Goal: Task Accomplishment & Management: Manage account settings

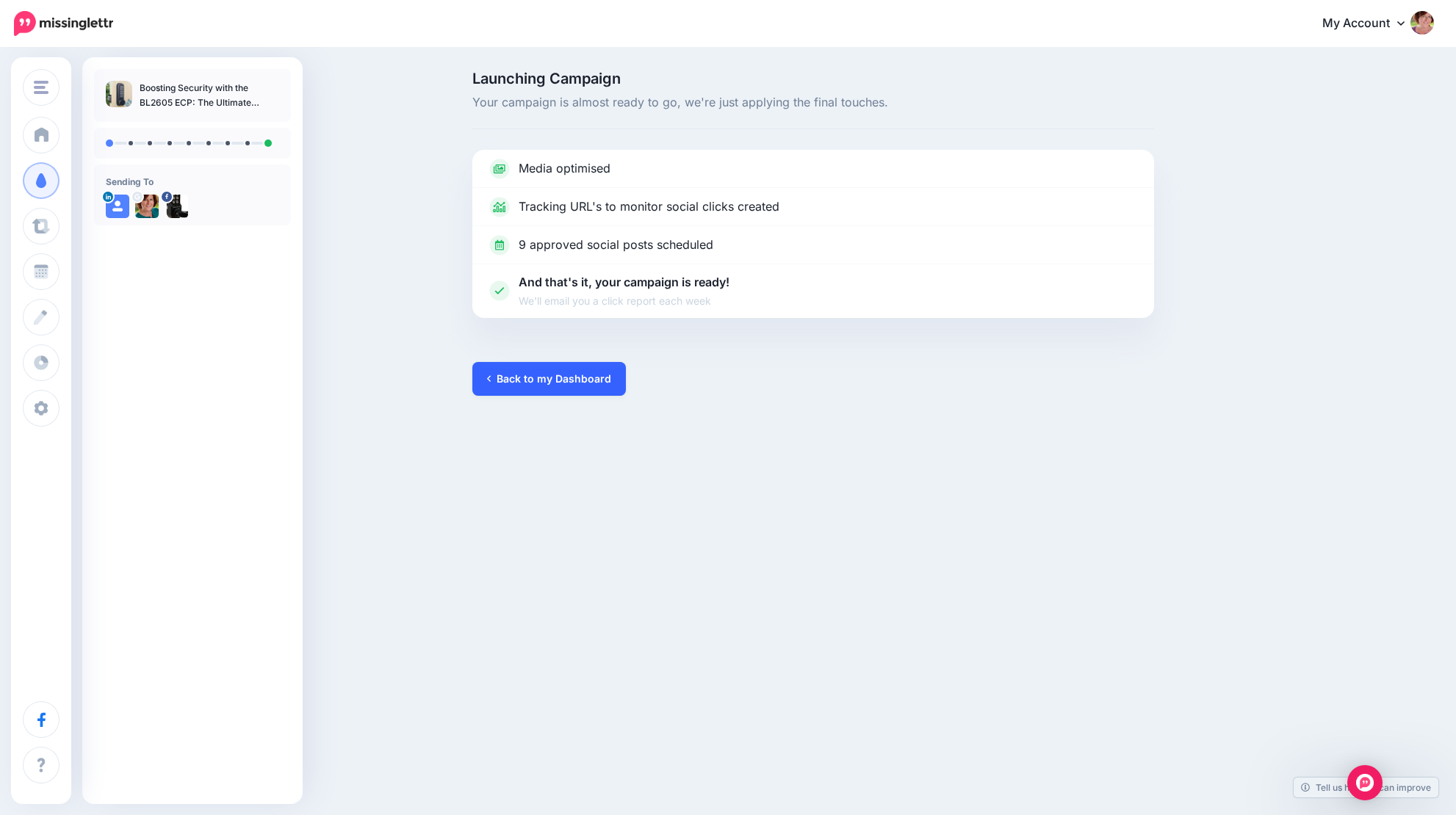
click at [567, 374] on link "Back to my Dashboard" at bounding box center [550, 379] width 154 height 34
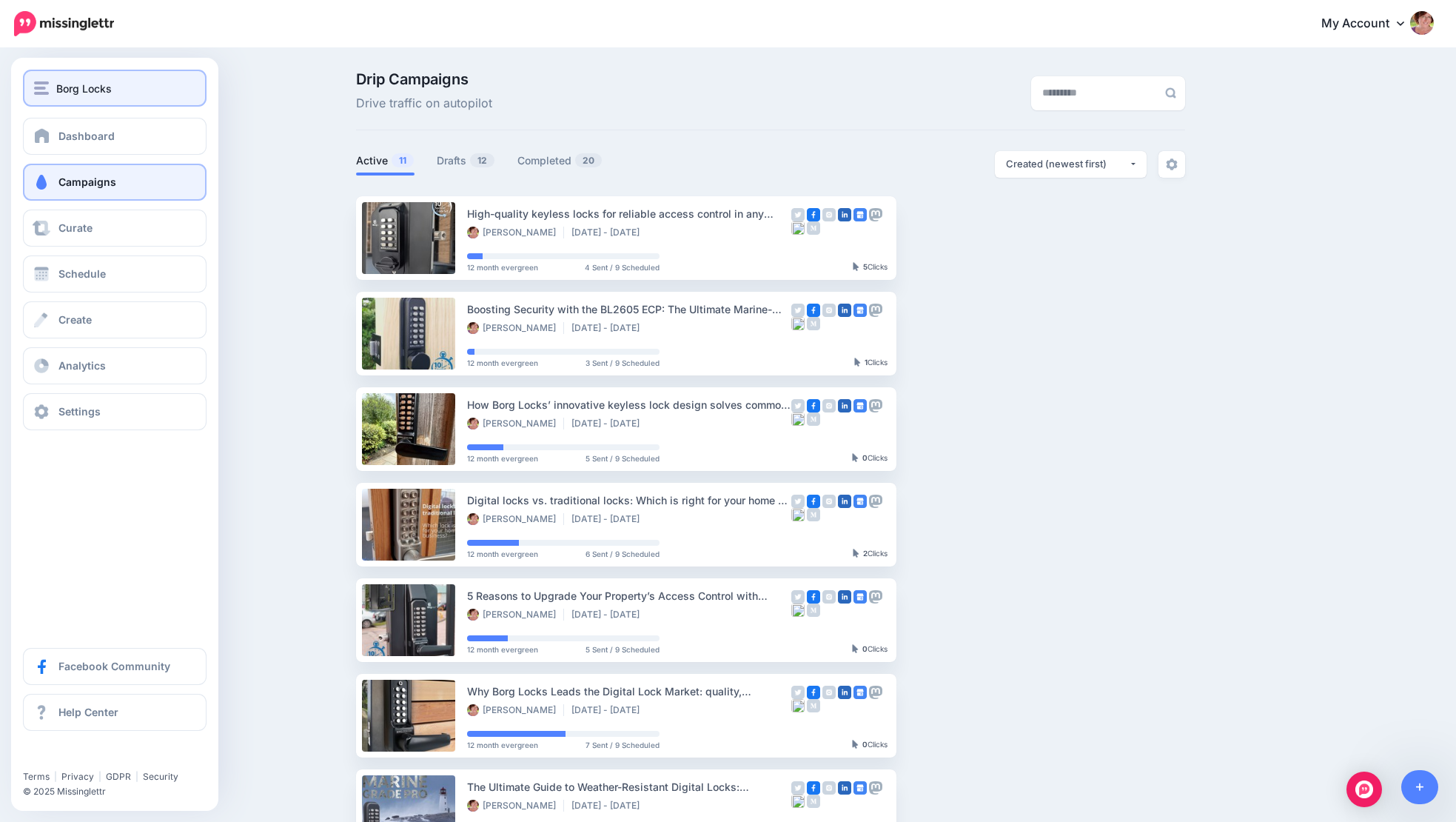
click at [91, 92] on span "Borg Locks" at bounding box center [83, 88] width 55 height 17
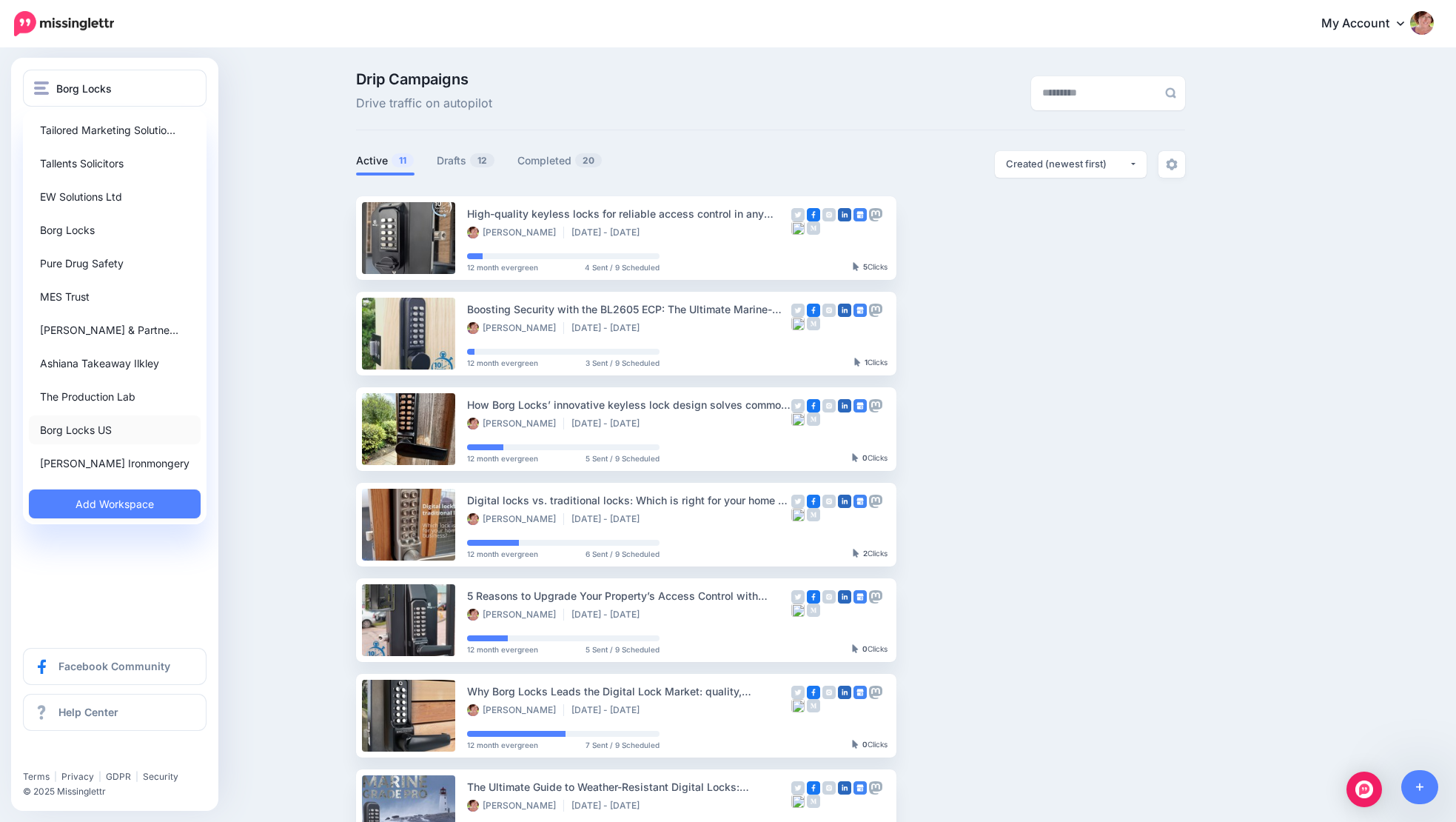
click at [93, 432] on link "Borg Locks US" at bounding box center [115, 430] width 171 height 29
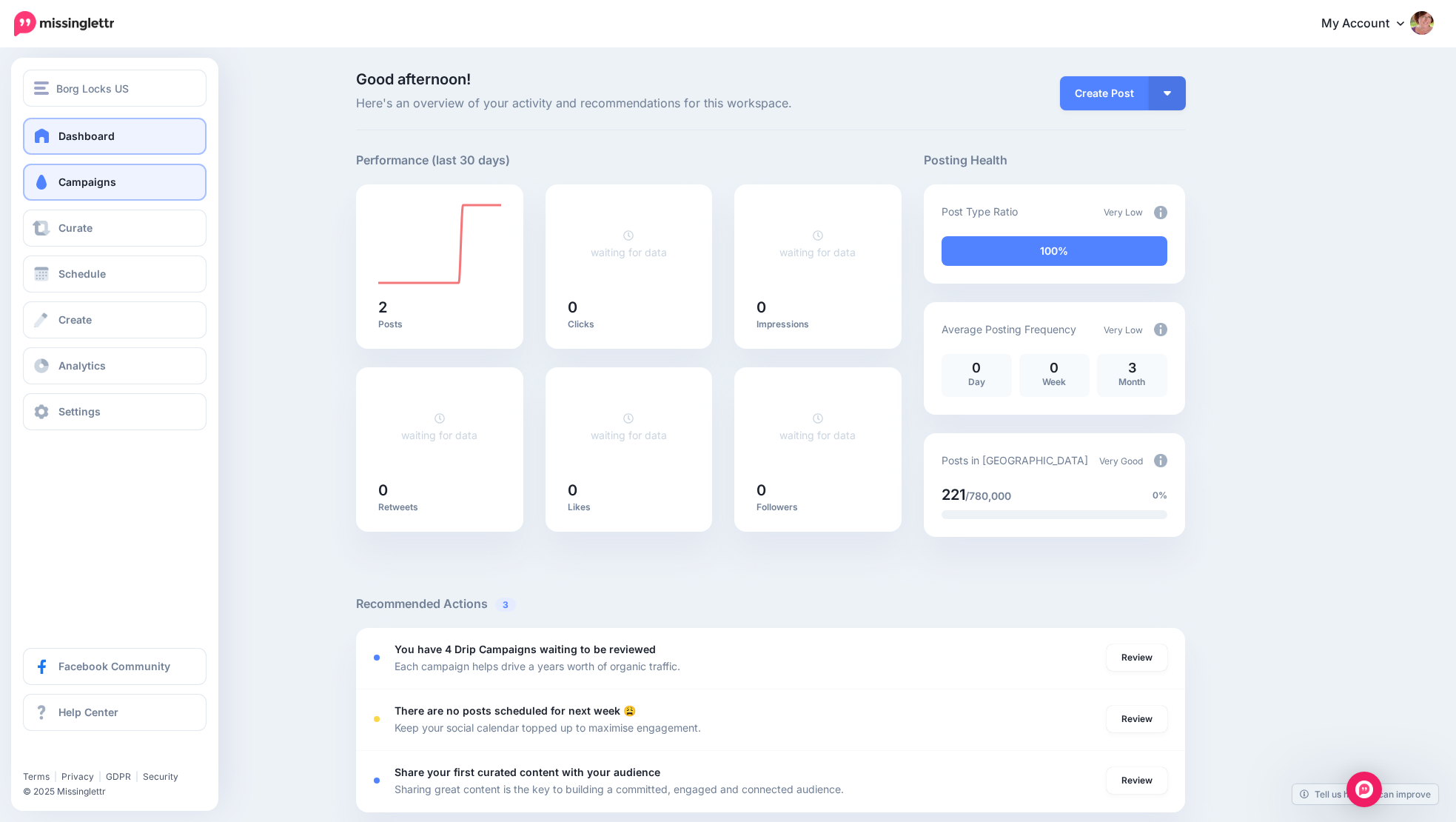
click at [101, 182] on span "Campaigns" at bounding box center [86, 181] width 57 height 13
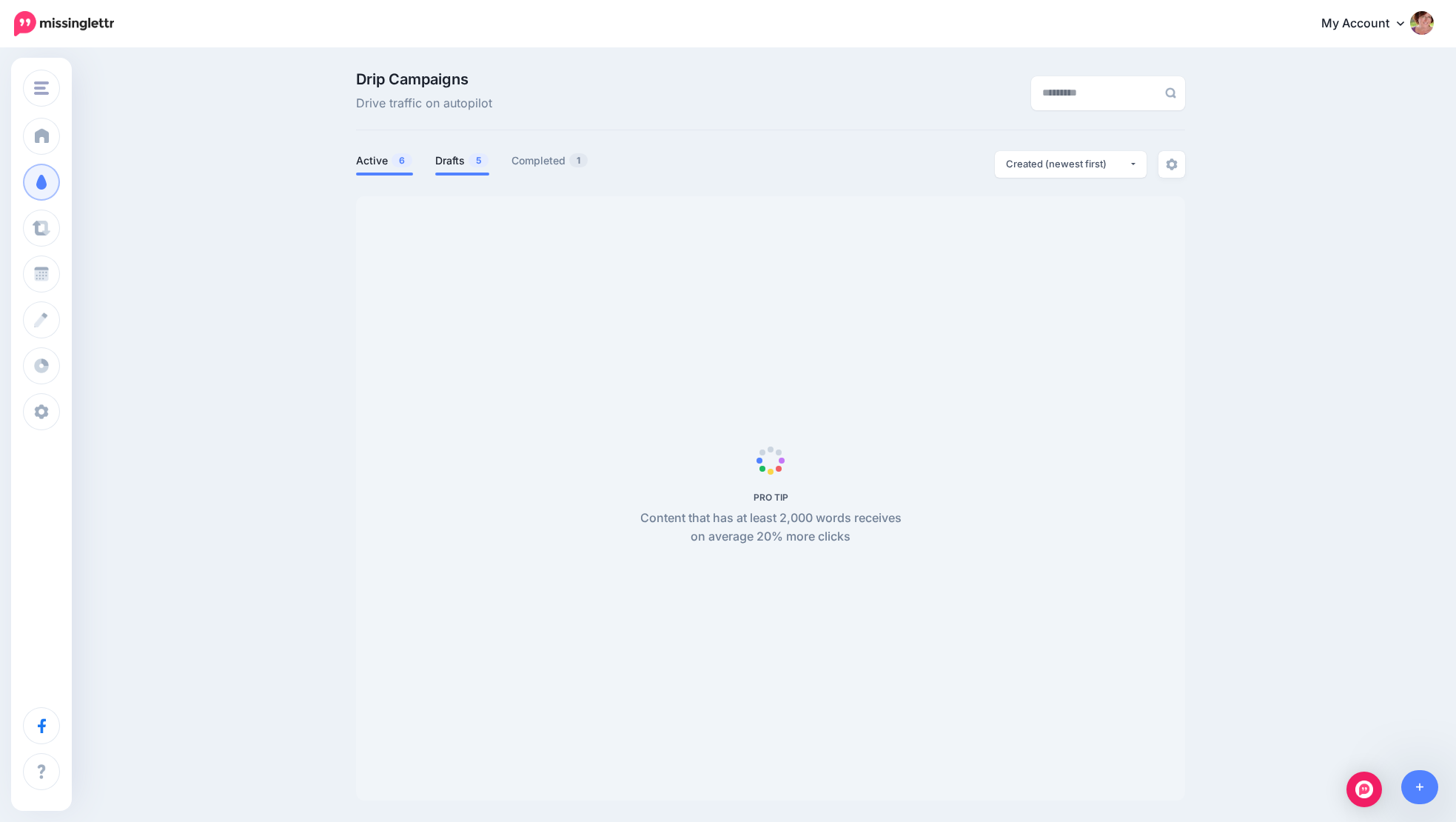
click at [473, 163] on link "Drafts 5" at bounding box center [462, 161] width 54 height 18
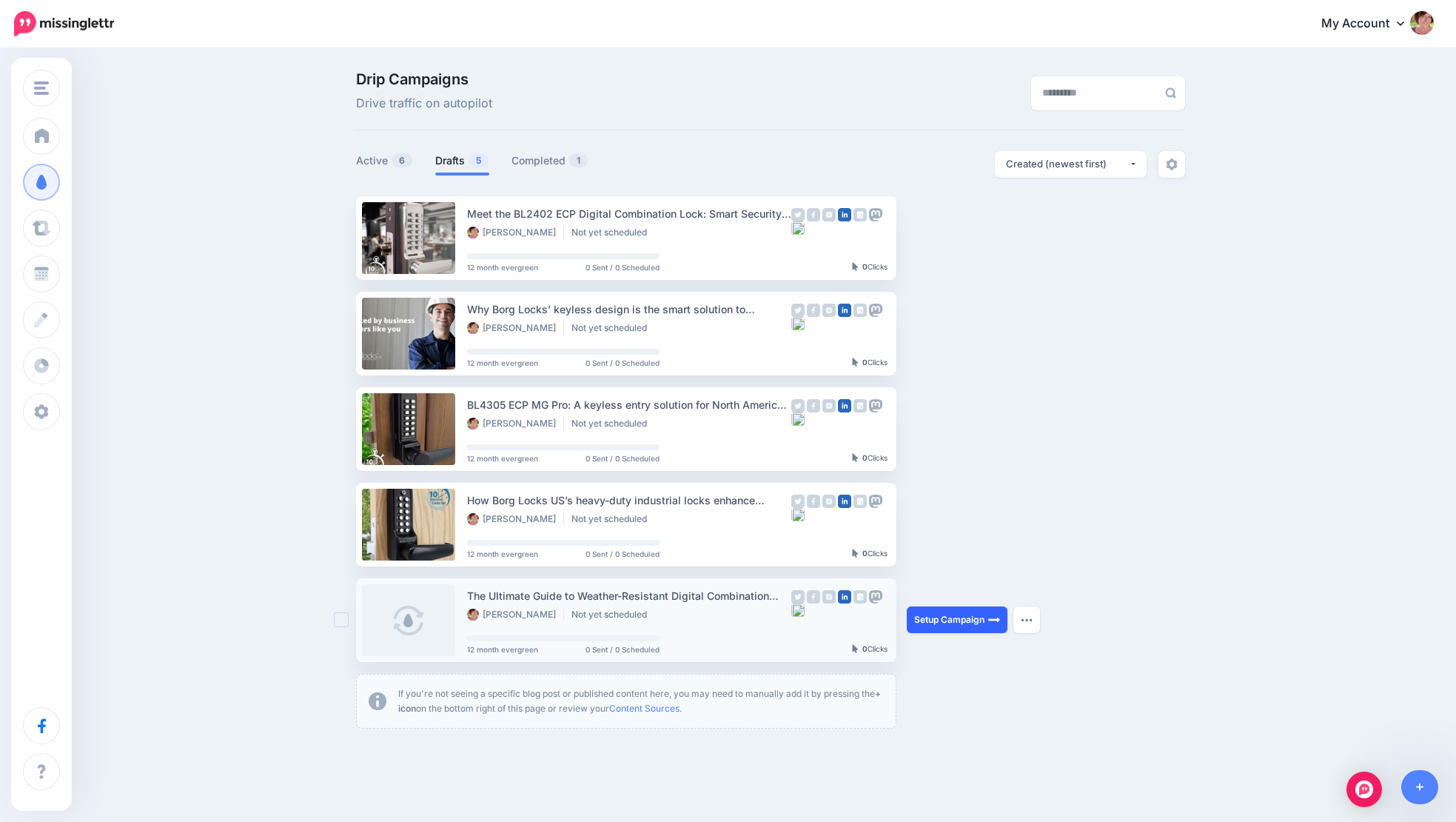
click at [967, 621] on link "Setup Campaign" at bounding box center [957, 620] width 101 height 27
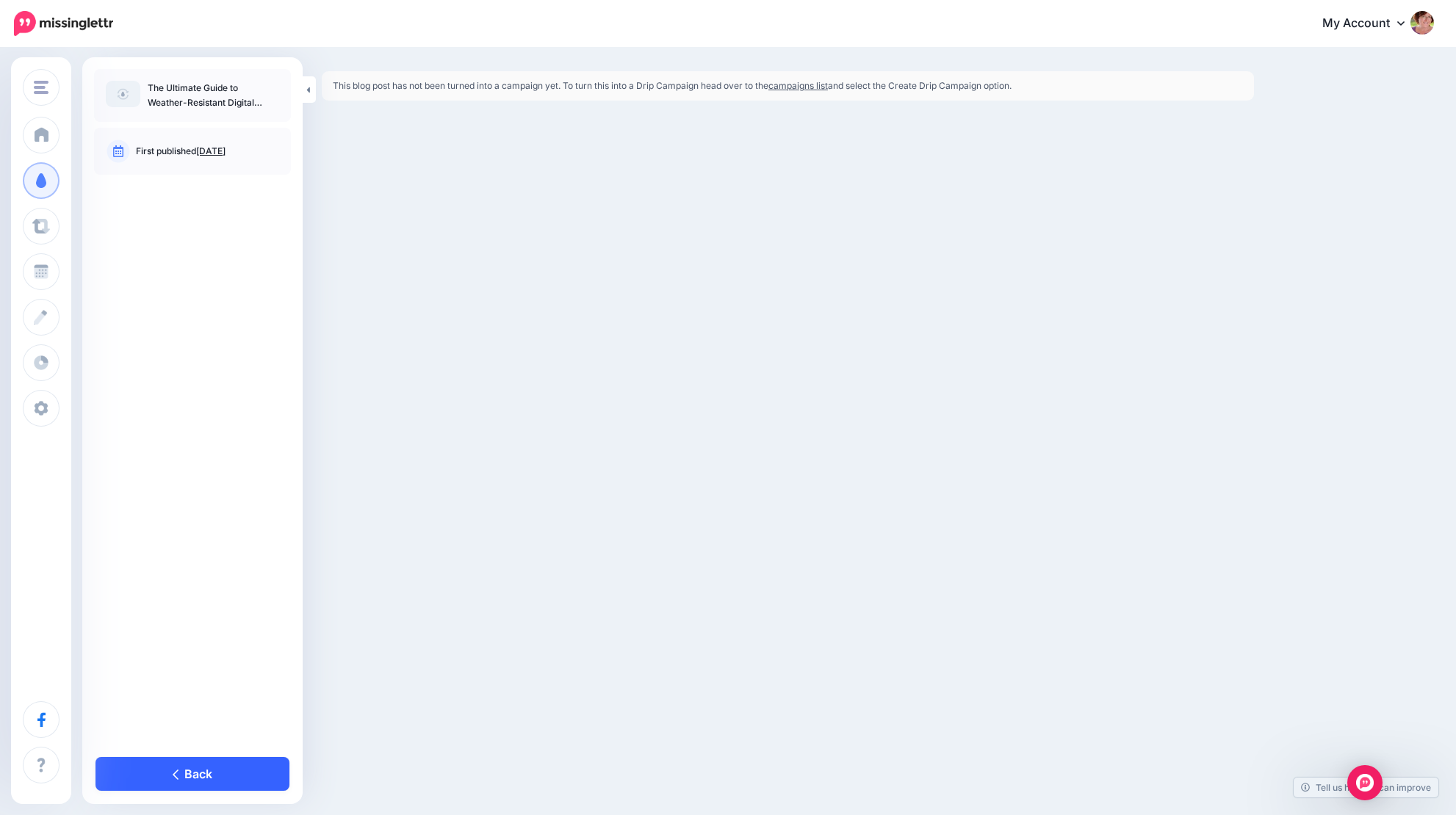
click at [216, 778] on link "Back" at bounding box center [192, 774] width 194 height 34
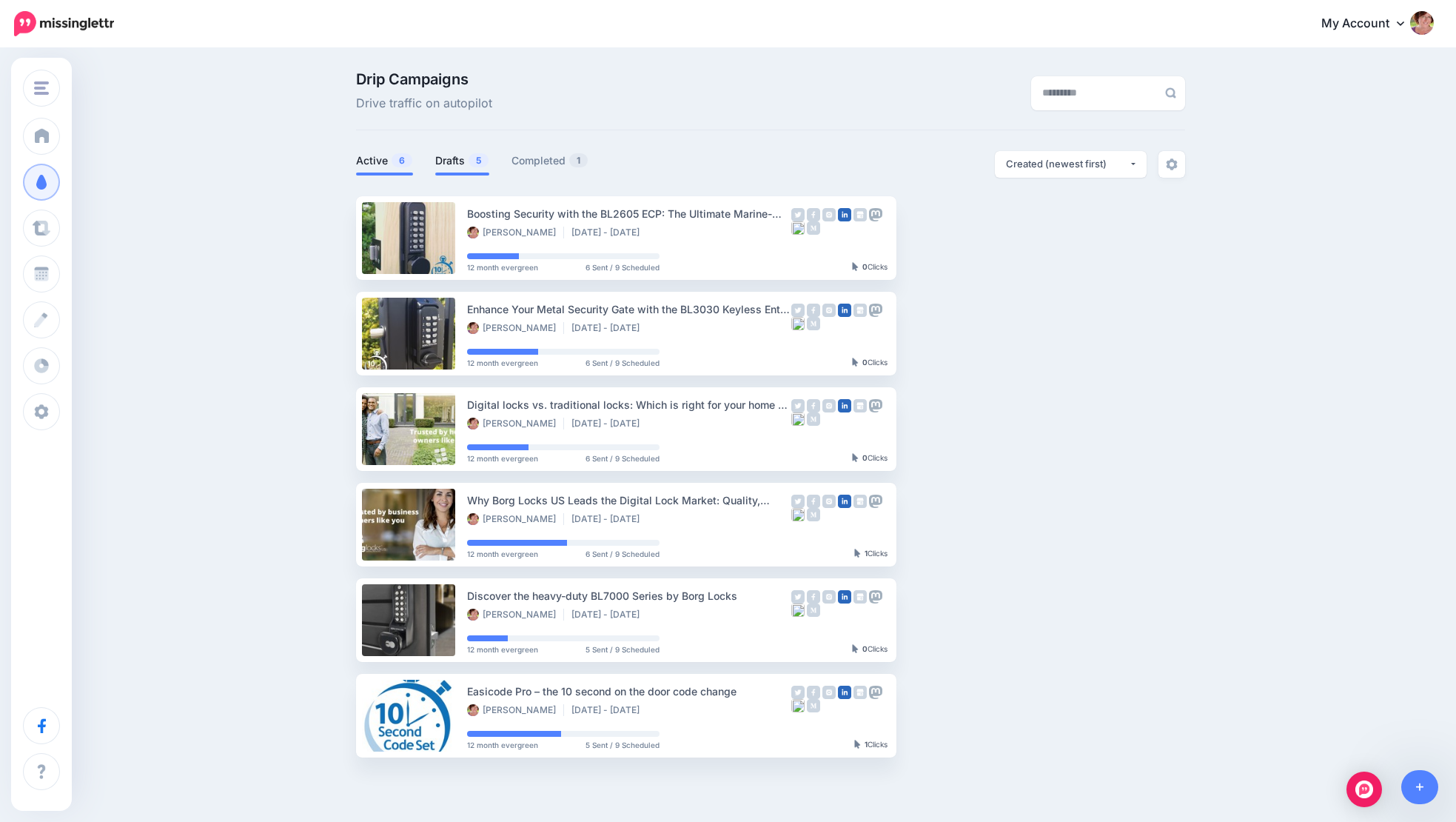
scroll to position [0, 4]
click at [461, 159] on link "Drafts 5" at bounding box center [462, 161] width 54 height 18
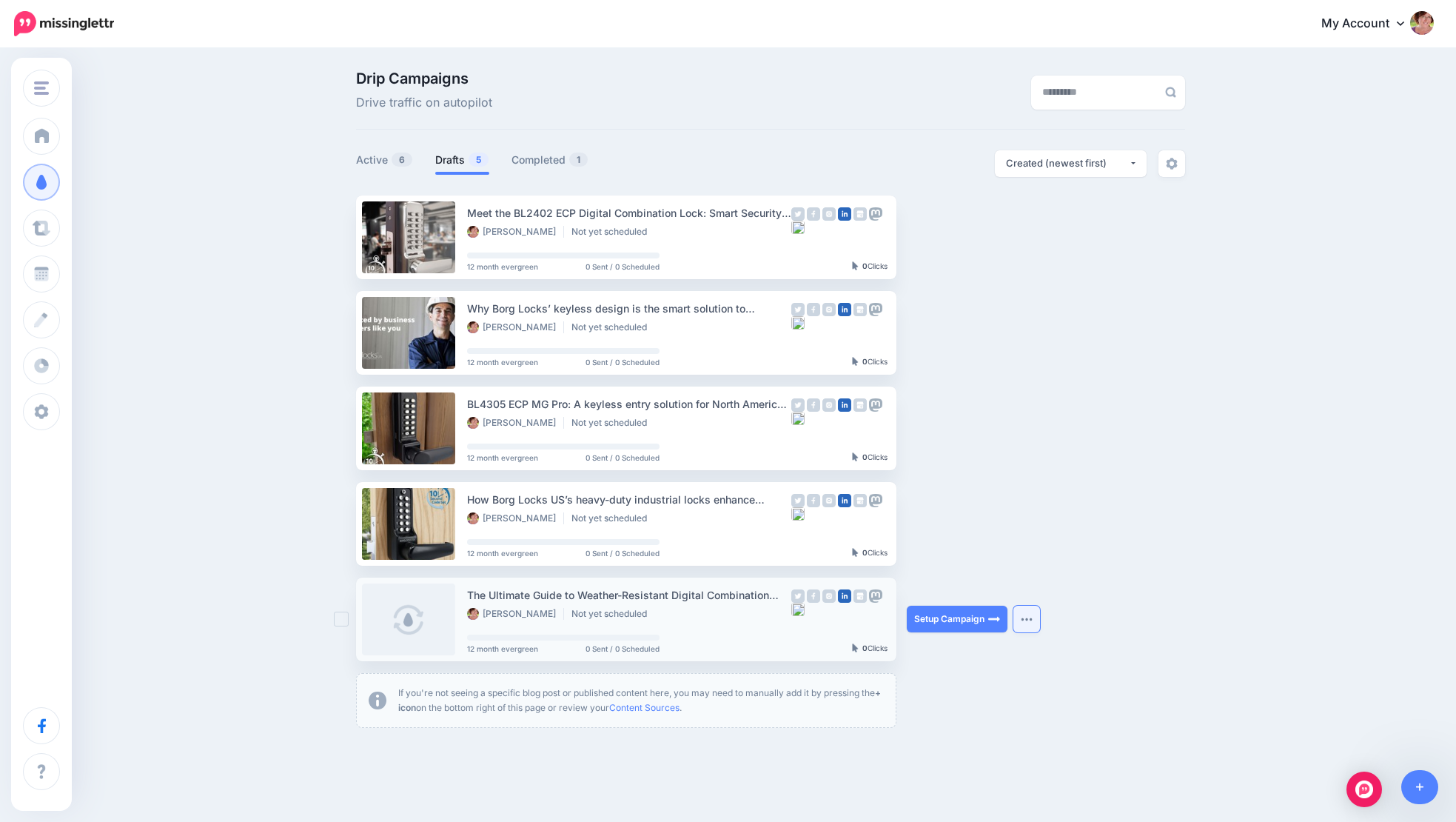
click at [1021, 617] on button "button" at bounding box center [1027, 619] width 27 height 27
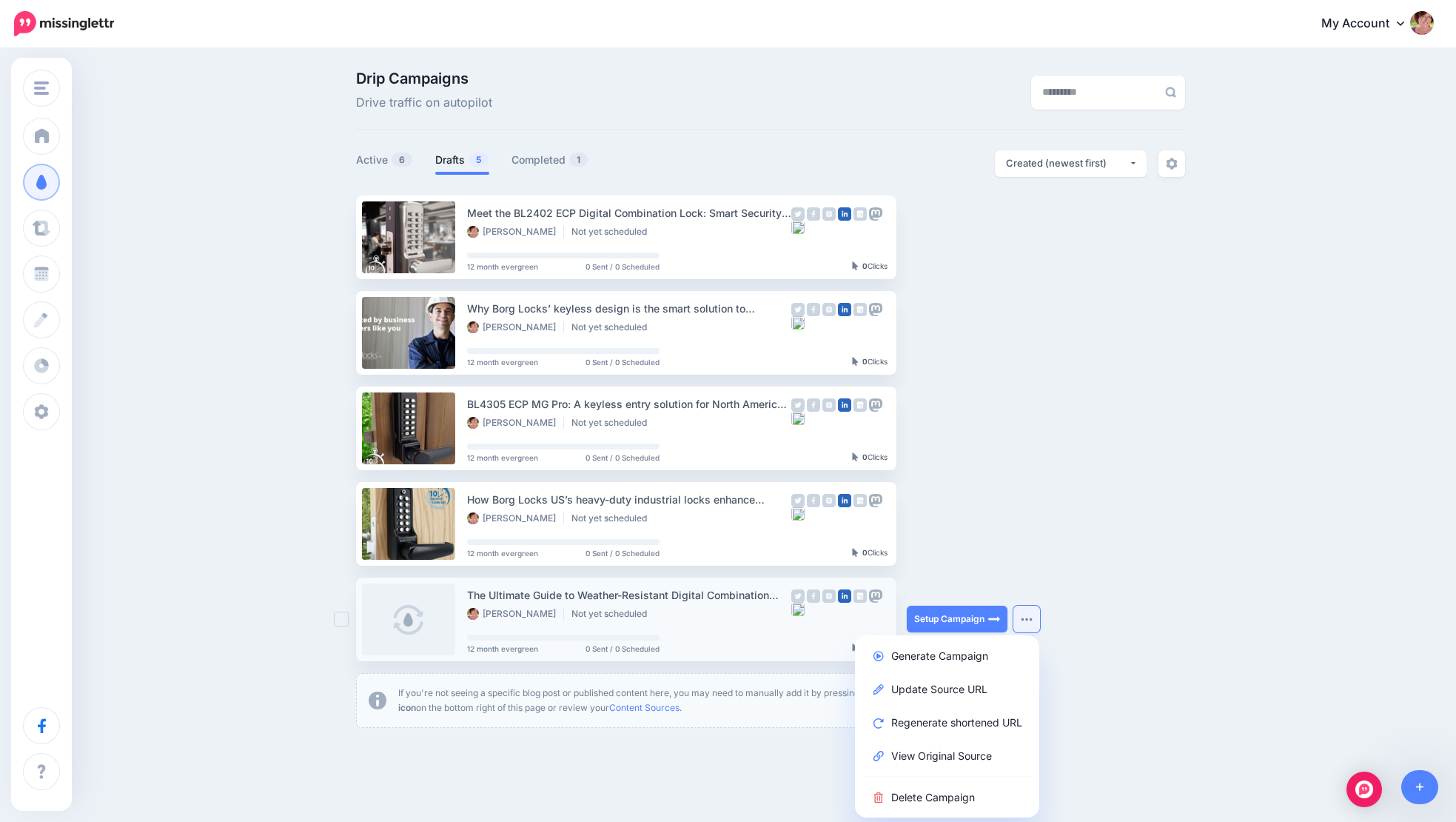
scroll to position [3, 3]
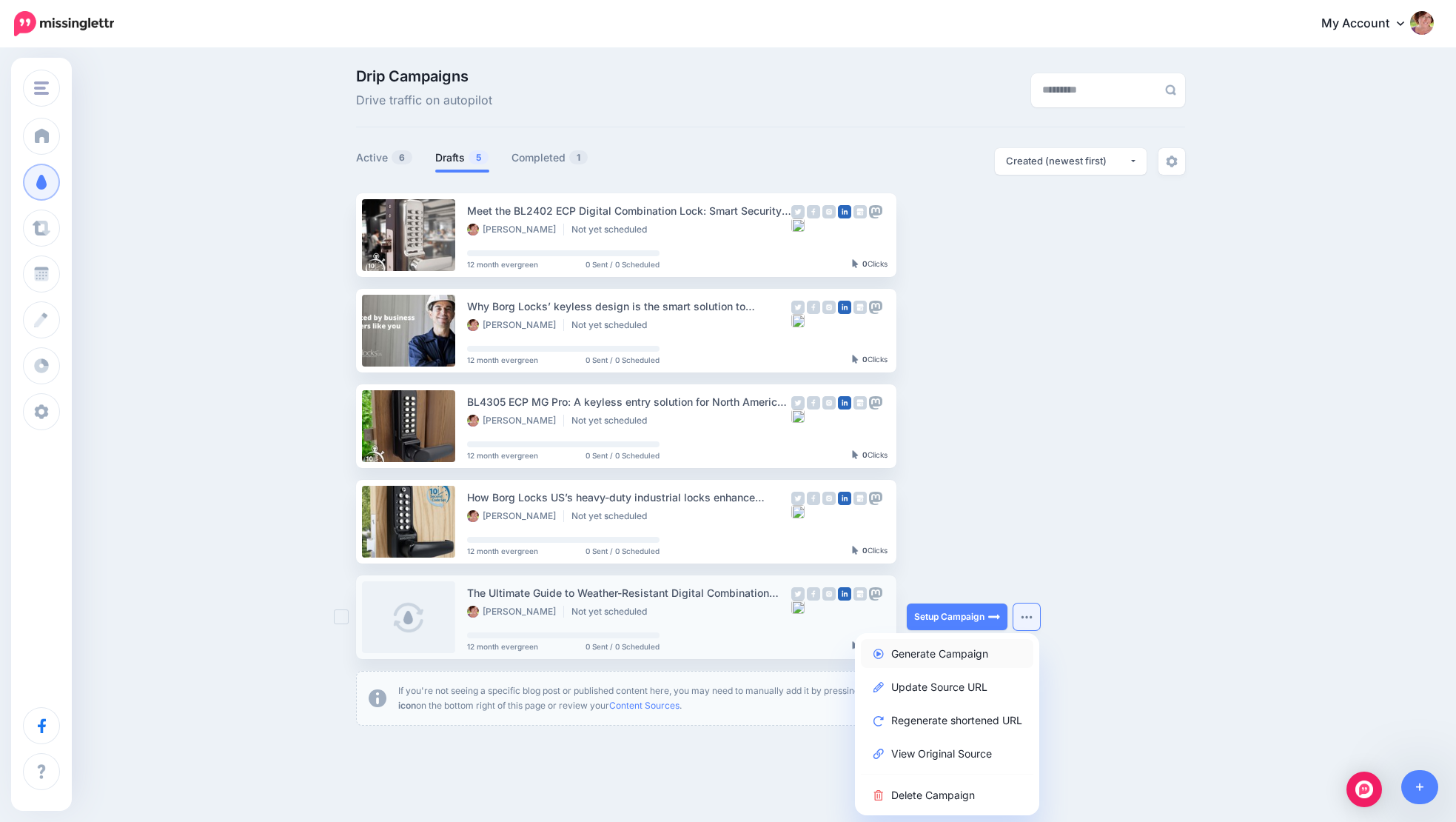
click at [963, 655] on link "Generate Campaign" at bounding box center [947, 653] width 172 height 29
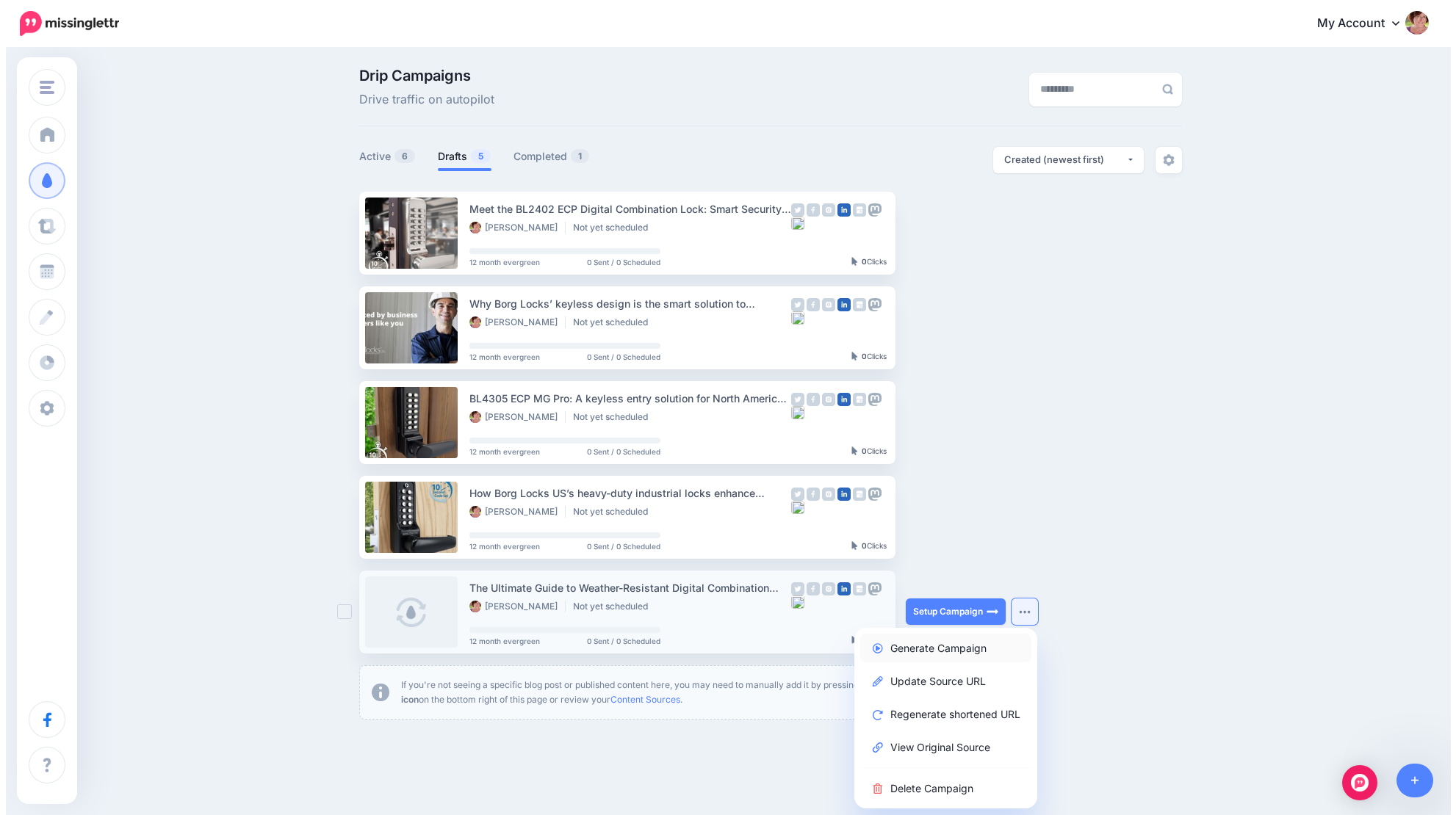
scroll to position [3, 0]
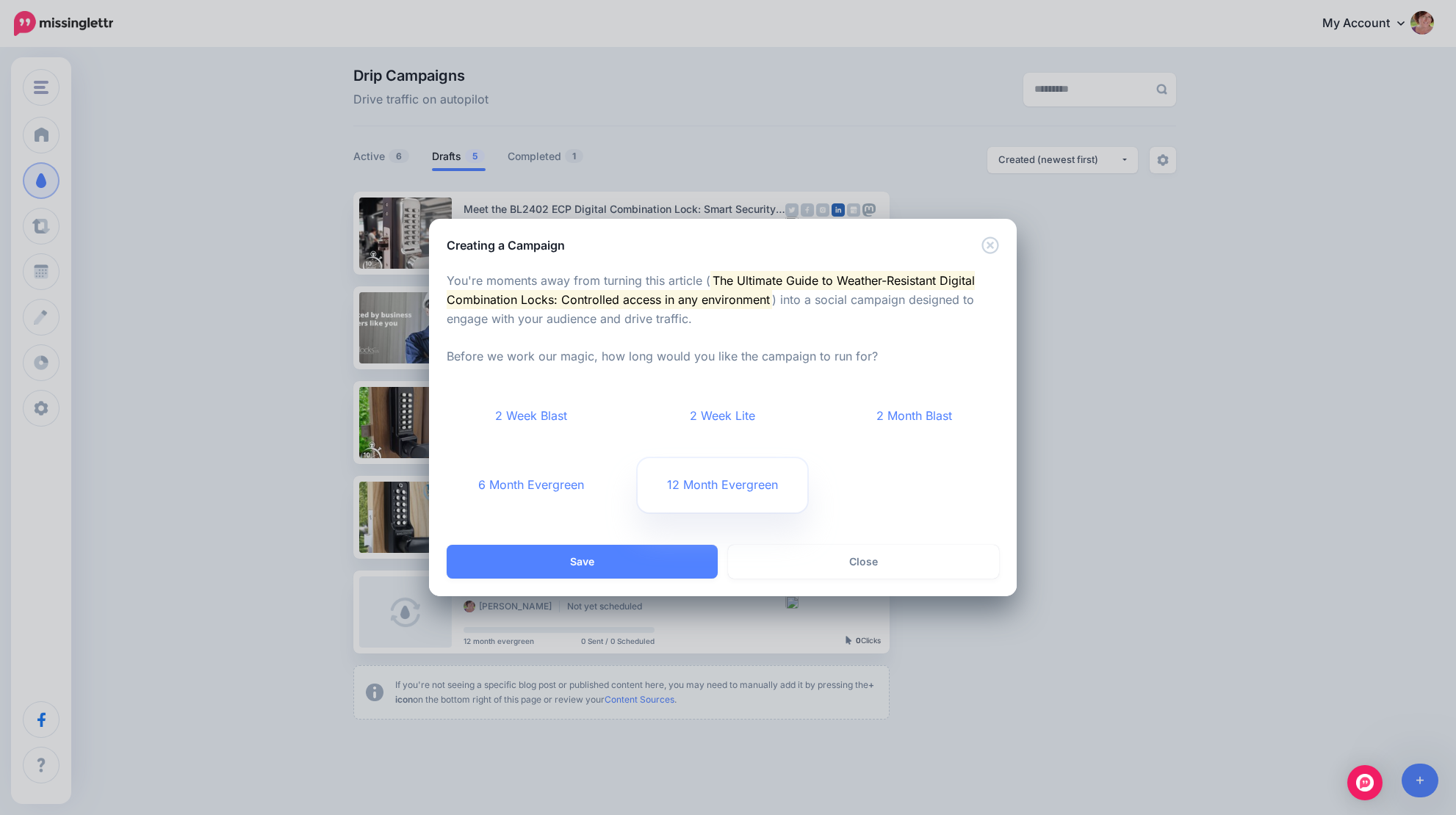
click at [751, 478] on link "12 Month Evergreen" at bounding box center [722, 485] width 169 height 54
click at [584, 564] on button "Save" at bounding box center [582, 562] width 271 height 34
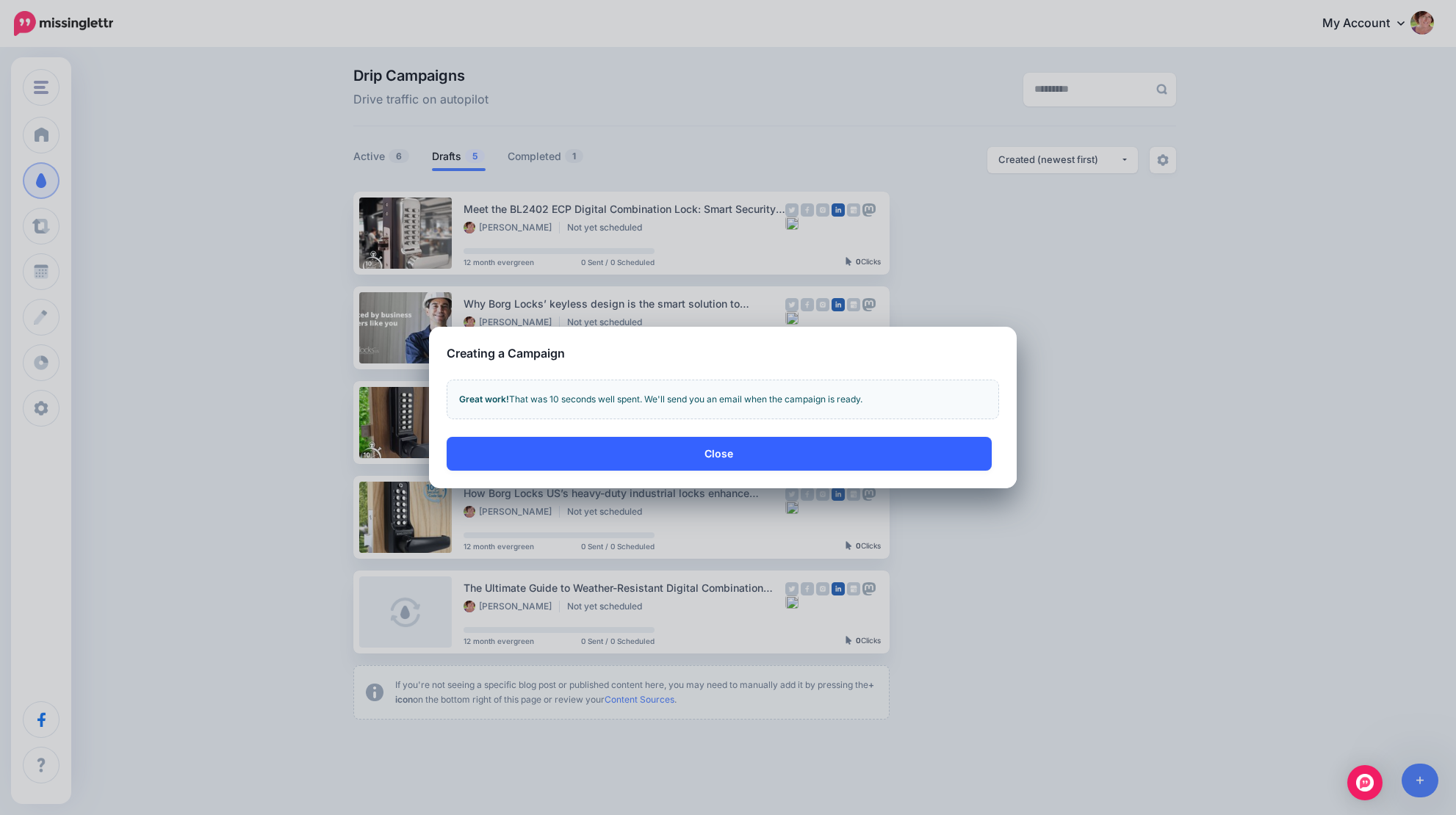
click at [729, 456] on button "Close" at bounding box center [719, 454] width 545 height 34
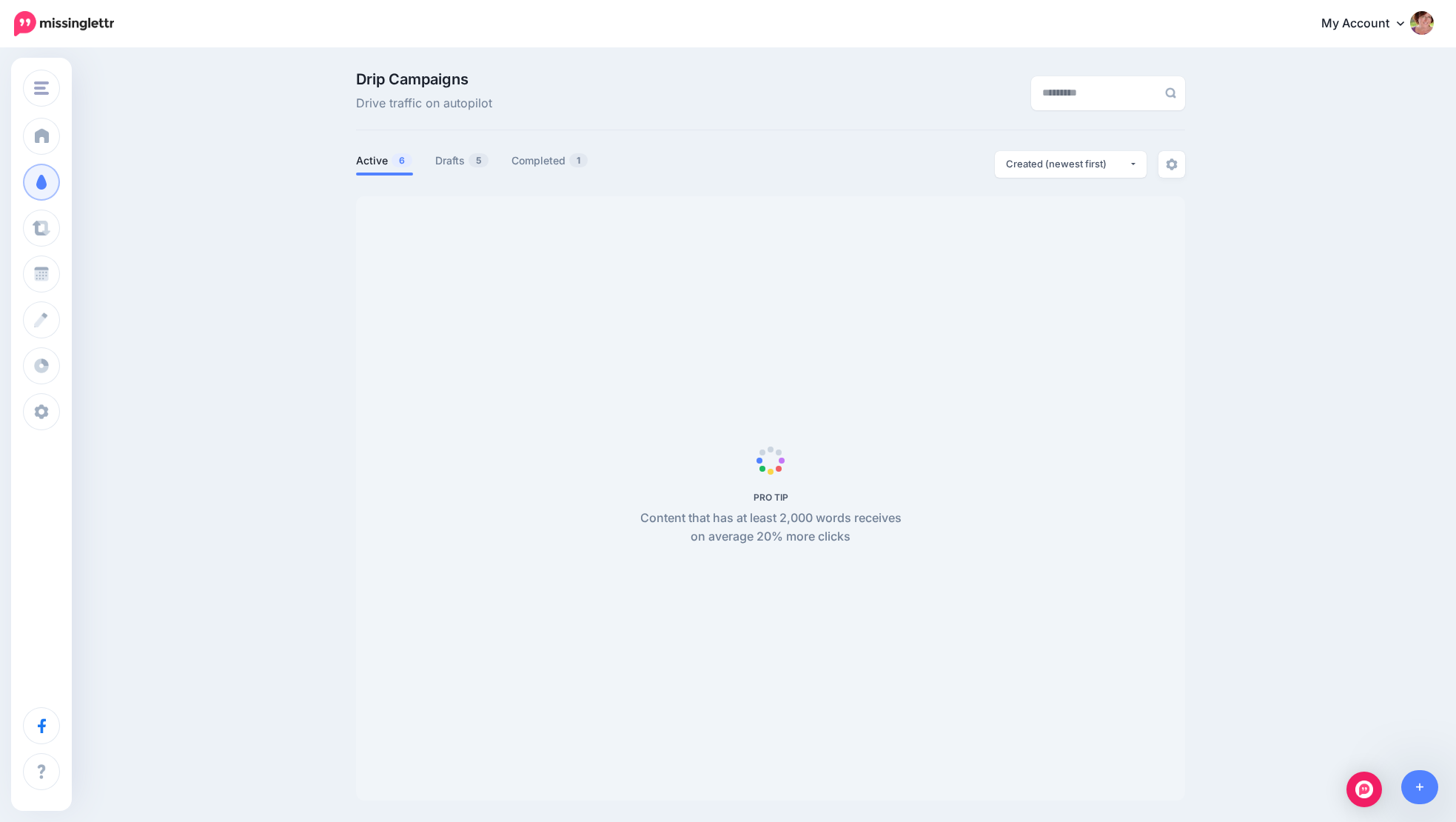
scroll to position [3, 0]
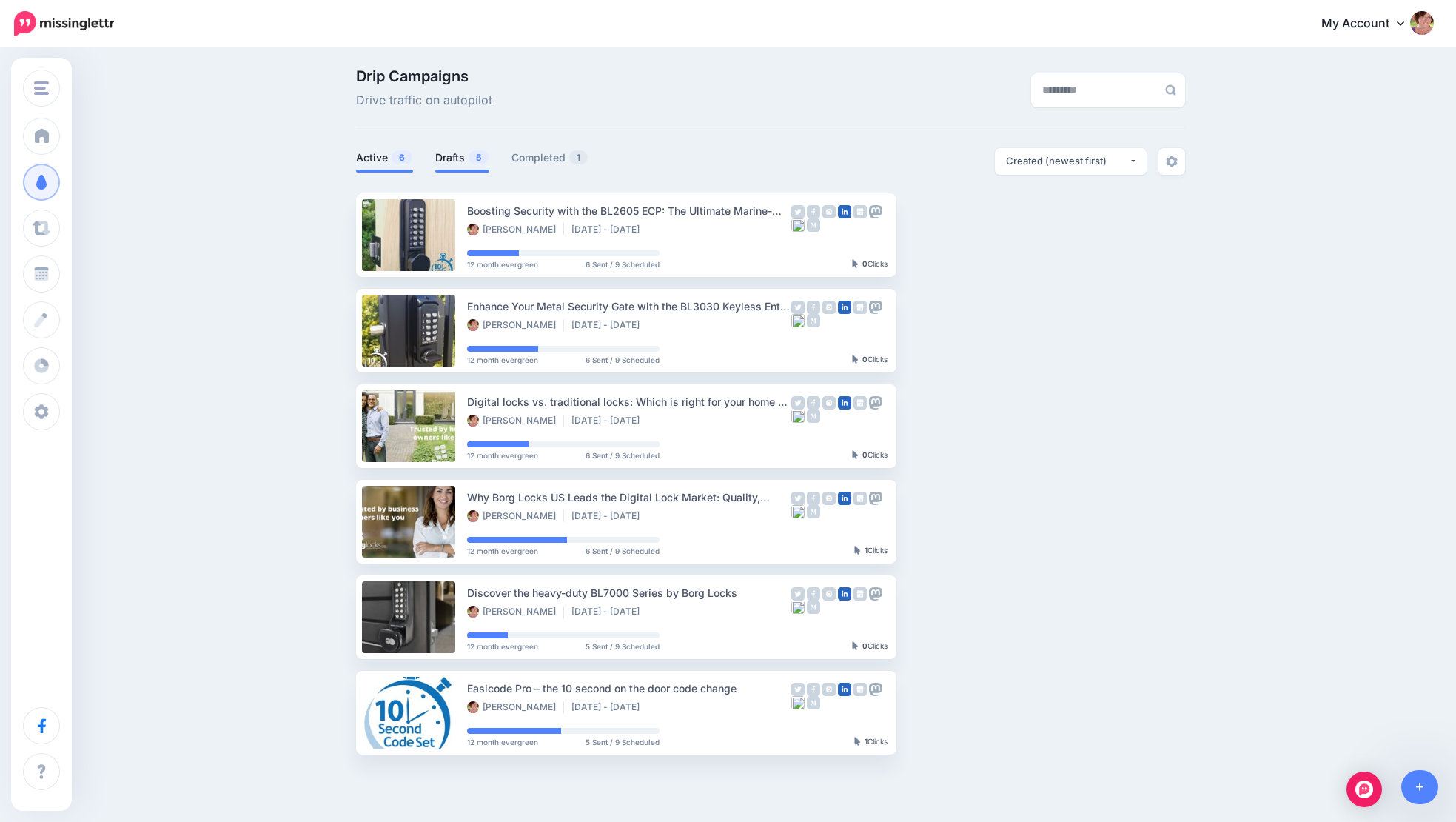
click at [456, 157] on link "Drafts 5" at bounding box center [462, 158] width 54 height 18
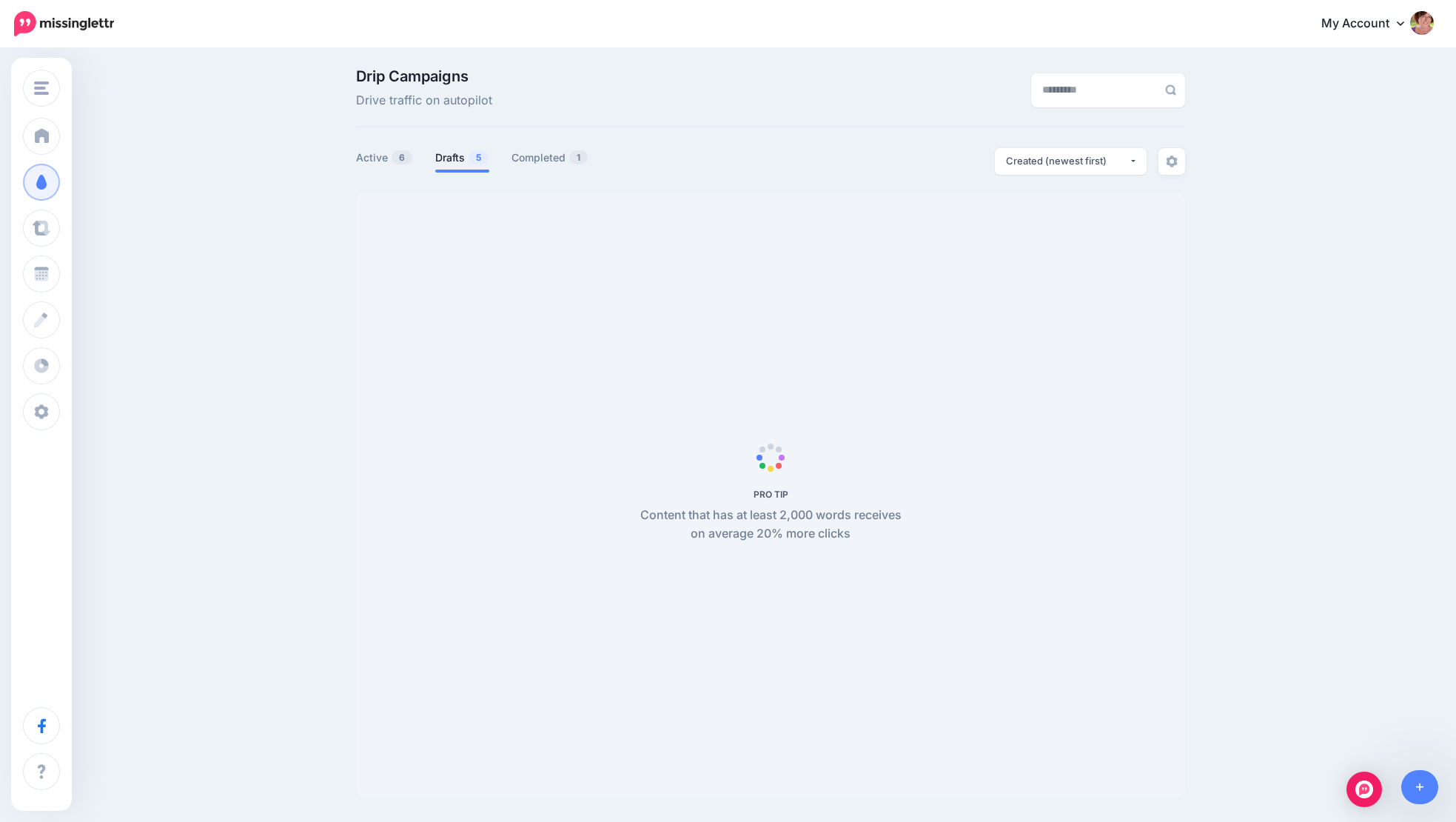
scroll to position [3, 4]
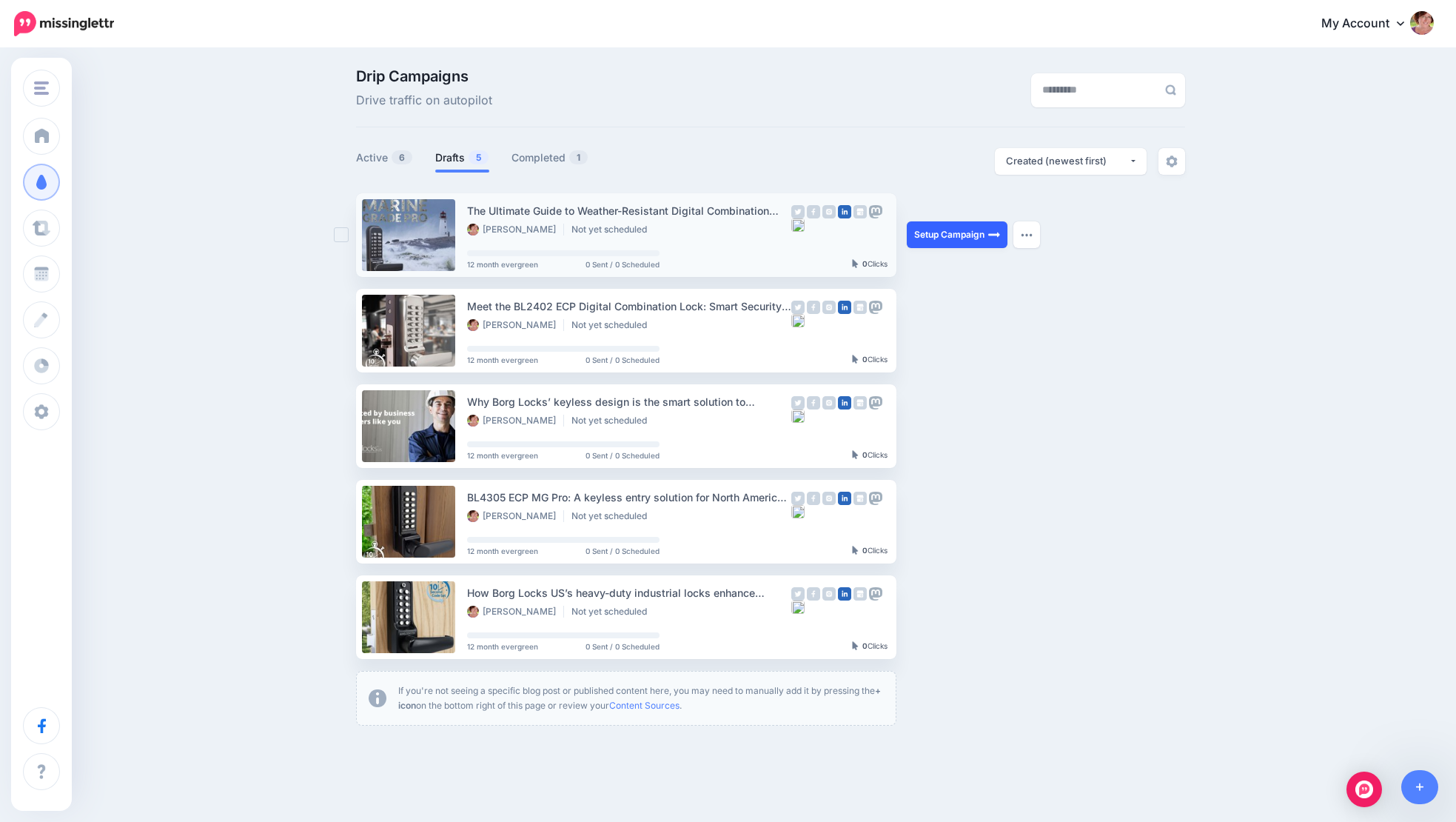
click at [968, 233] on link "Setup Campaign" at bounding box center [957, 235] width 101 height 27
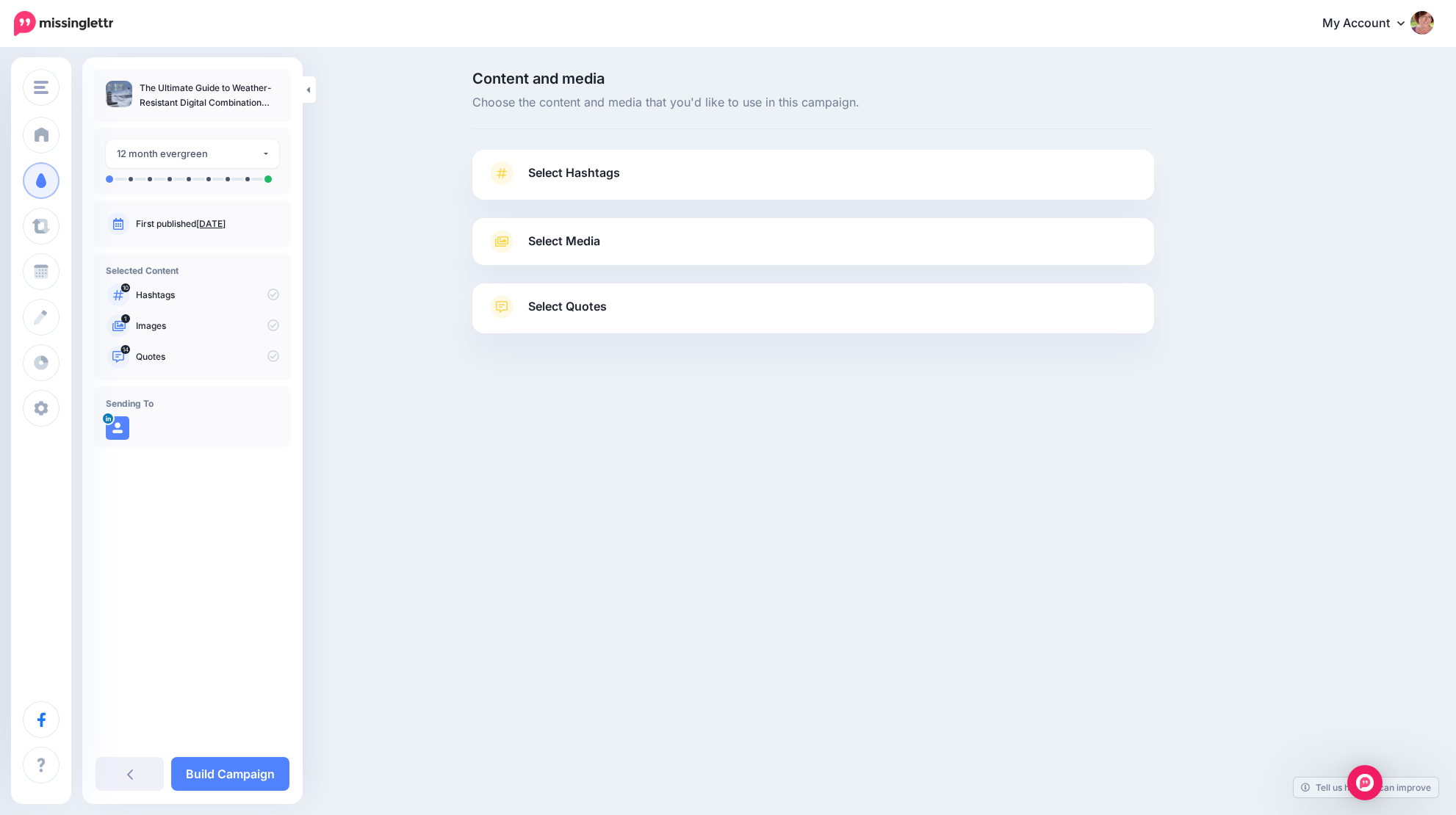
click at [914, 180] on link "Select Hashtags" at bounding box center [813, 180] width 653 height 38
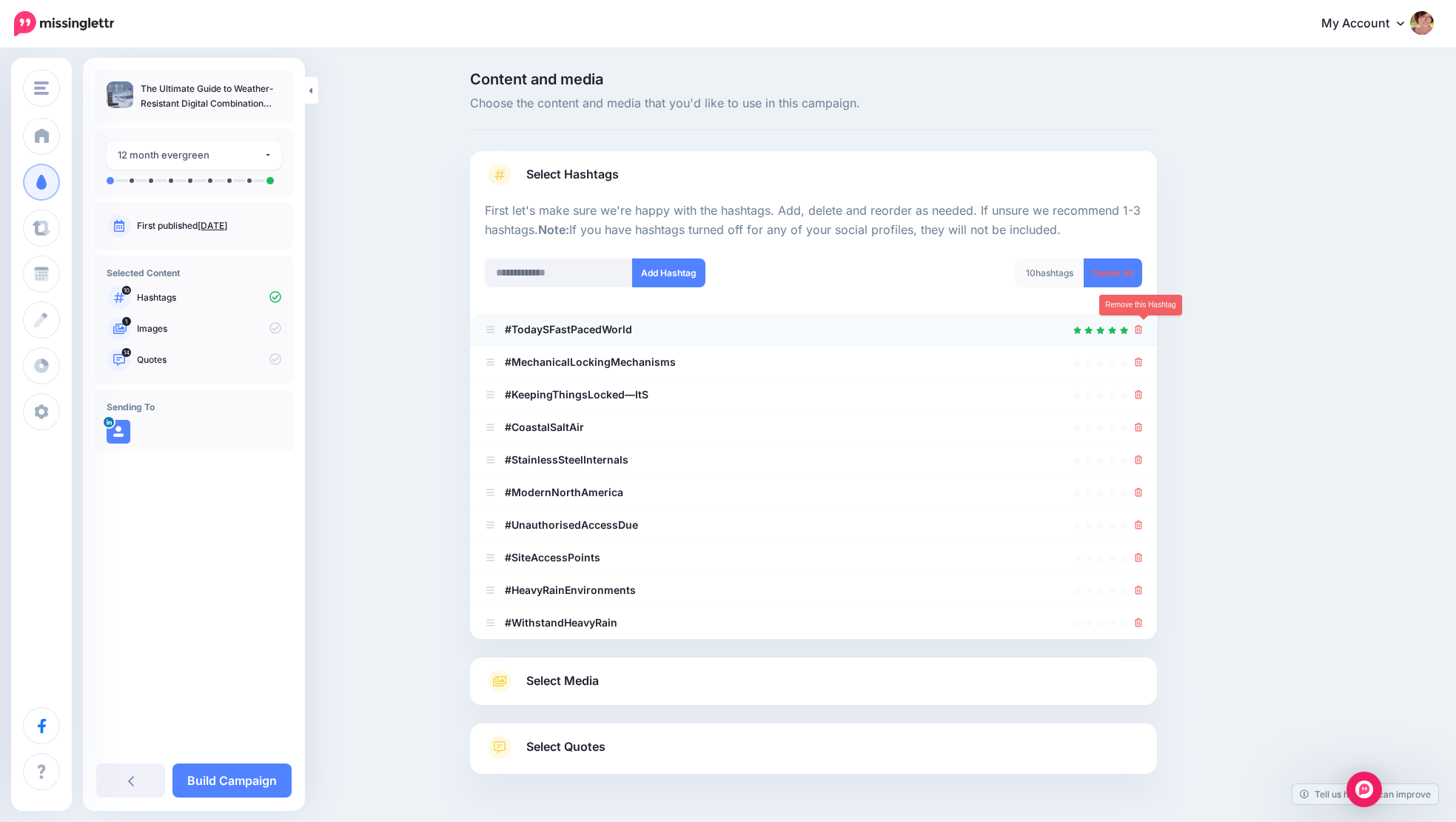
click at [1142, 325] on icon at bounding box center [1138, 330] width 8 height 9
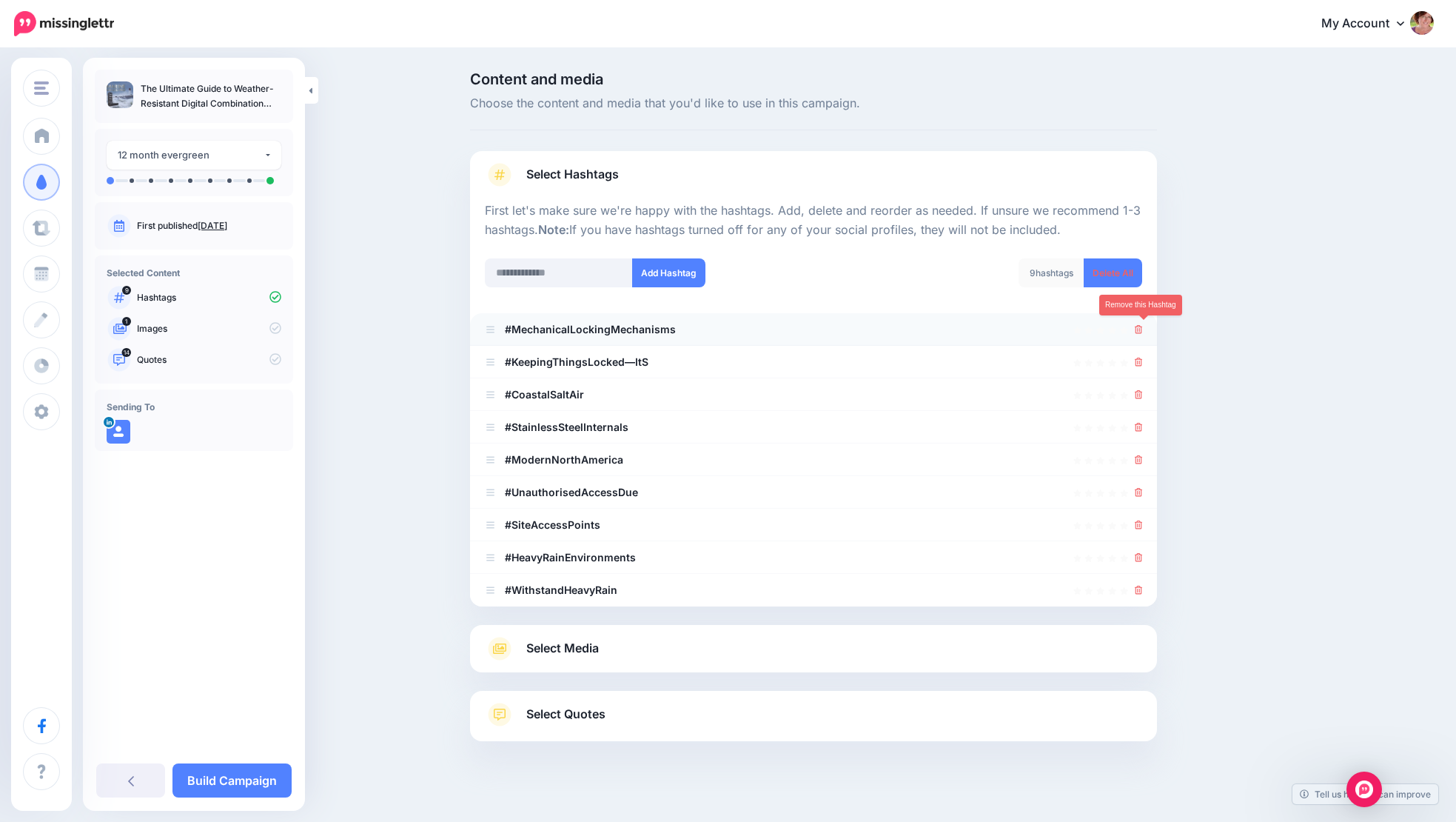
click at [1143, 328] on icon at bounding box center [1138, 330] width 8 height 9
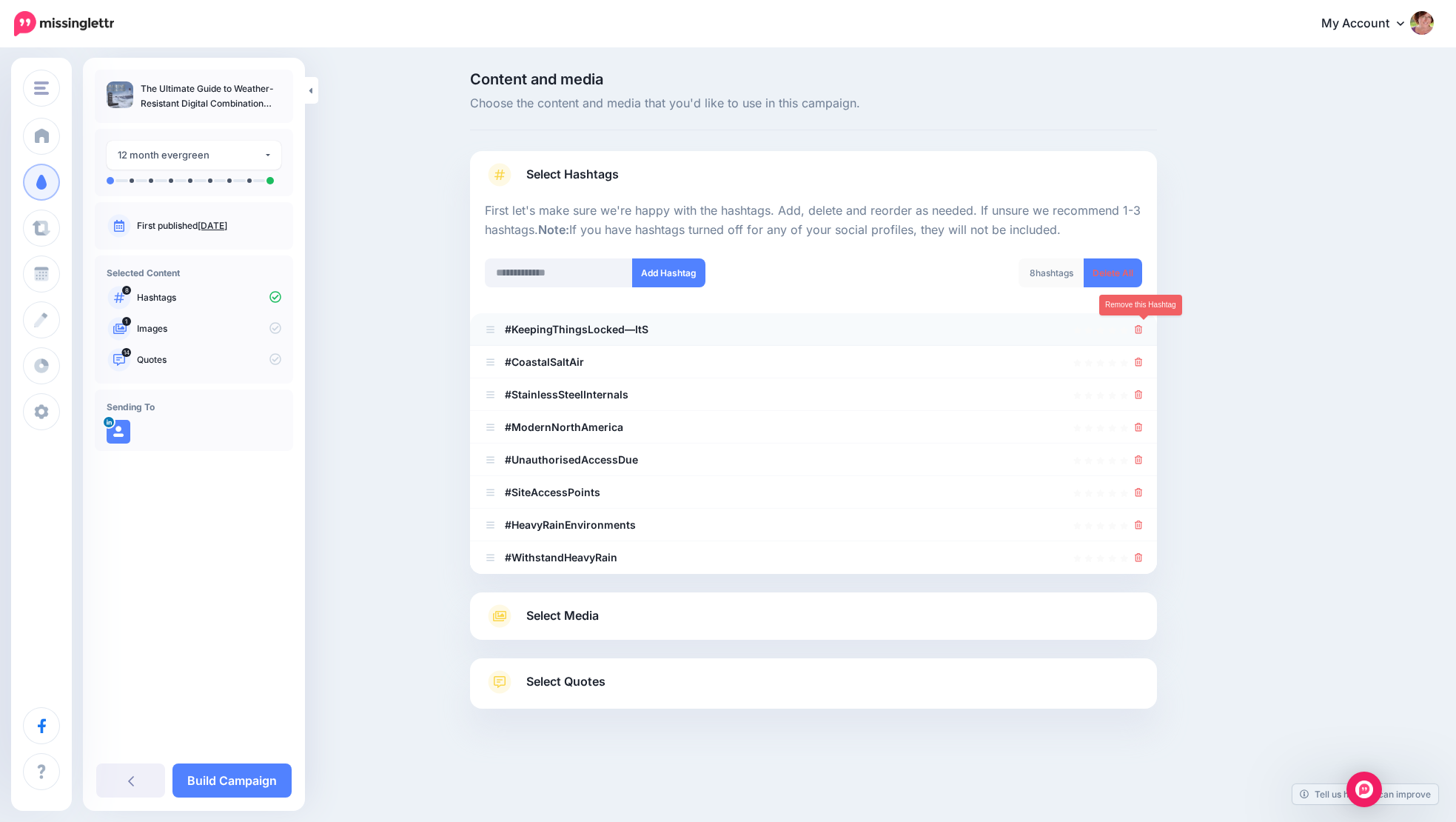
click at [1143, 330] on icon at bounding box center [1138, 330] width 8 height 9
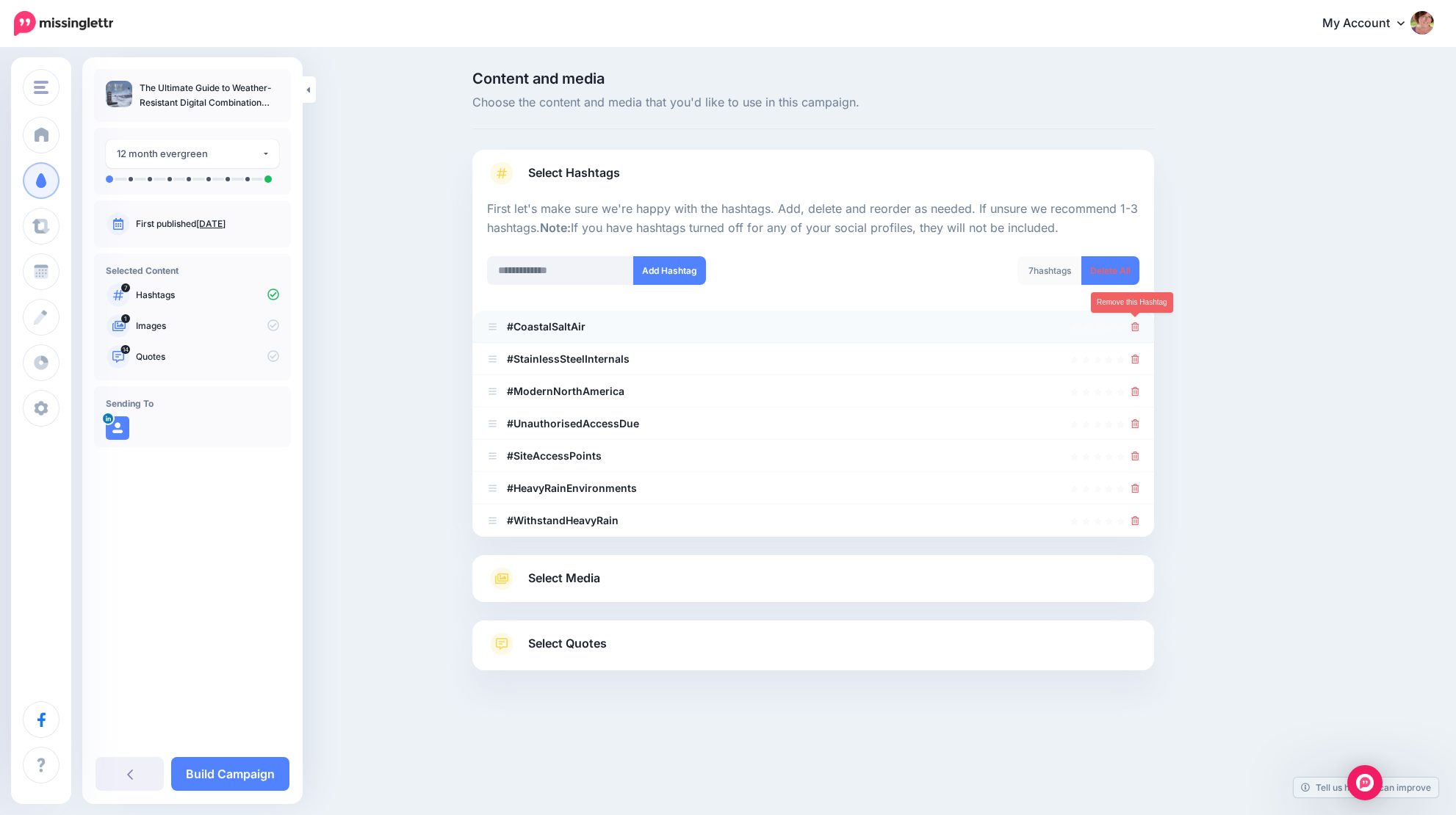
click at [1137, 324] on icon at bounding box center [1135, 327] width 8 height 9
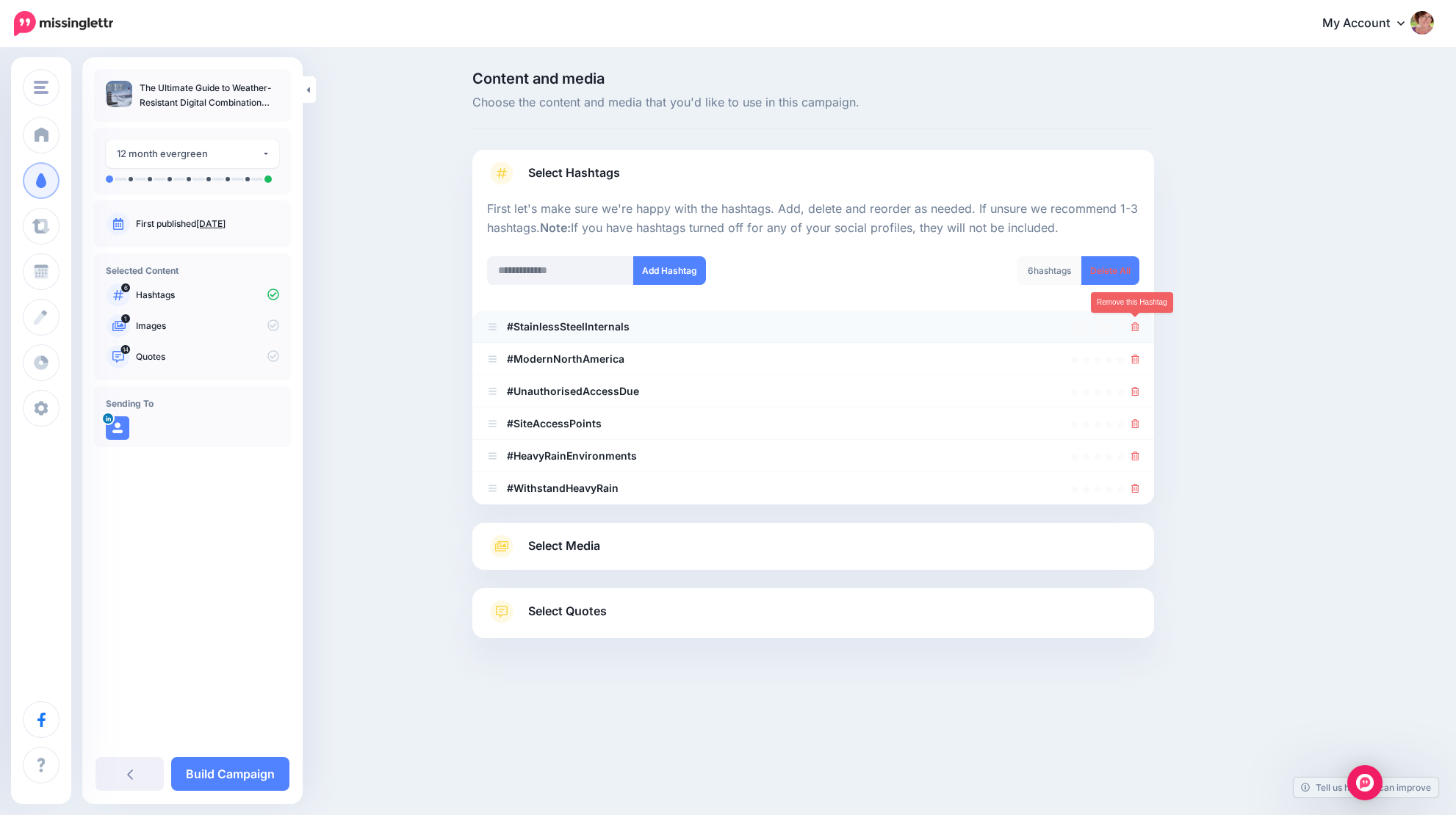
click at [1136, 328] on icon at bounding box center [1135, 327] width 8 height 9
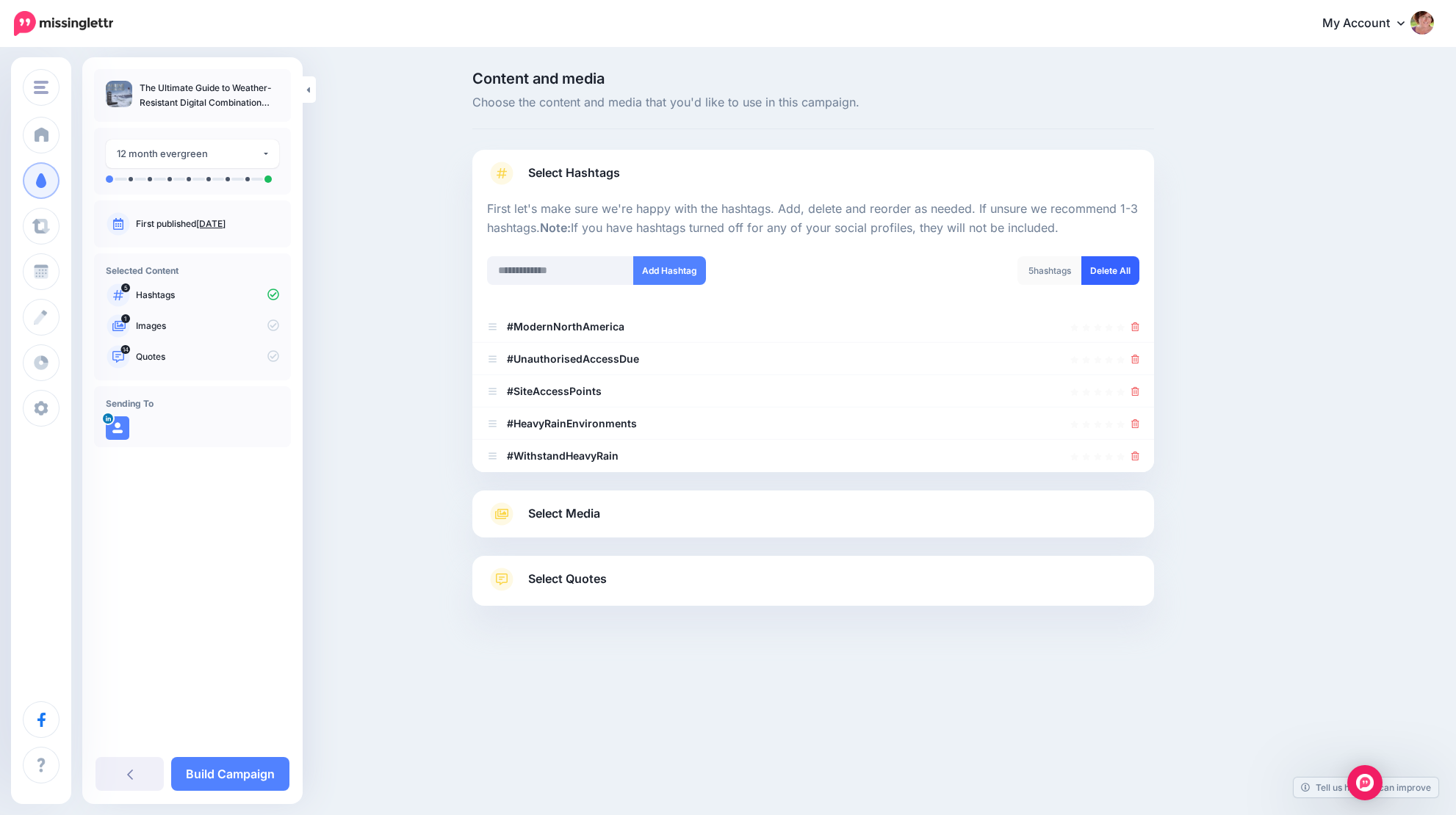
click at [1119, 271] on link "Delete All" at bounding box center [1110, 271] width 58 height 29
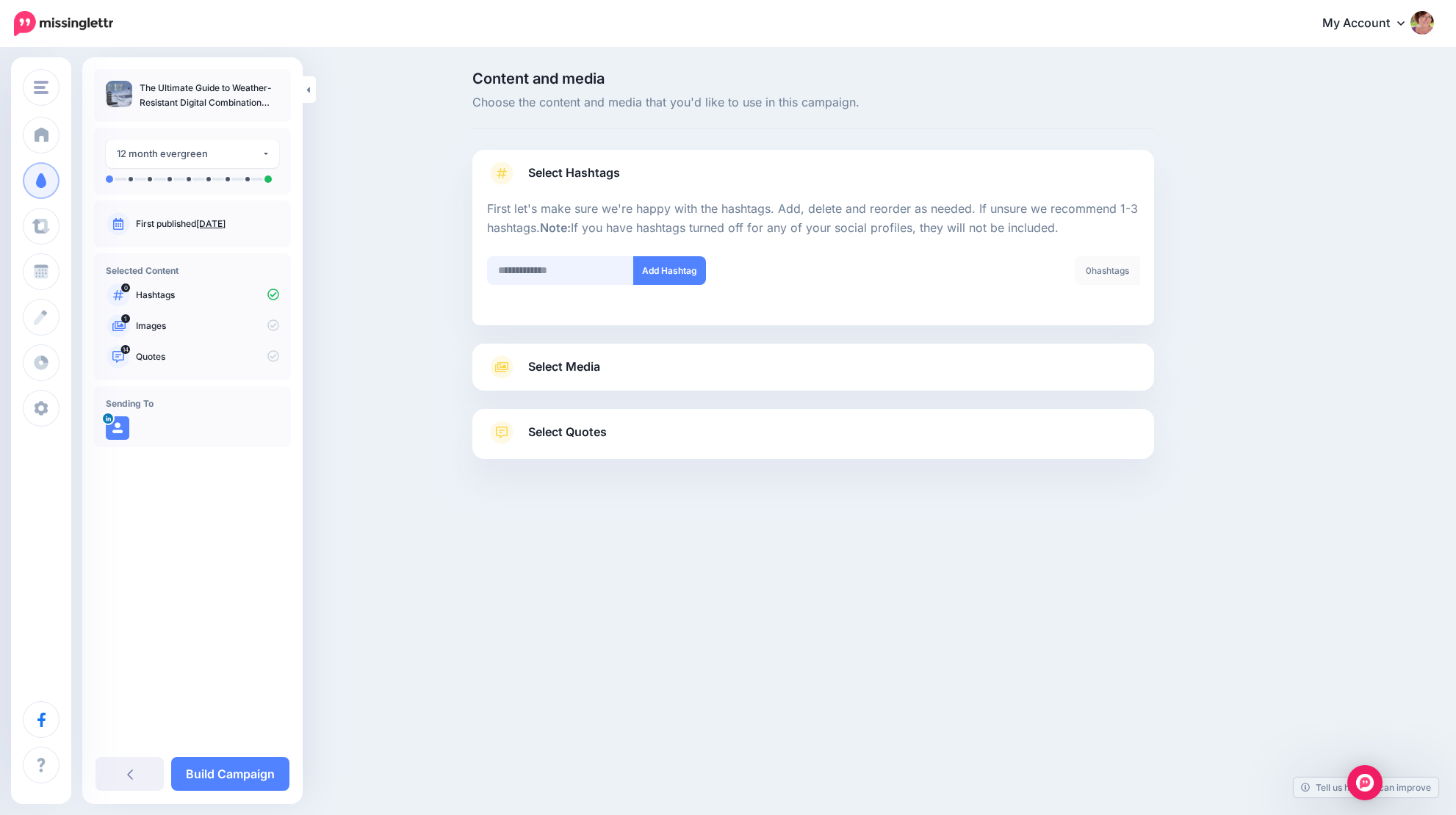
click at [565, 271] on input "text" at bounding box center [560, 271] width 147 height 29
type input "**********"
click at [676, 276] on button "Add Hashtag" at bounding box center [670, 271] width 73 height 29
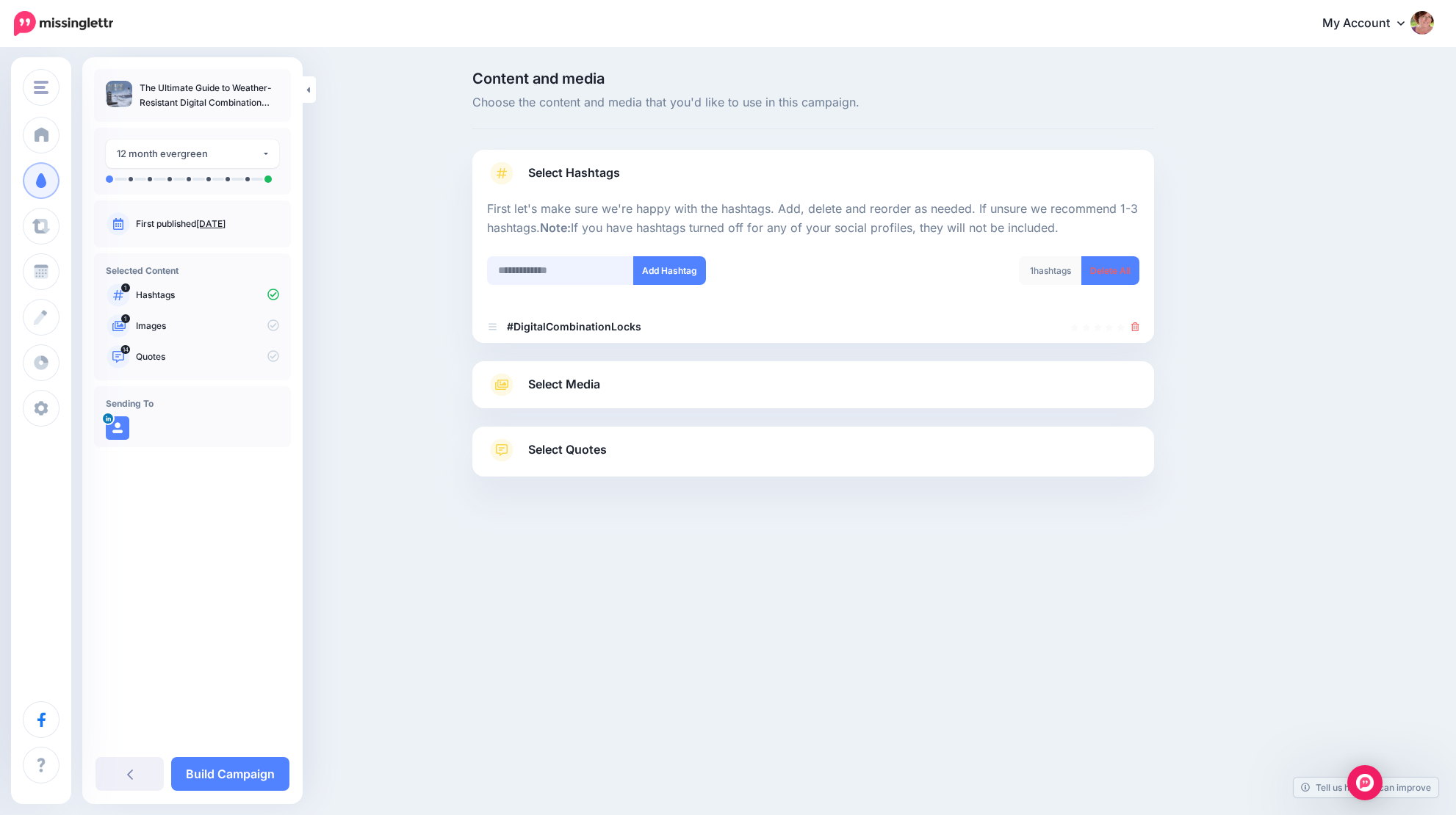
click at [609, 266] on input "text" at bounding box center [560, 271] width 147 height 29
type input "**********"
click at [682, 268] on button "Add Hashtag" at bounding box center [670, 271] width 73 height 29
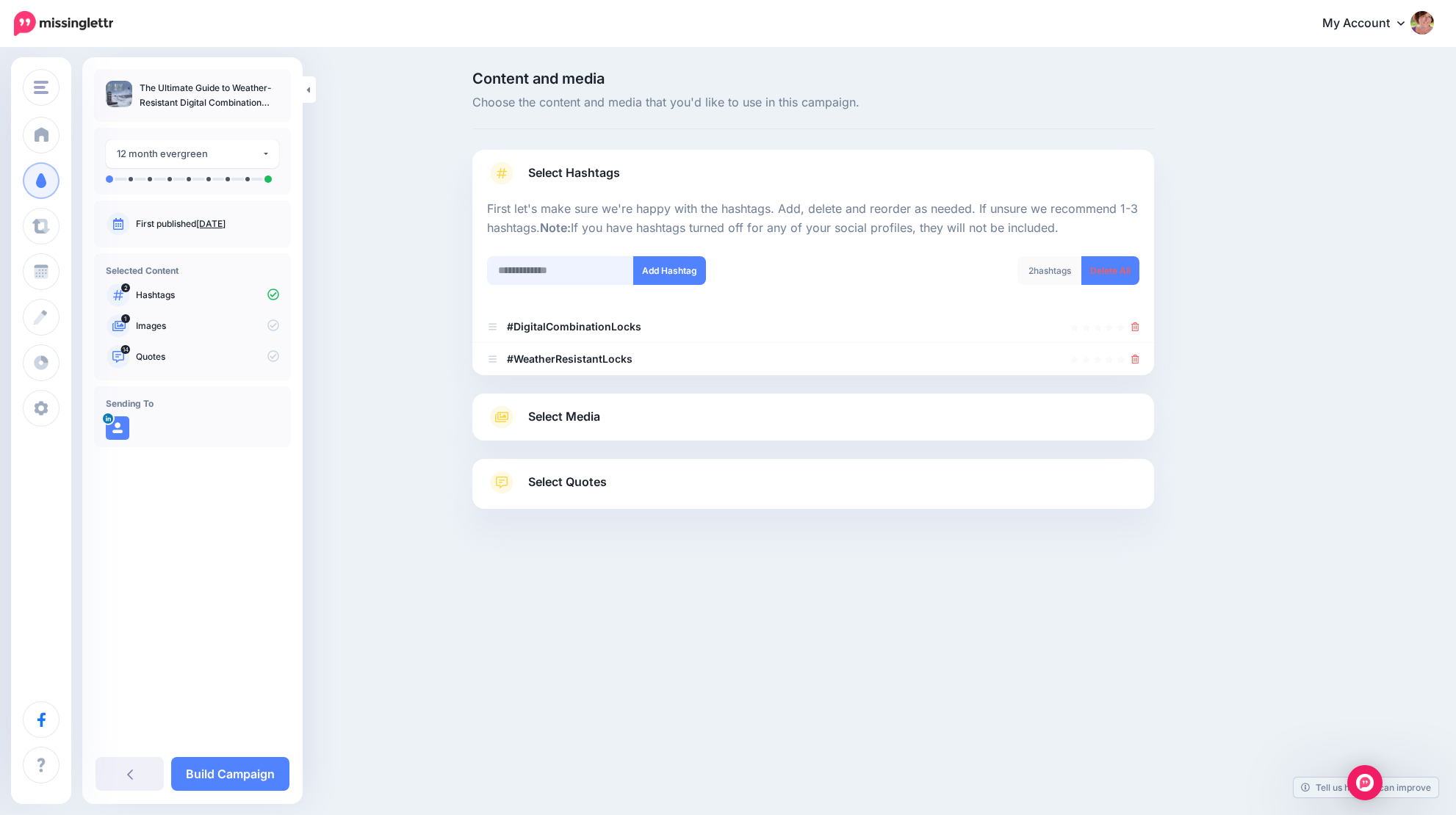
click at [565, 267] on input "text" at bounding box center [560, 271] width 147 height 29
type input "**********"
click at [671, 271] on button "Add Hashtag" at bounding box center [670, 271] width 73 height 29
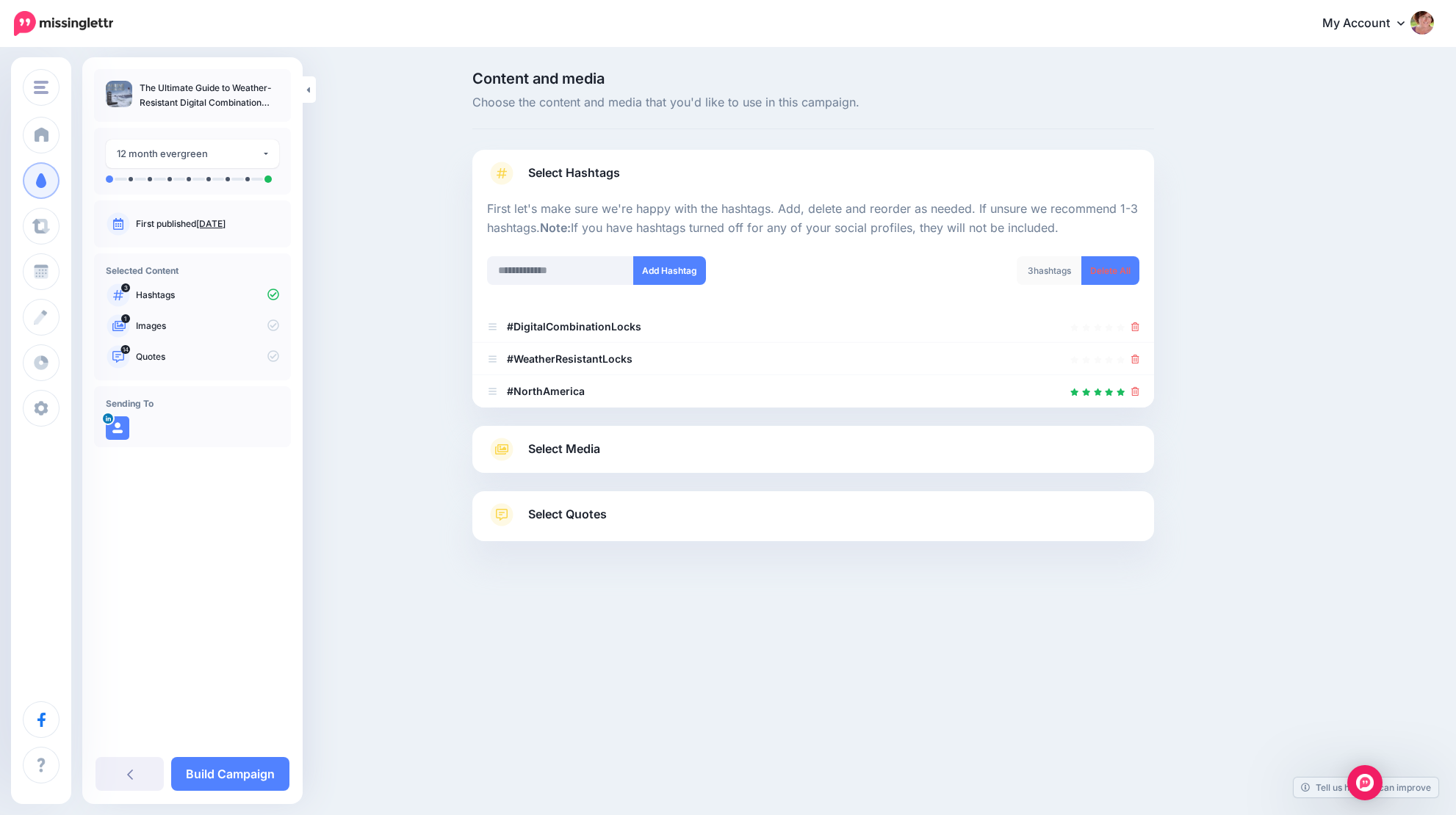
click at [587, 444] on span "Select Media" at bounding box center [564, 449] width 72 height 20
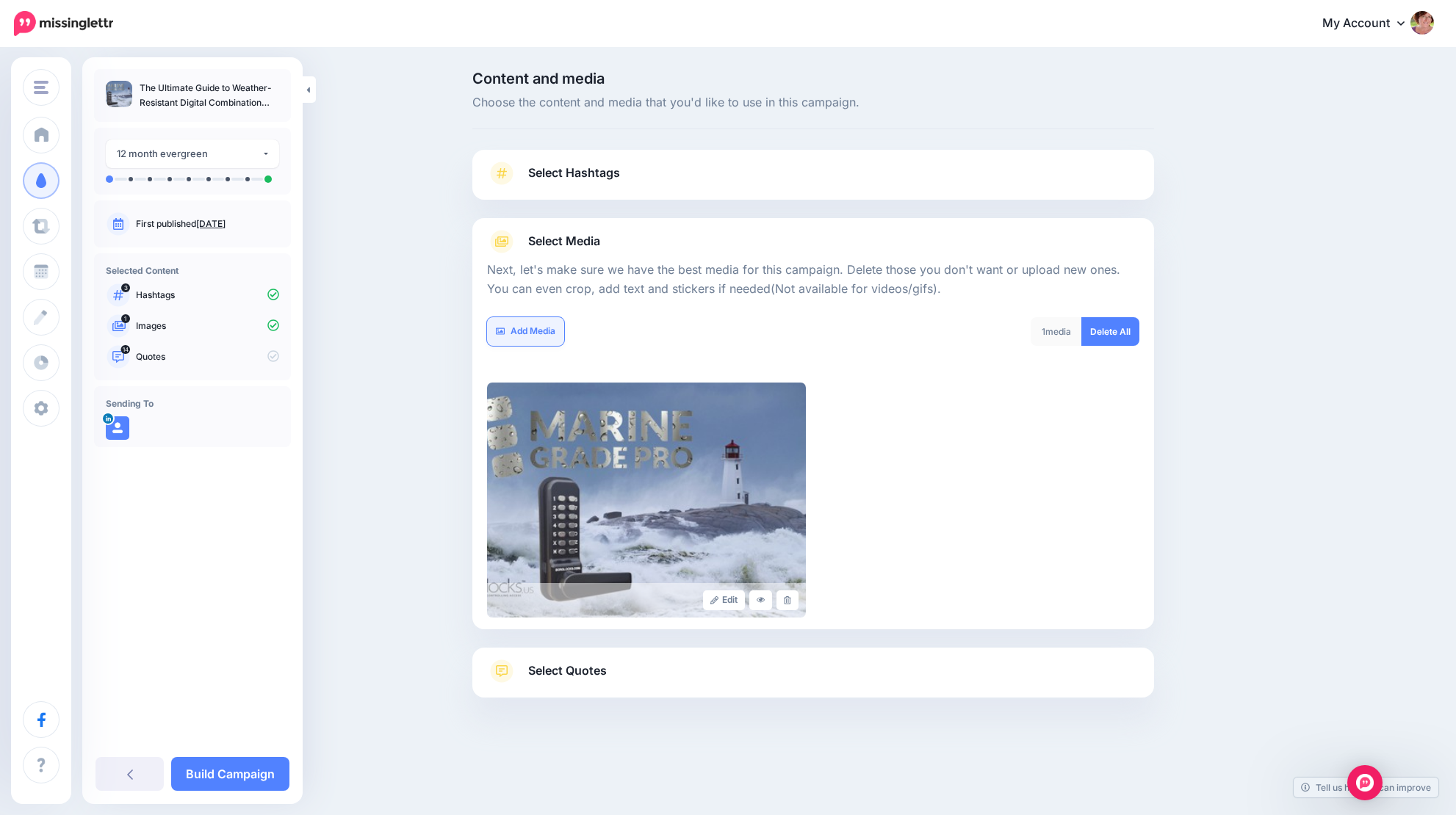
click at [545, 326] on link "Add Media" at bounding box center [525, 331] width 77 height 29
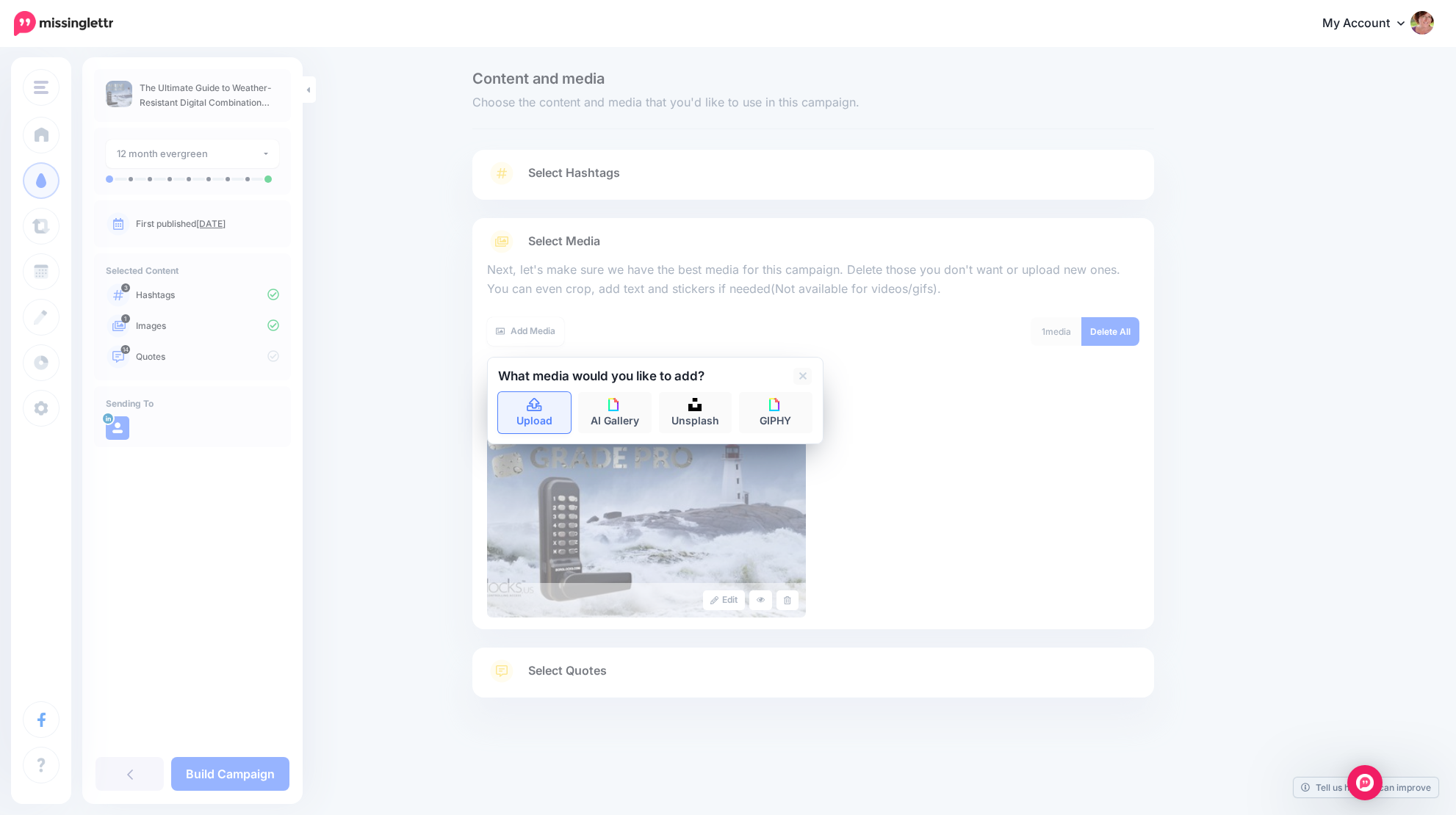
click at [534, 405] on icon at bounding box center [534, 405] width 15 height 13
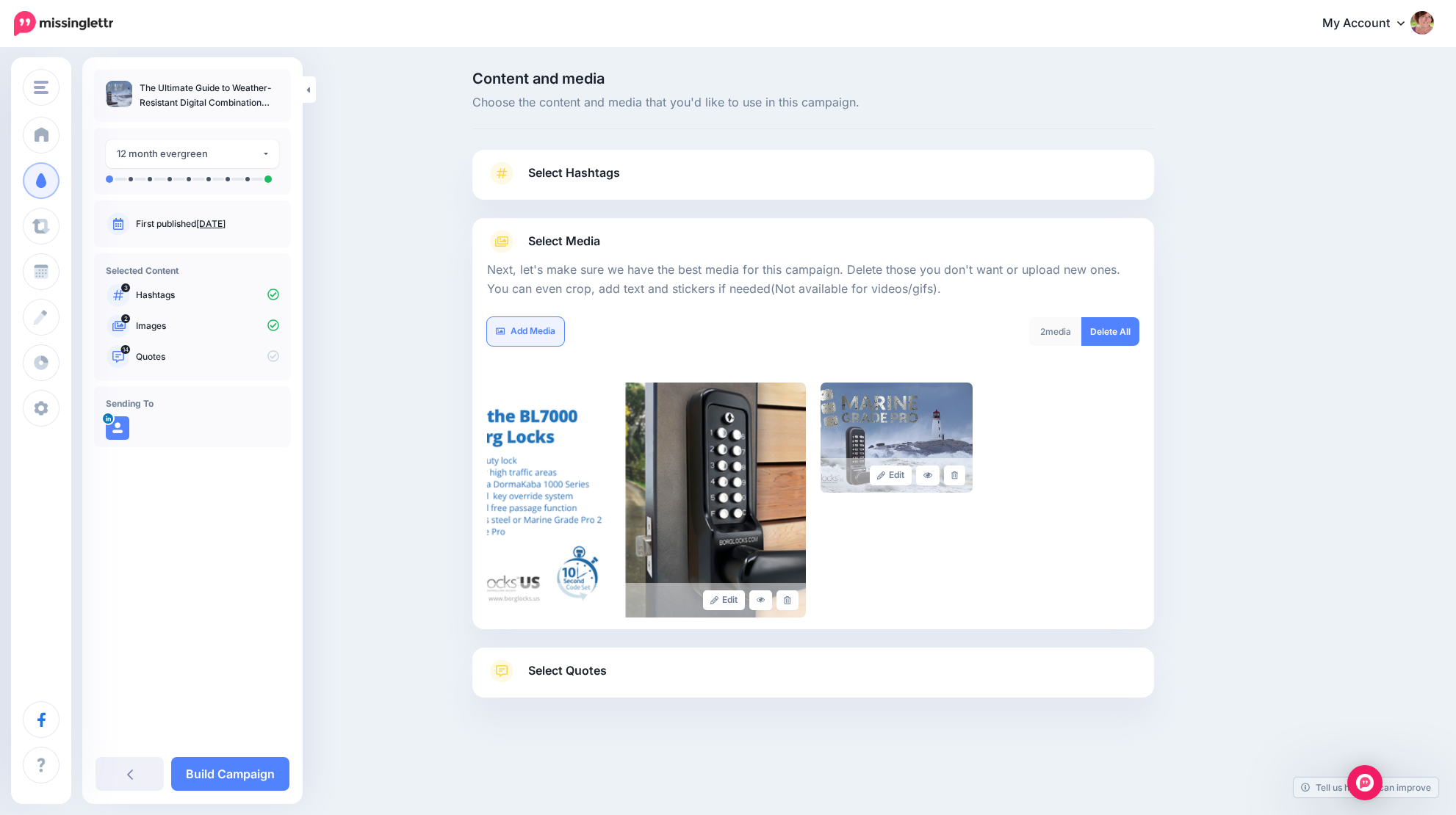
click at [534, 328] on link "Add Media" at bounding box center [525, 331] width 77 height 29
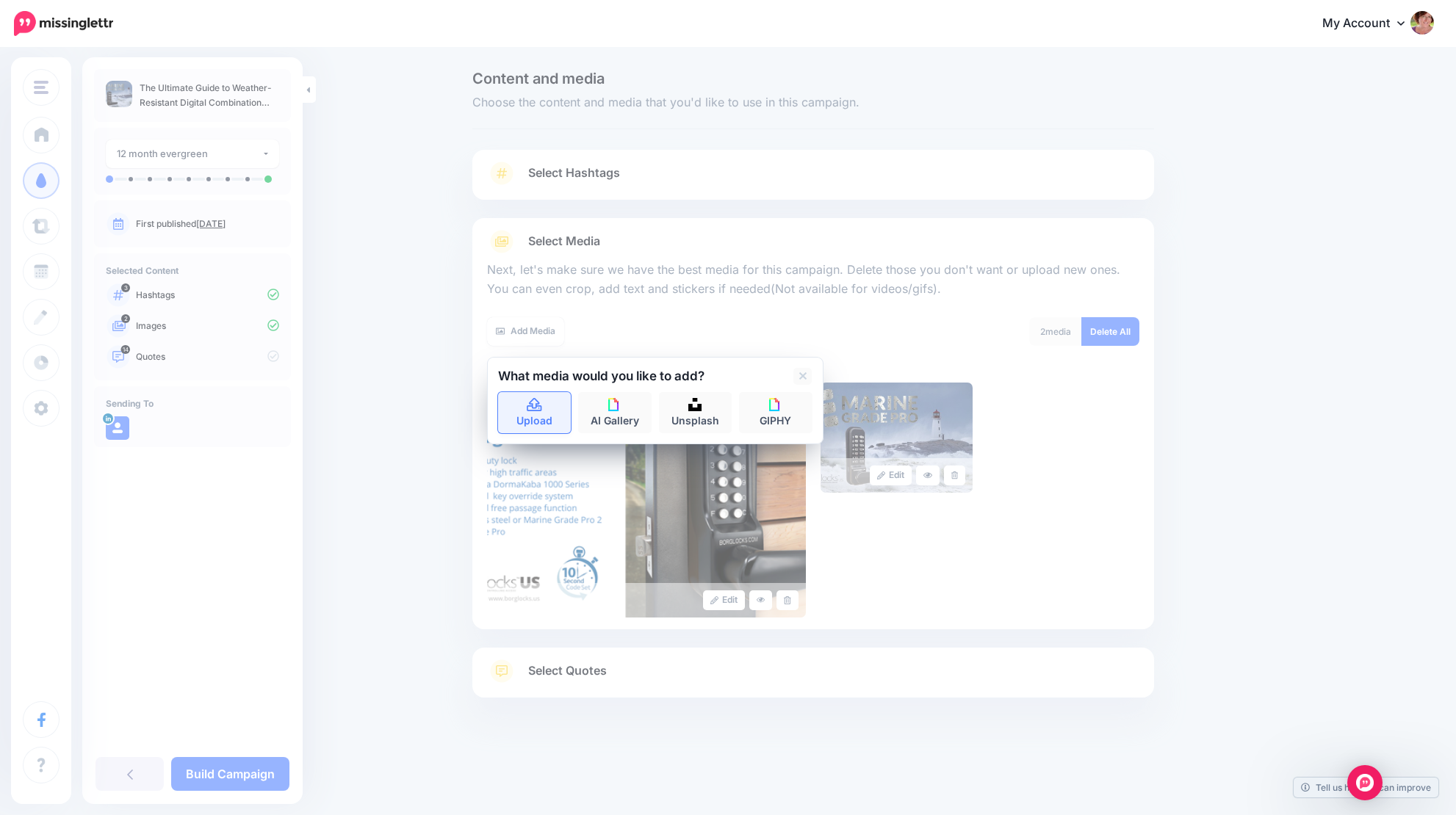
click at [538, 403] on icon at bounding box center [534, 405] width 15 height 13
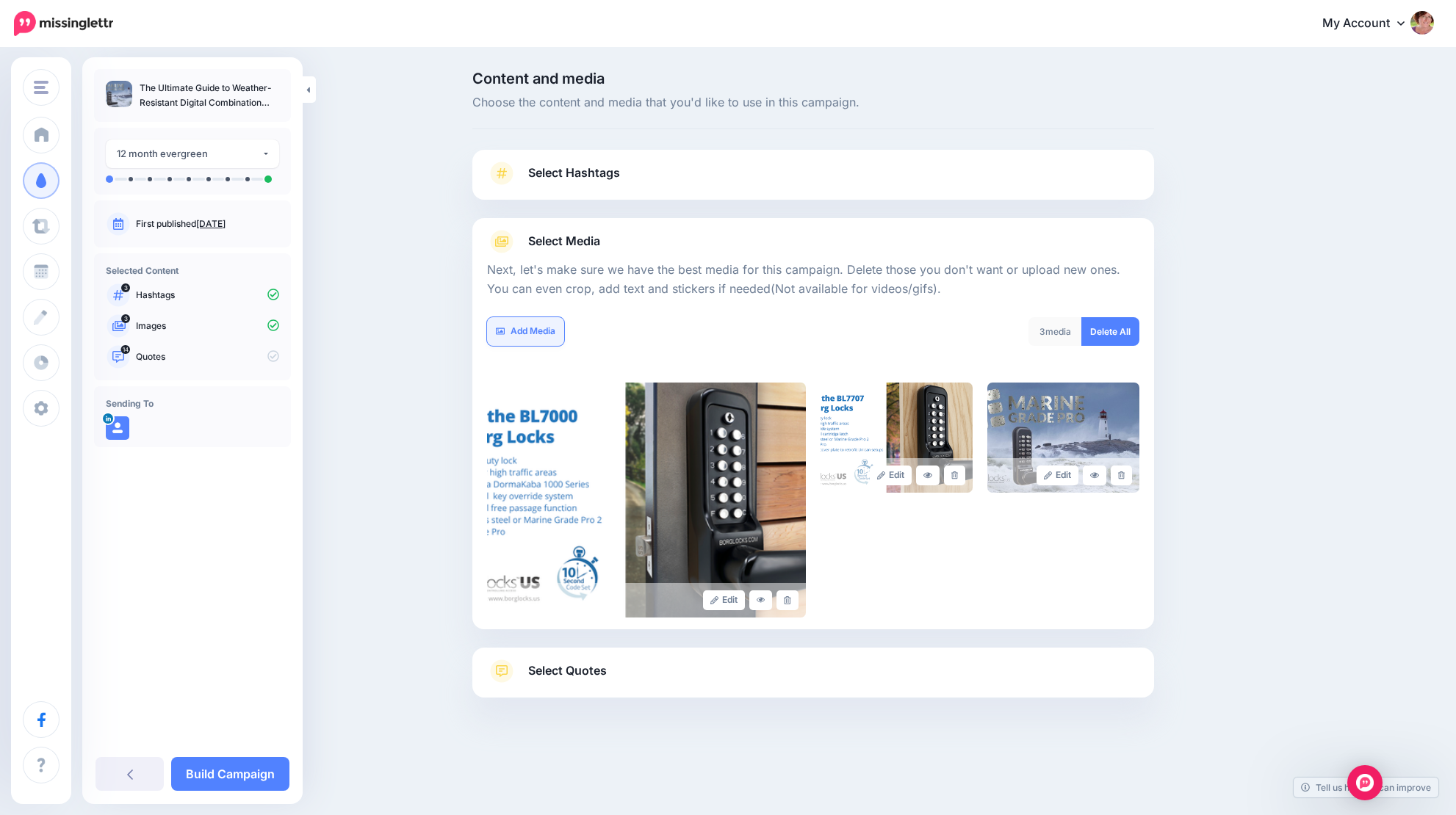
click at [518, 330] on link "Add Media" at bounding box center [525, 331] width 77 height 29
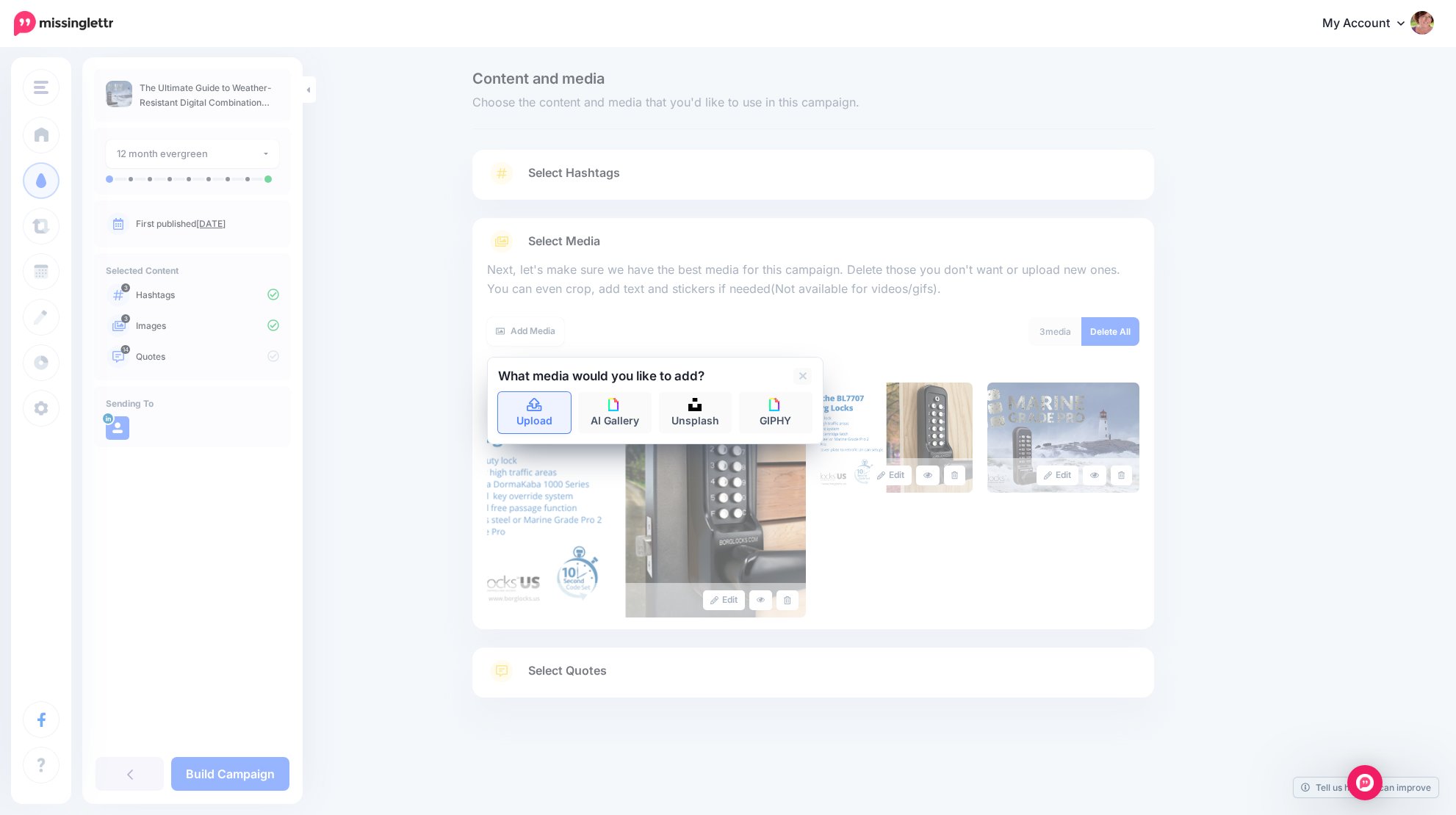
click at [537, 407] on icon at bounding box center [534, 405] width 17 height 13
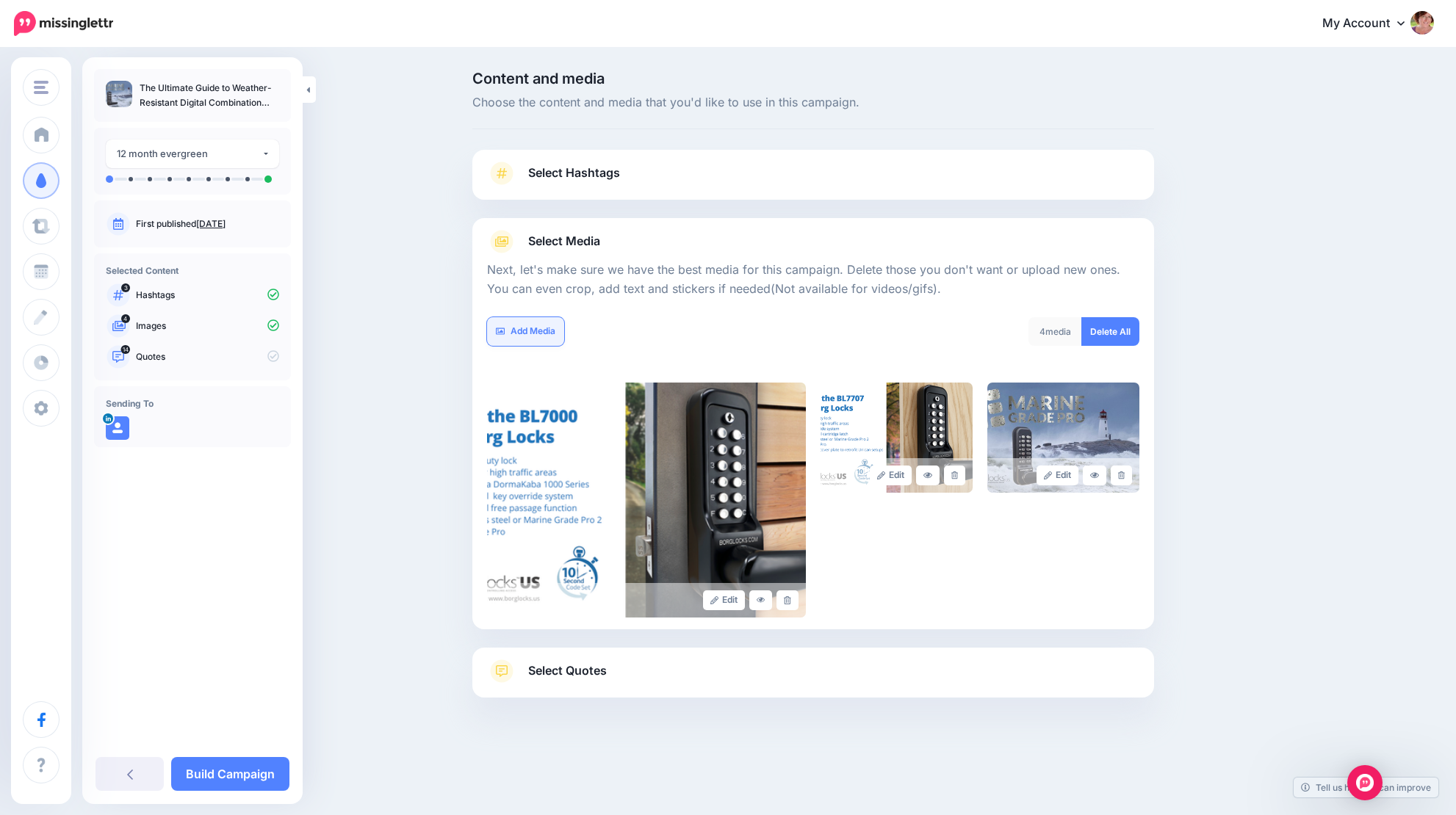
click at [538, 324] on link "Add Media" at bounding box center [525, 331] width 77 height 29
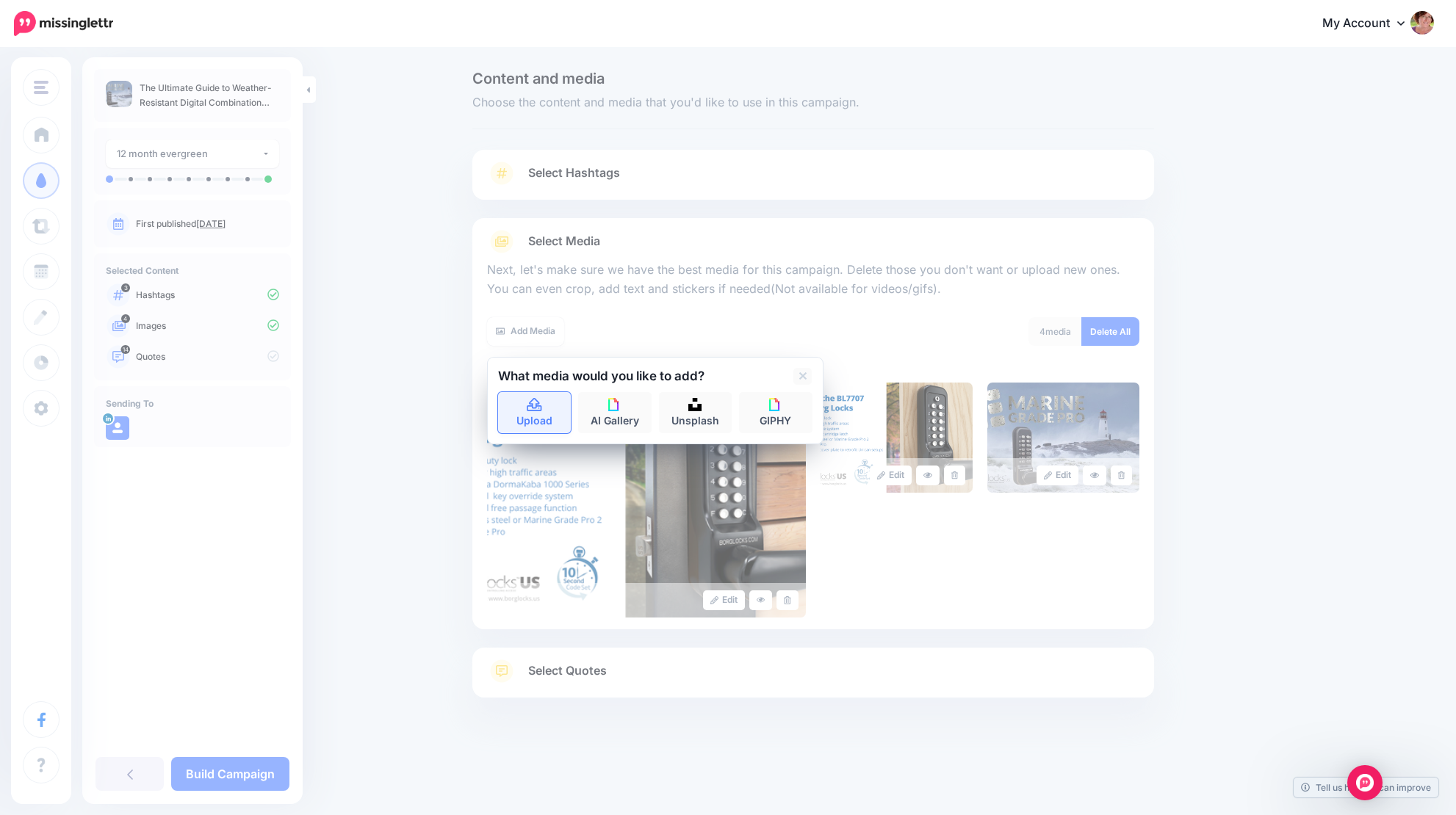
click at [539, 410] on link "Upload" at bounding box center [534, 413] width 73 height 41
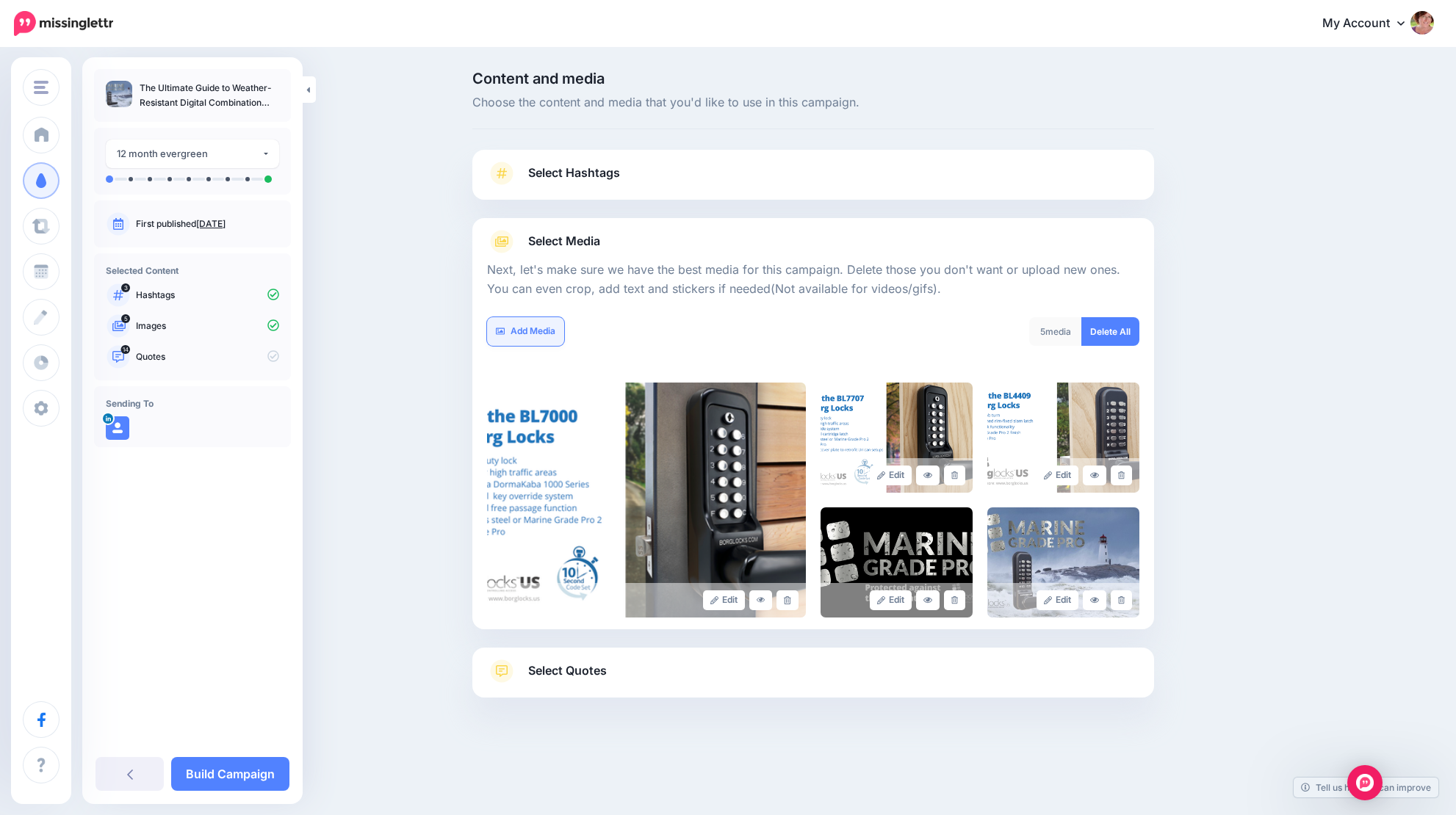
click at [533, 324] on link "Add Media" at bounding box center [525, 331] width 77 height 29
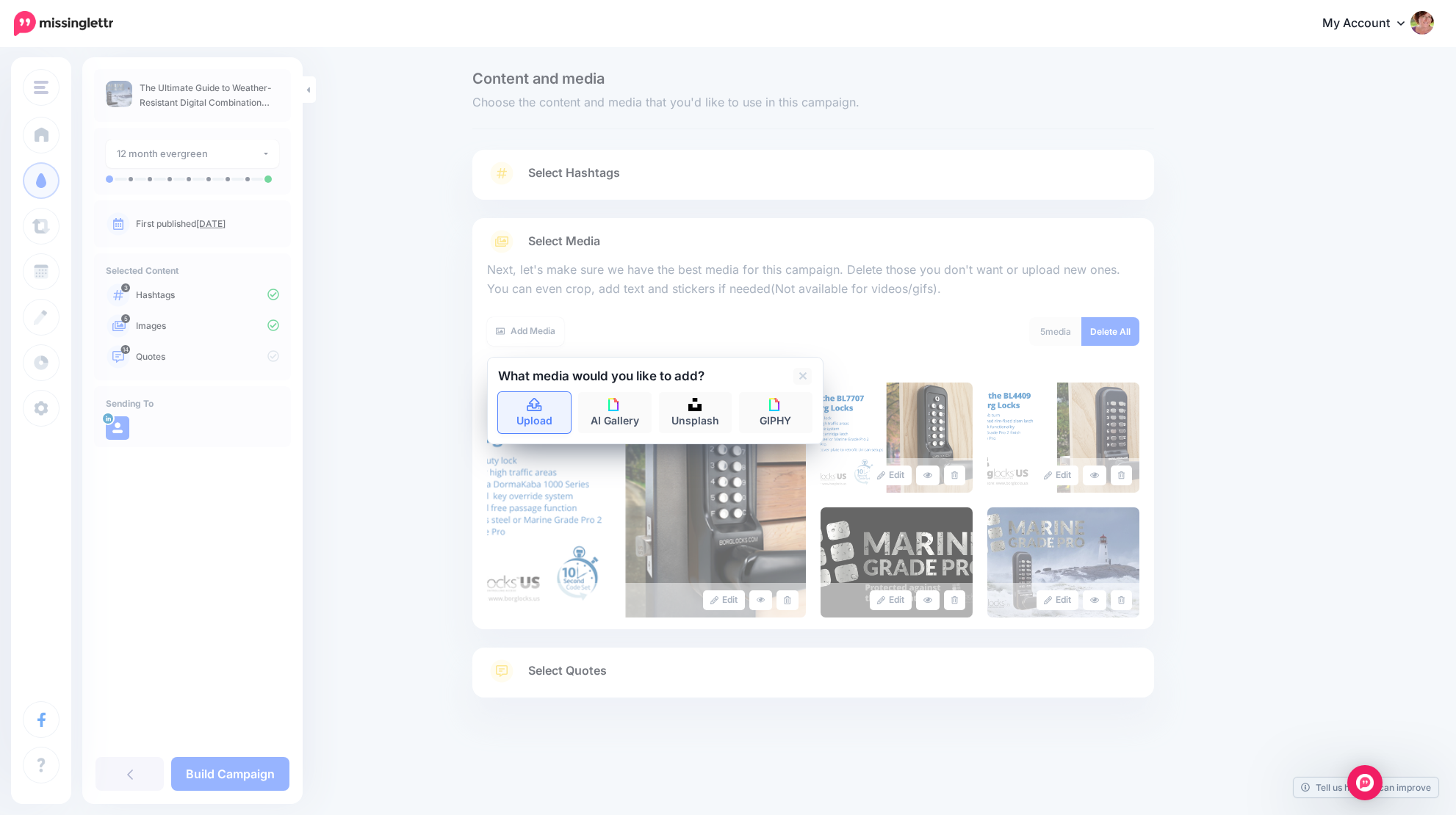
click at [530, 406] on icon at bounding box center [534, 405] width 17 height 13
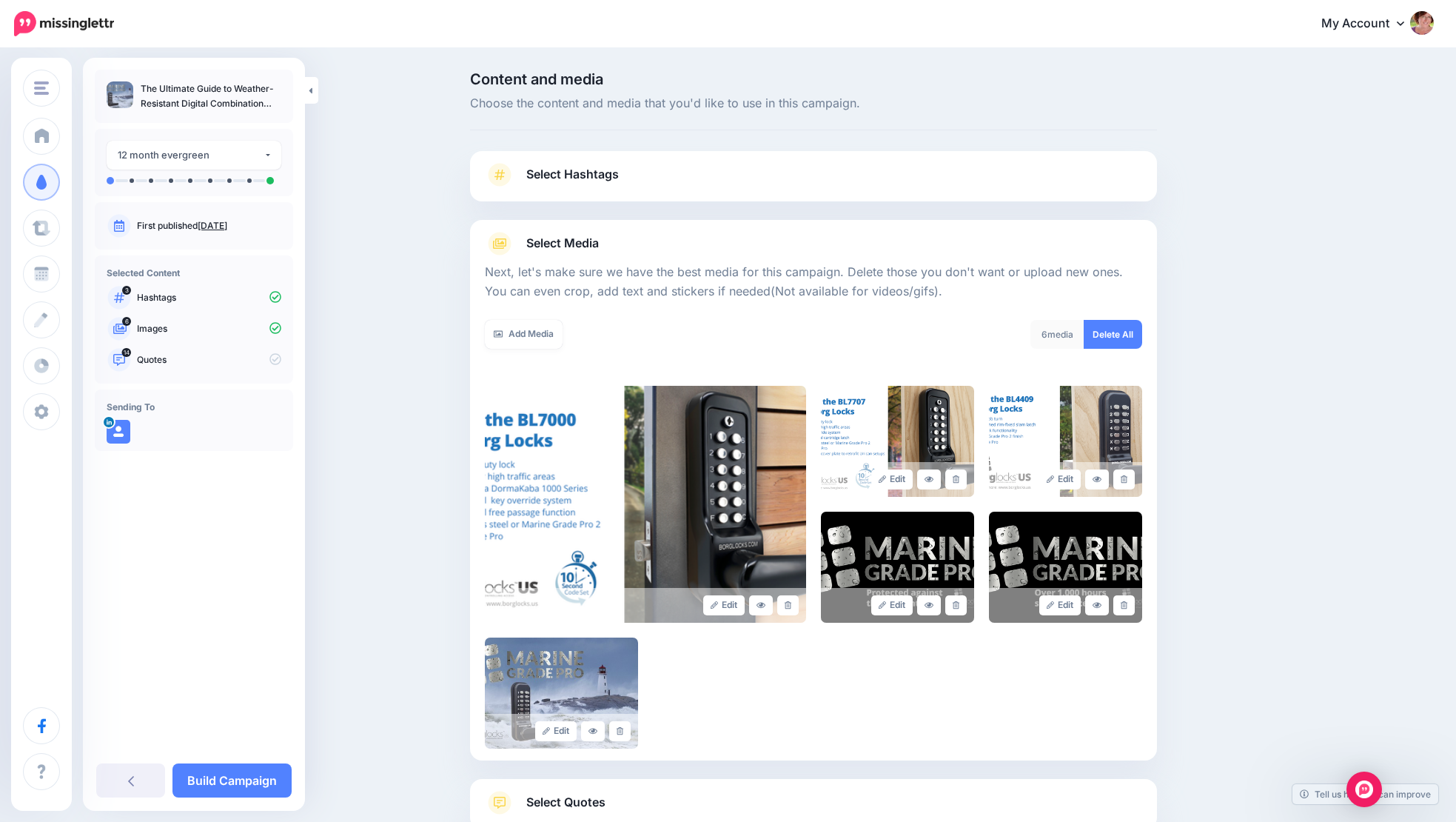
scroll to position [101, 0]
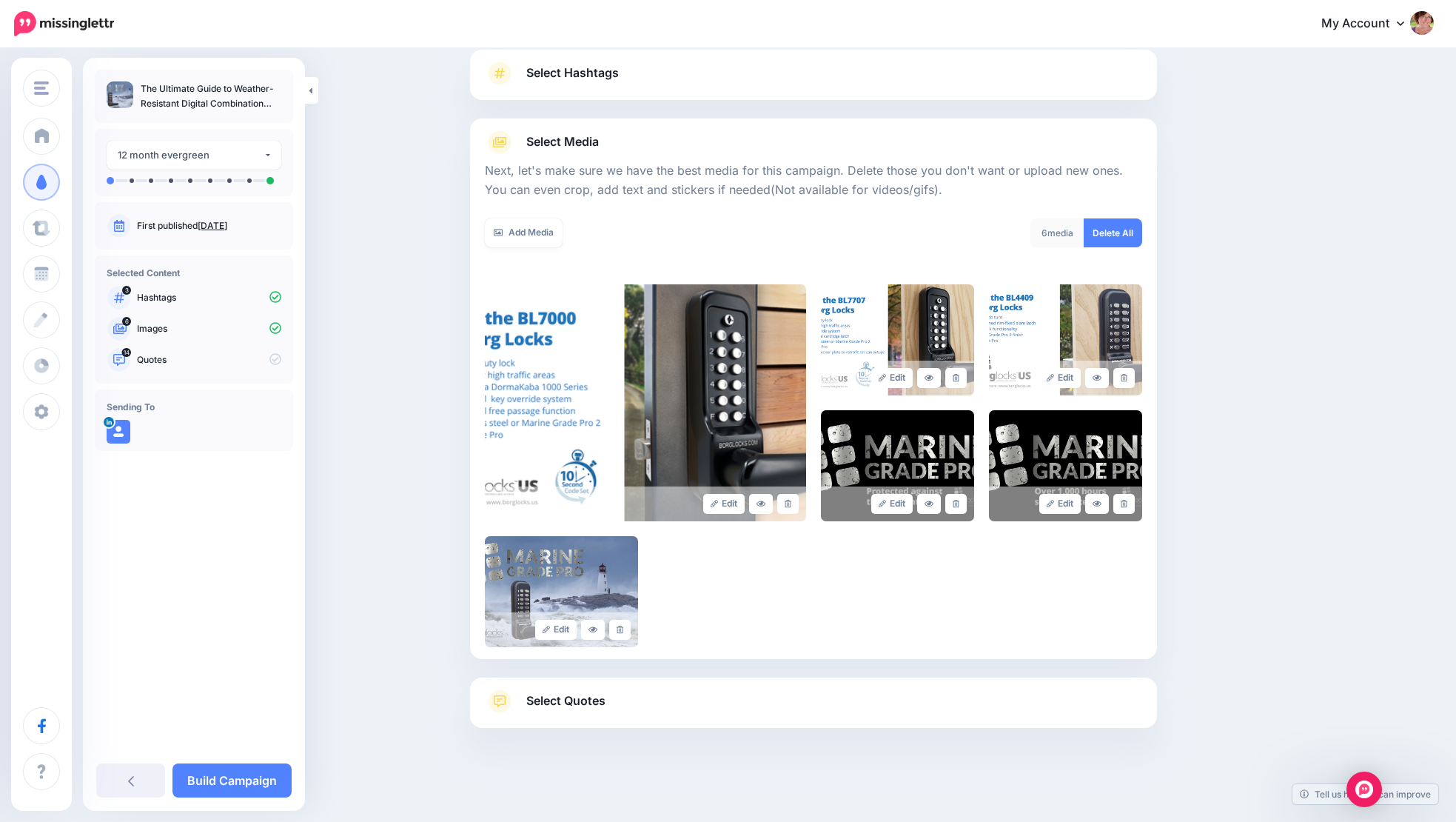
click at [605, 706] on span "Select Quotes" at bounding box center [566, 701] width 79 height 20
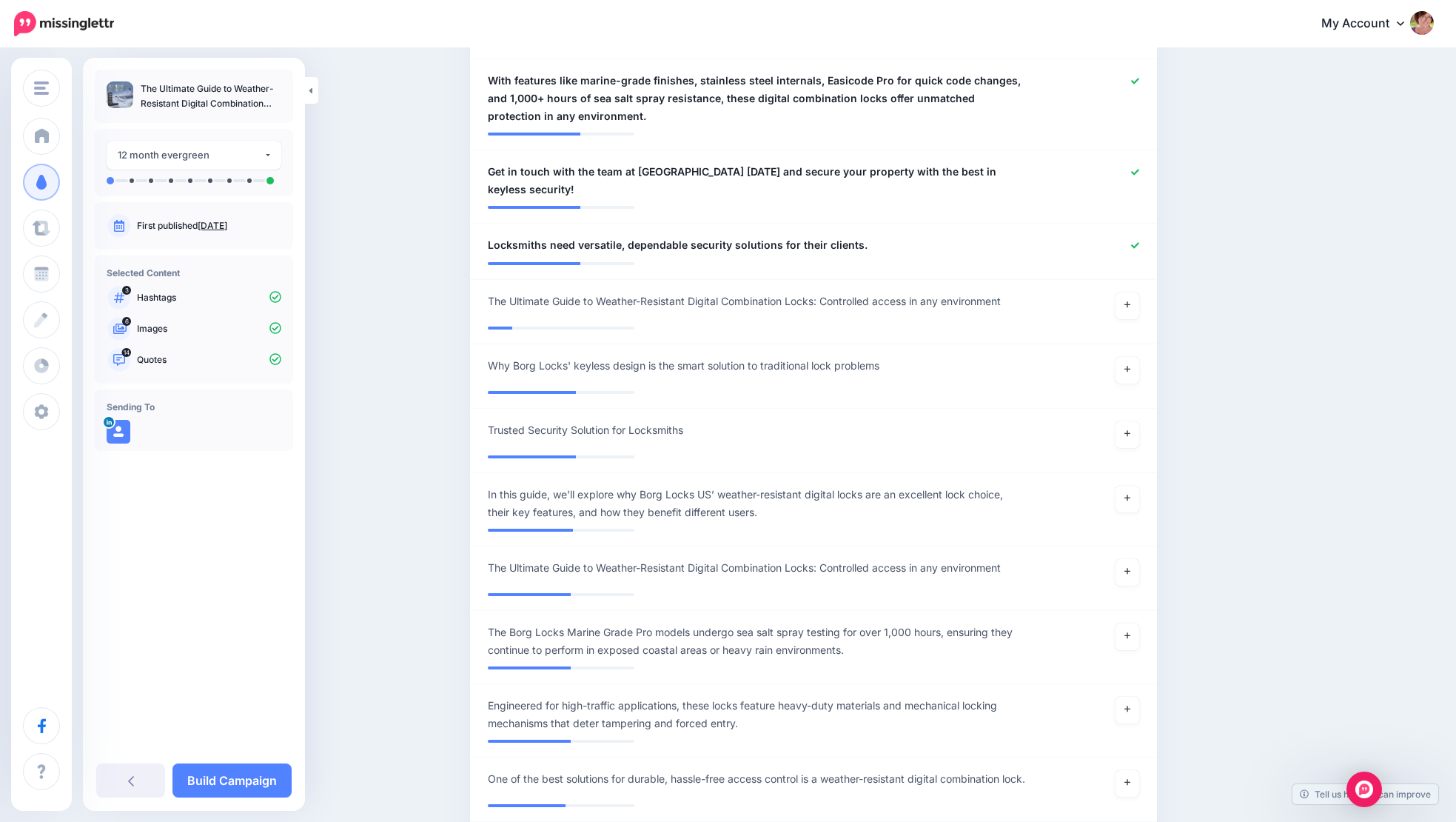
scroll to position [1390, 0]
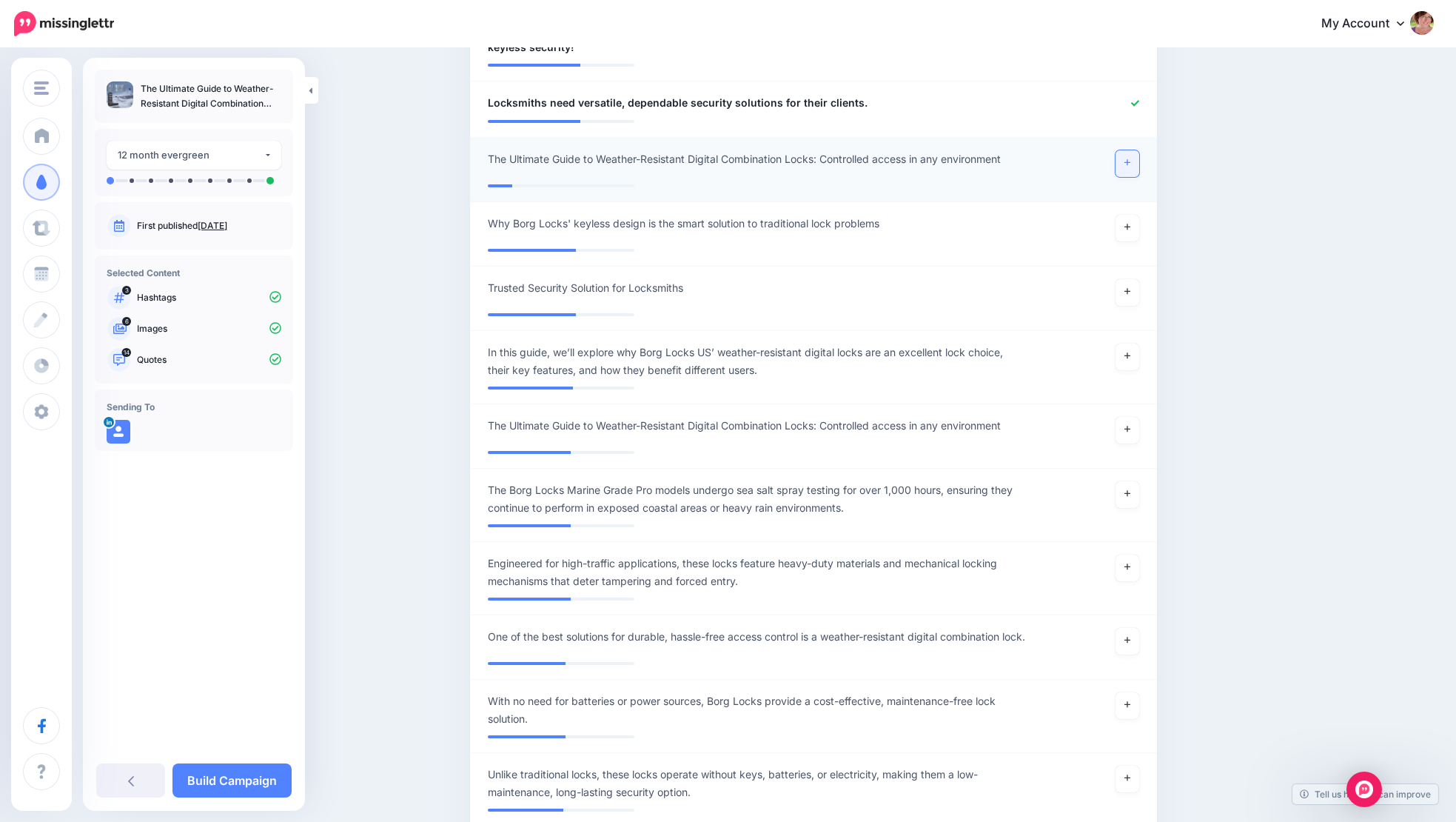
click at [1130, 160] on icon at bounding box center [1127, 163] width 6 height 6
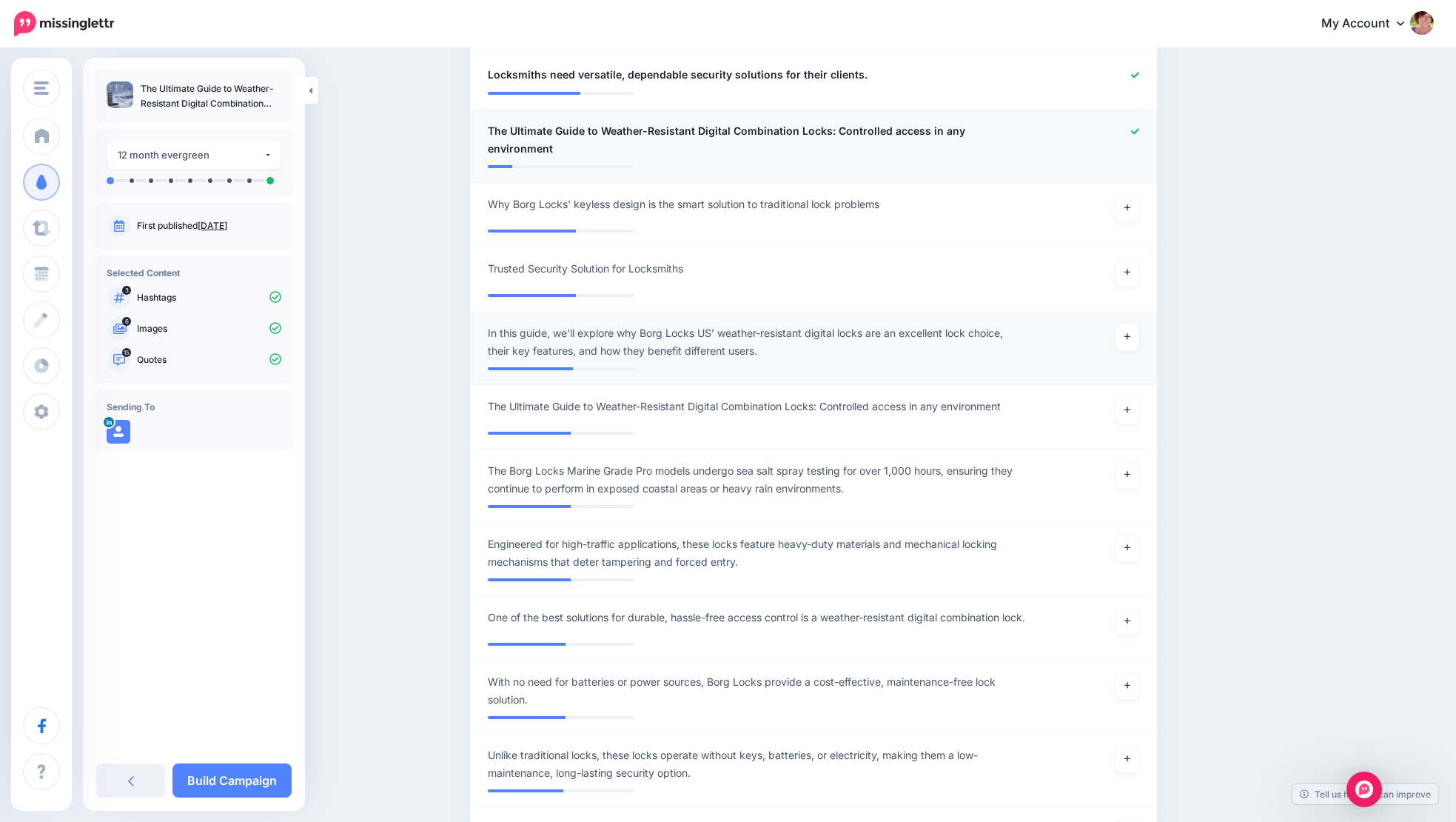
scroll to position [1419, 0]
click at [1130, 470] on icon at bounding box center [1127, 474] width 6 height 8
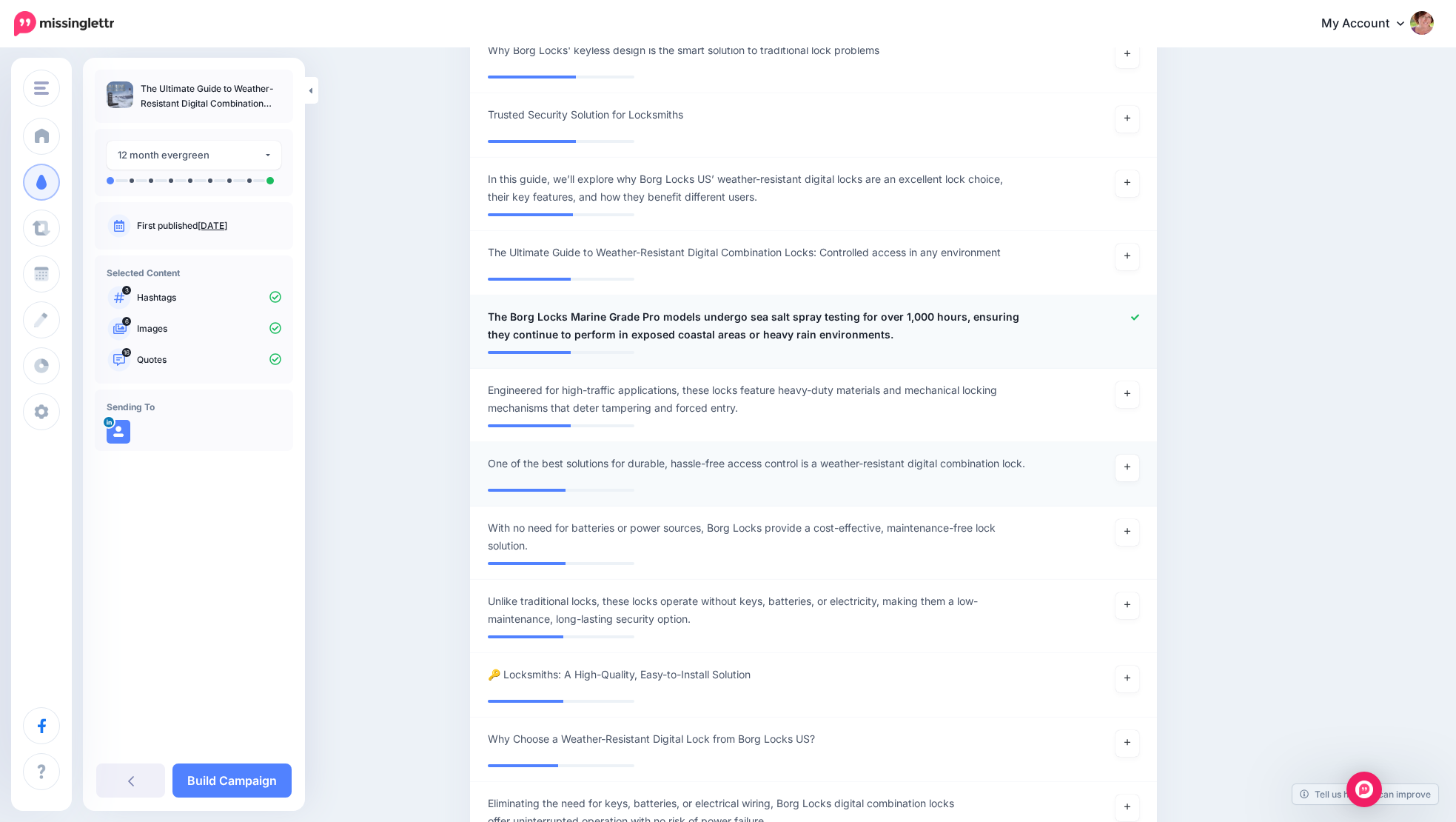
scroll to position [1573, 0]
click at [1138, 454] on link at bounding box center [1128, 468] width 24 height 27
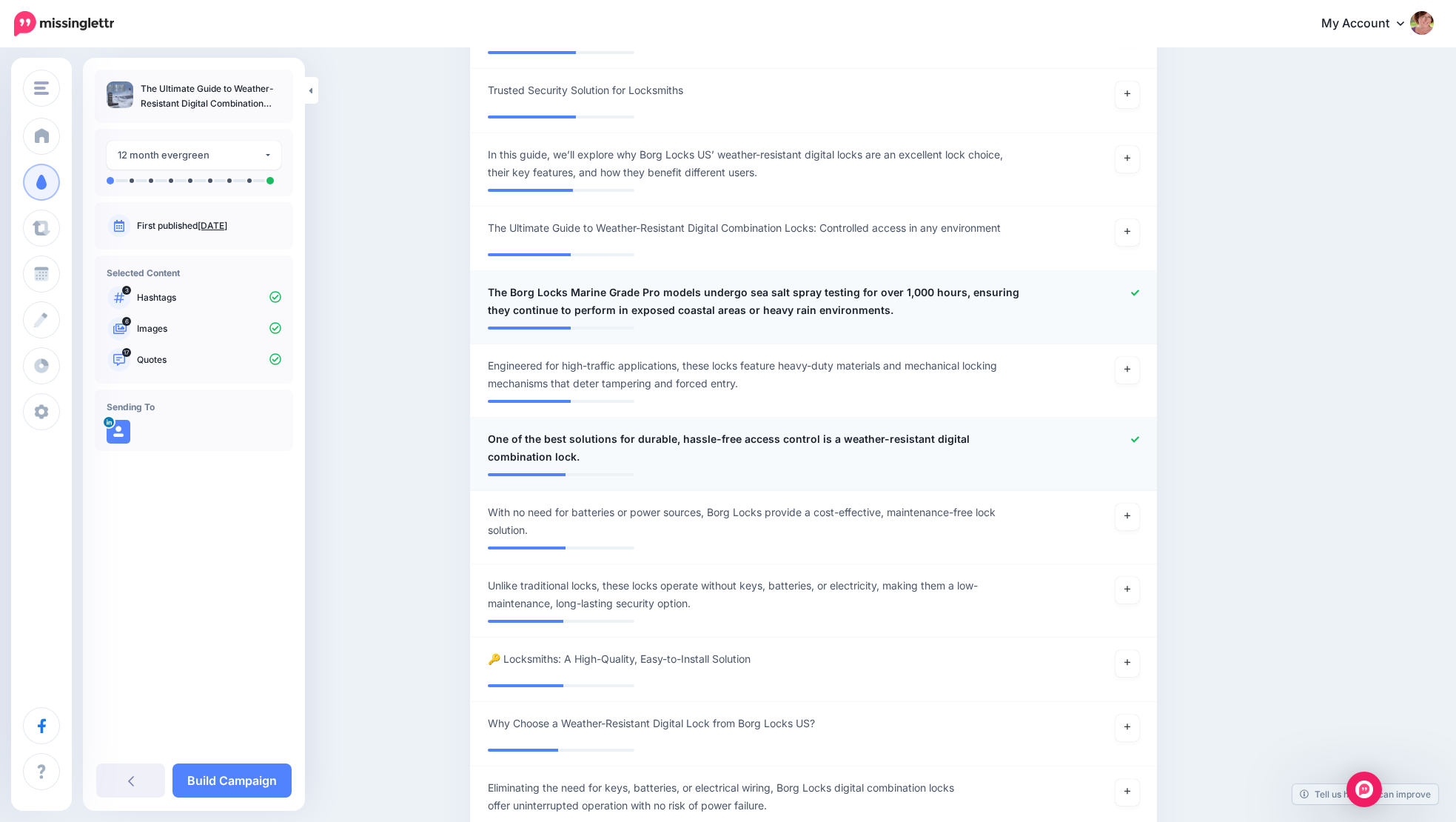
scroll to position [1596, 1]
click at [1139, 504] on link at bounding box center [1128, 518] width 24 height 27
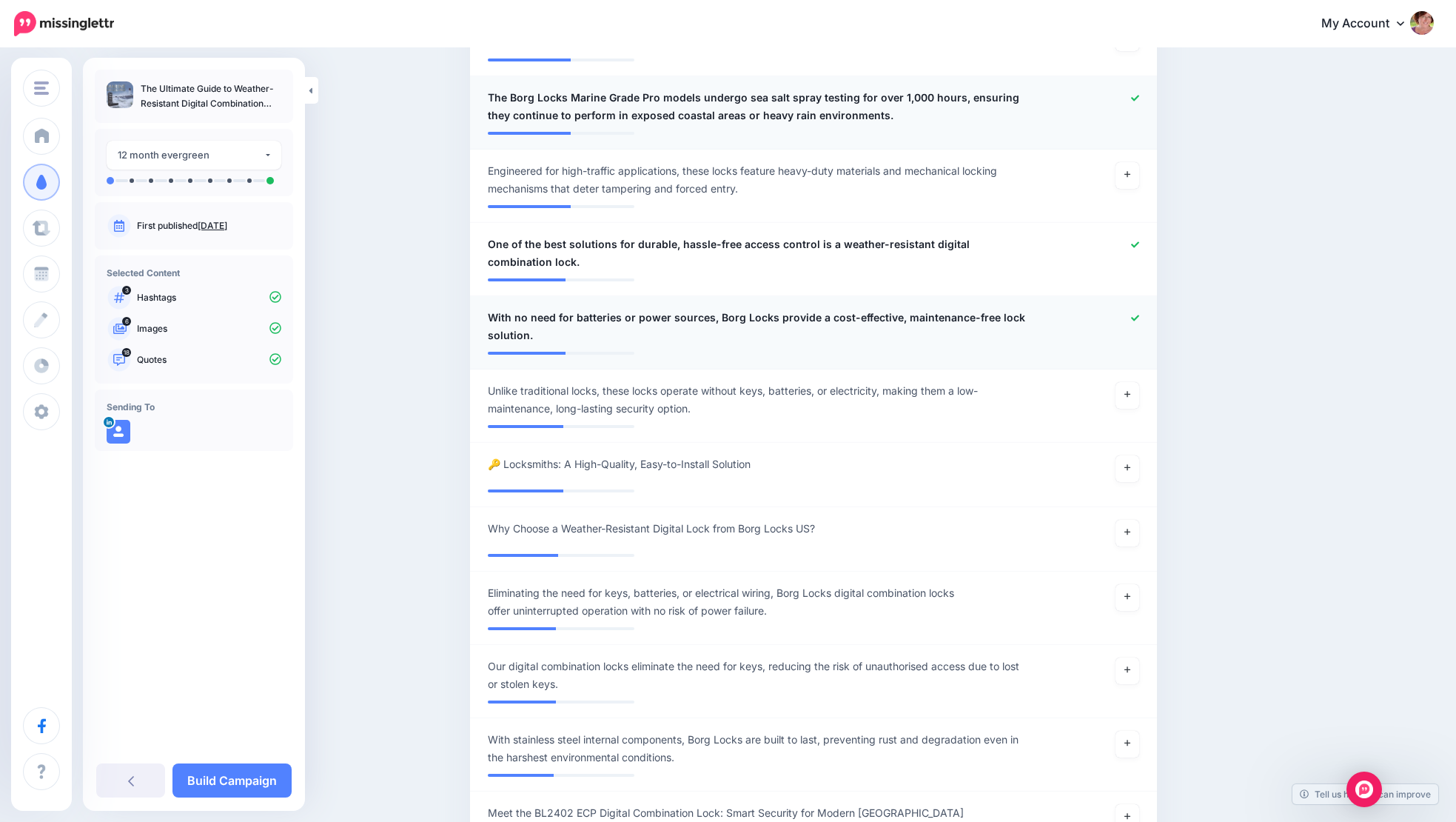
scroll to position [1794, 1]
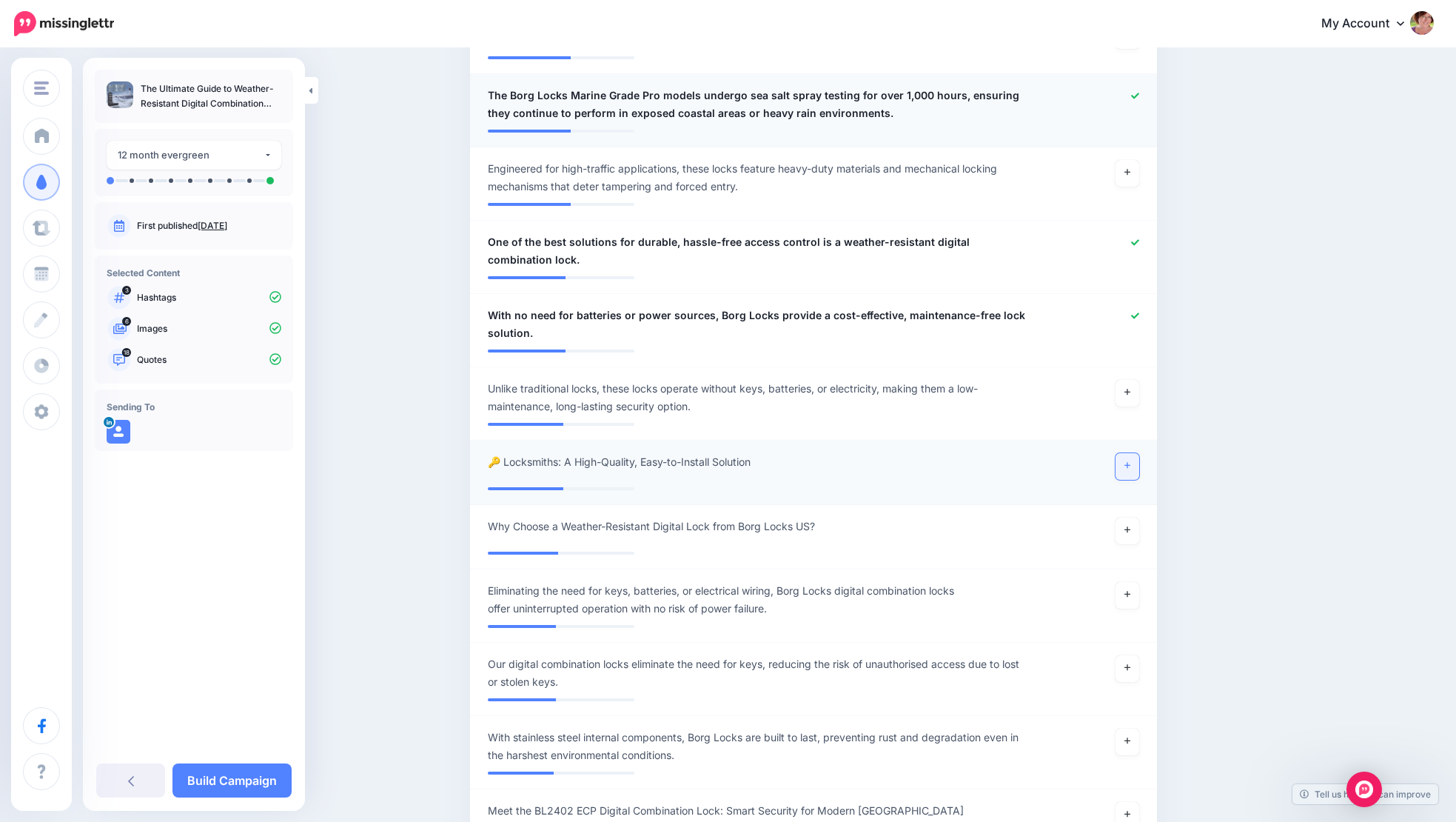
click at [1135, 454] on link at bounding box center [1128, 467] width 24 height 27
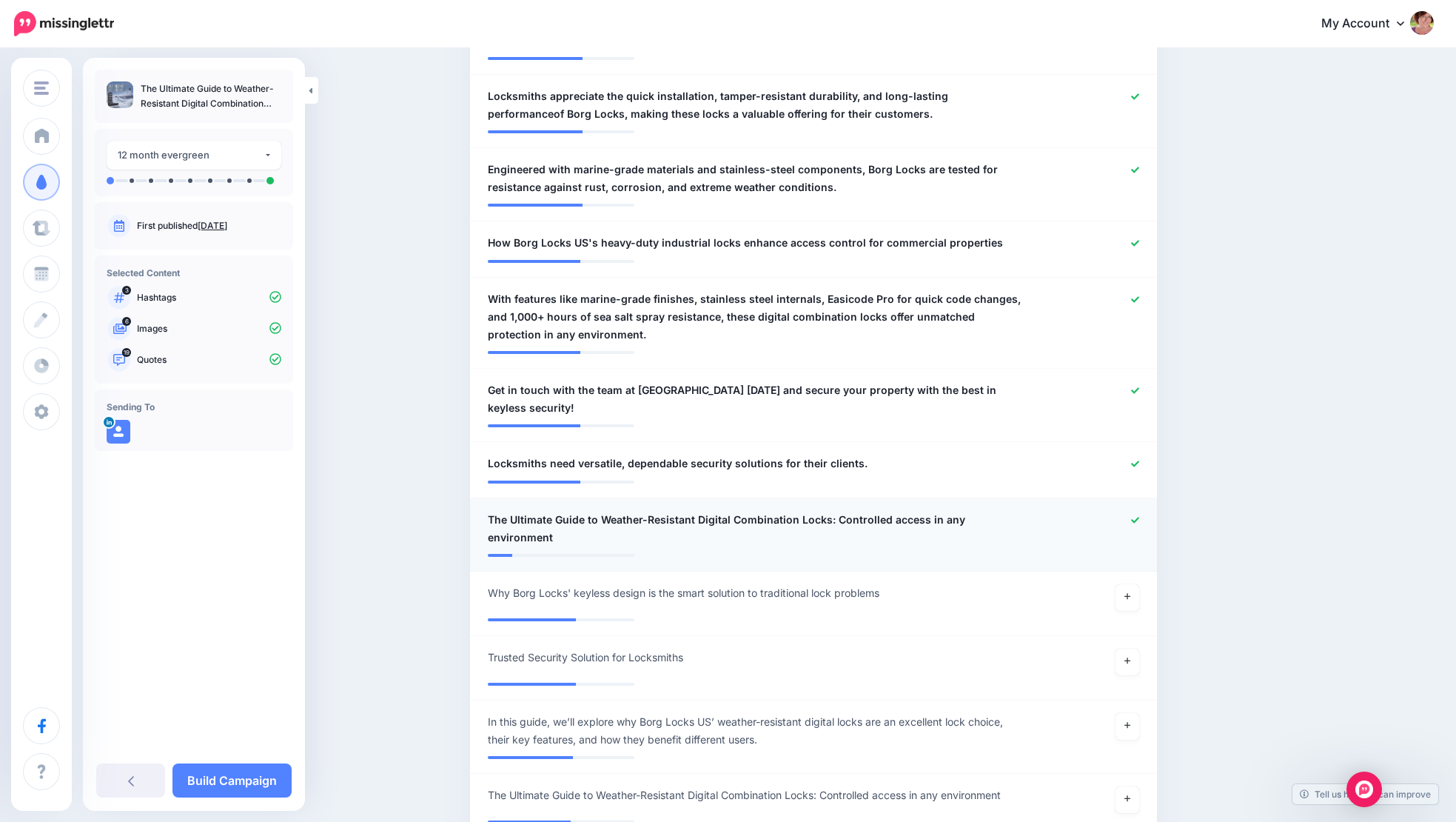
scroll to position [1024, 1]
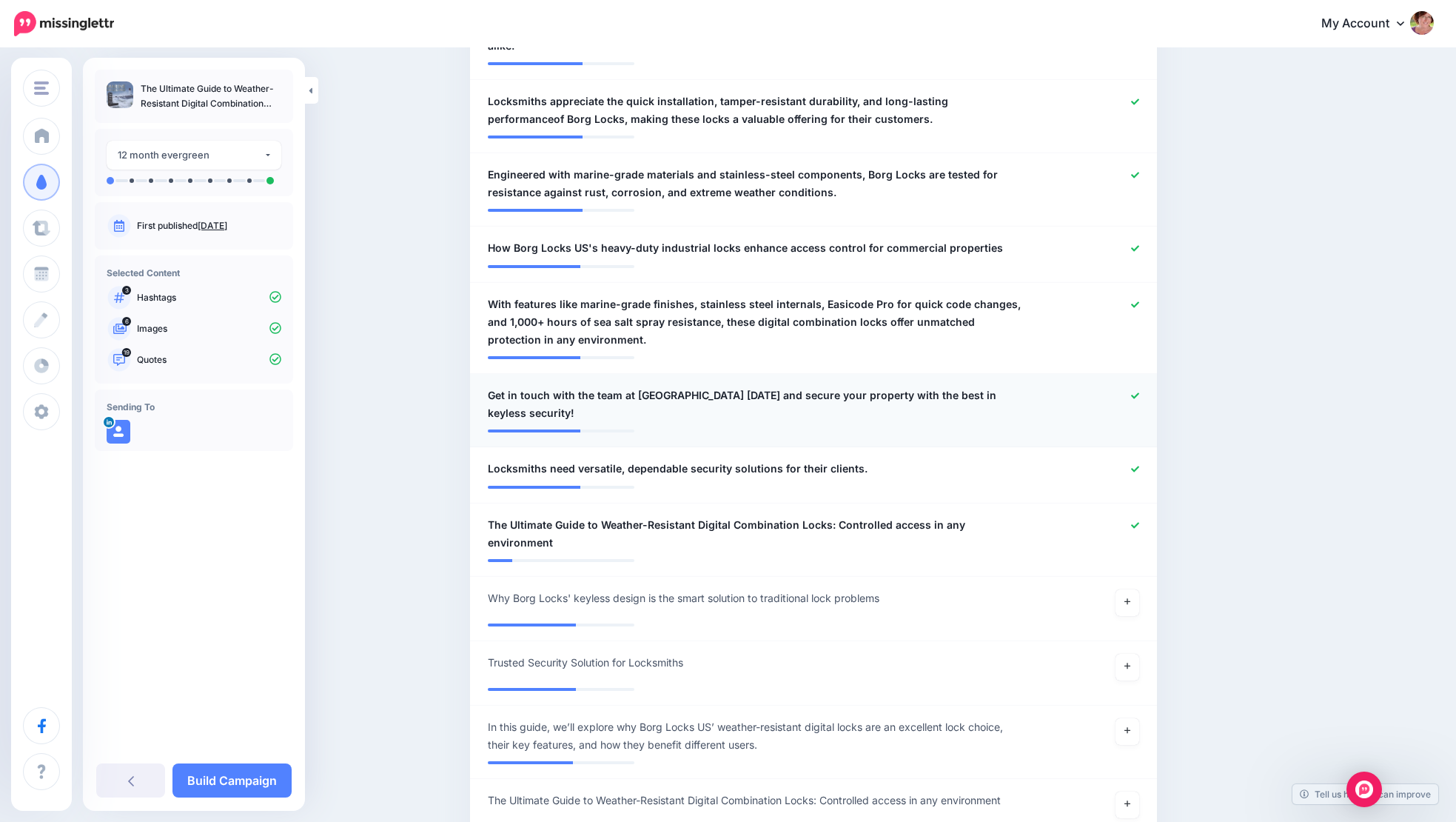
click at [1139, 392] on icon at bounding box center [1135, 395] width 8 height 8
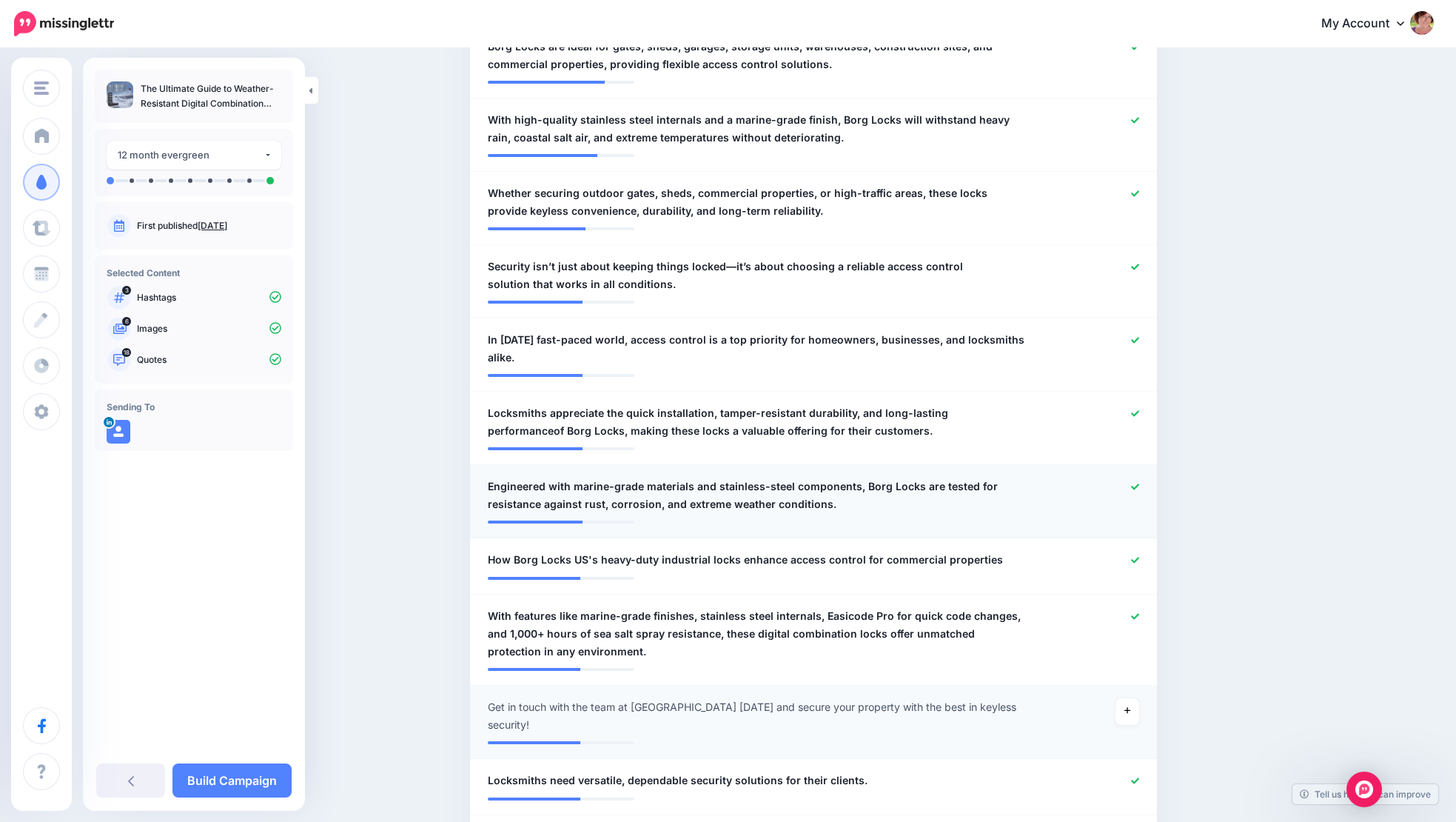
scroll to position [689, 1]
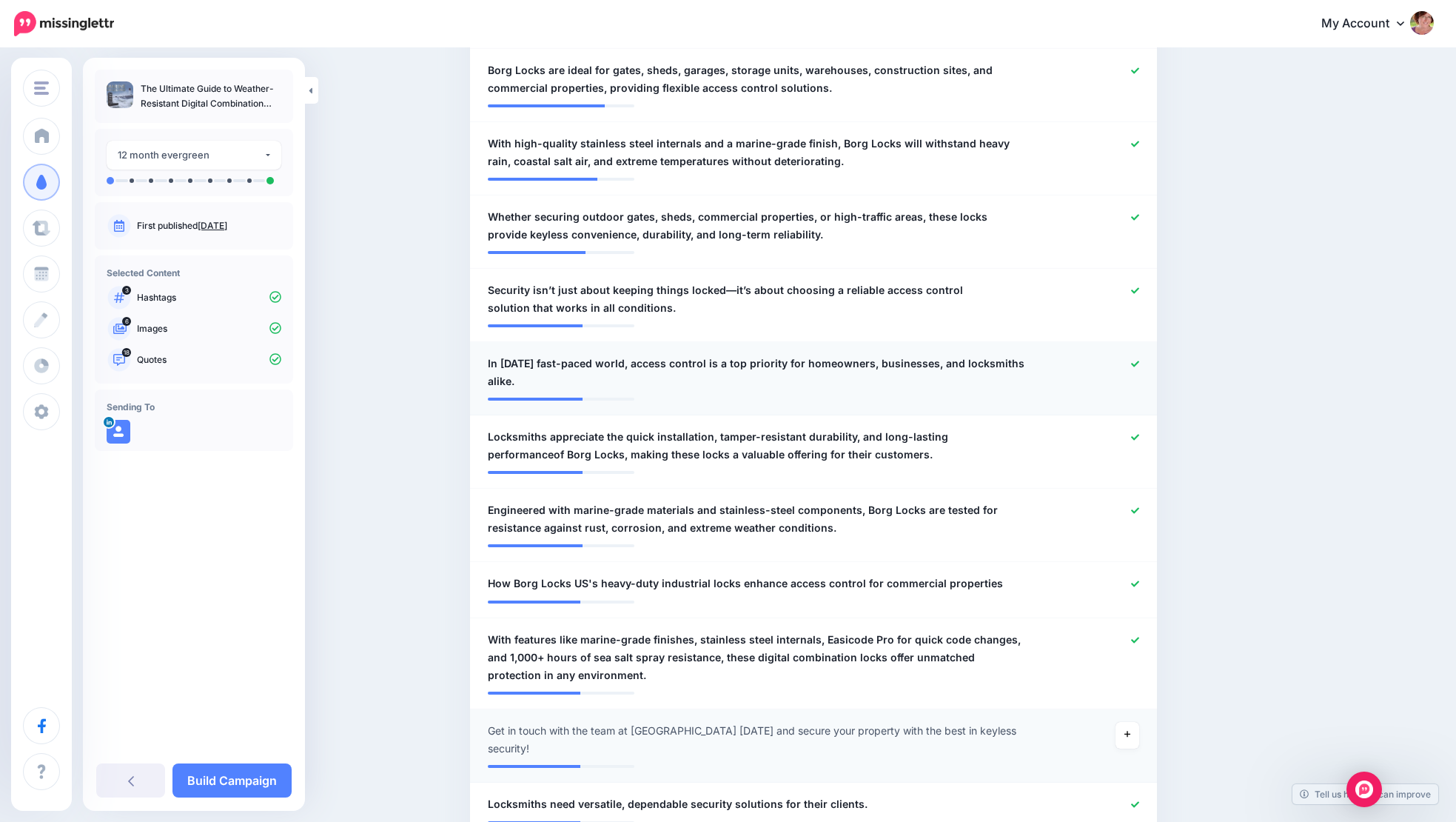
click at [1139, 360] on icon at bounding box center [1135, 364] width 8 height 8
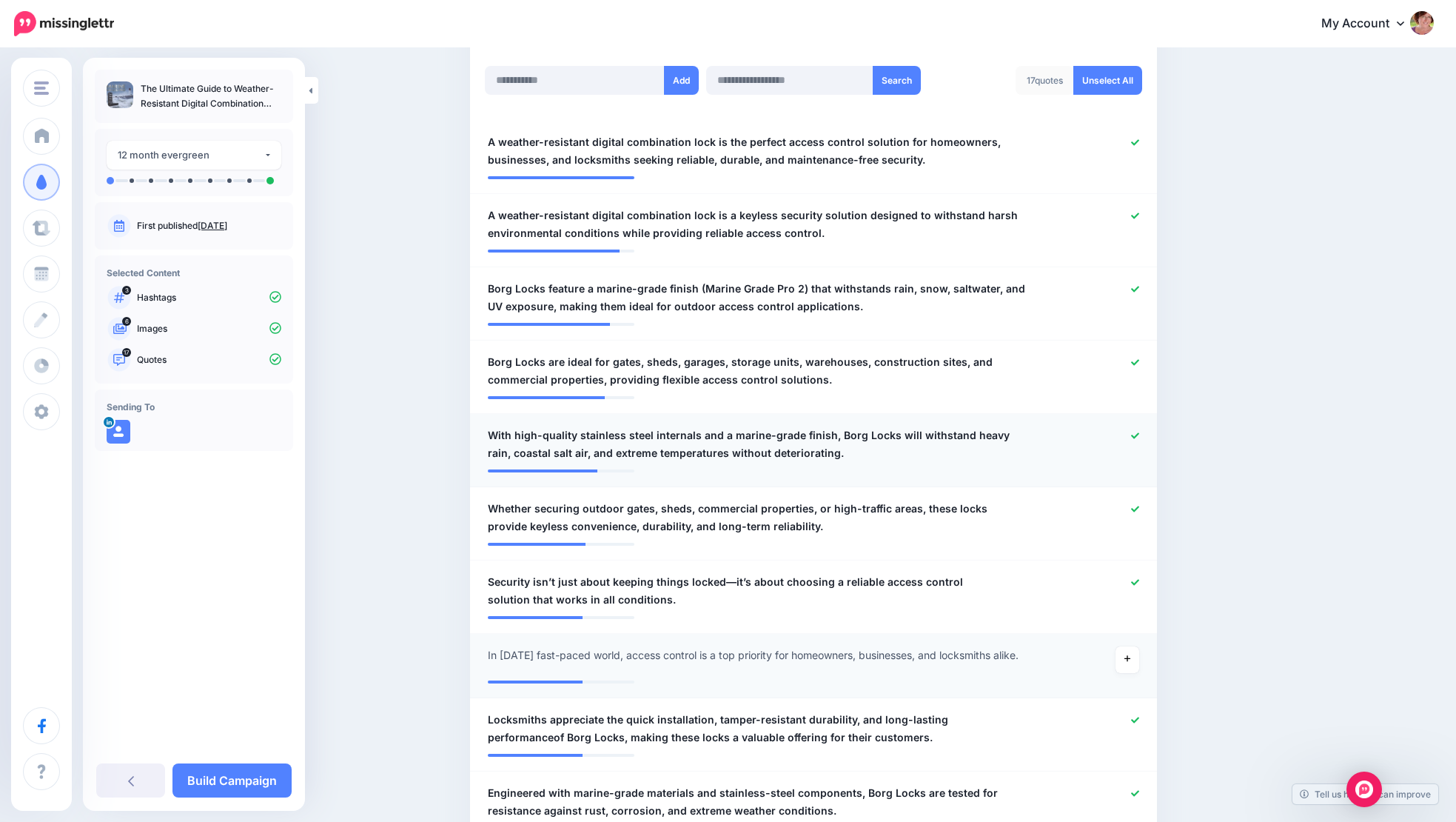
scroll to position [381, 1]
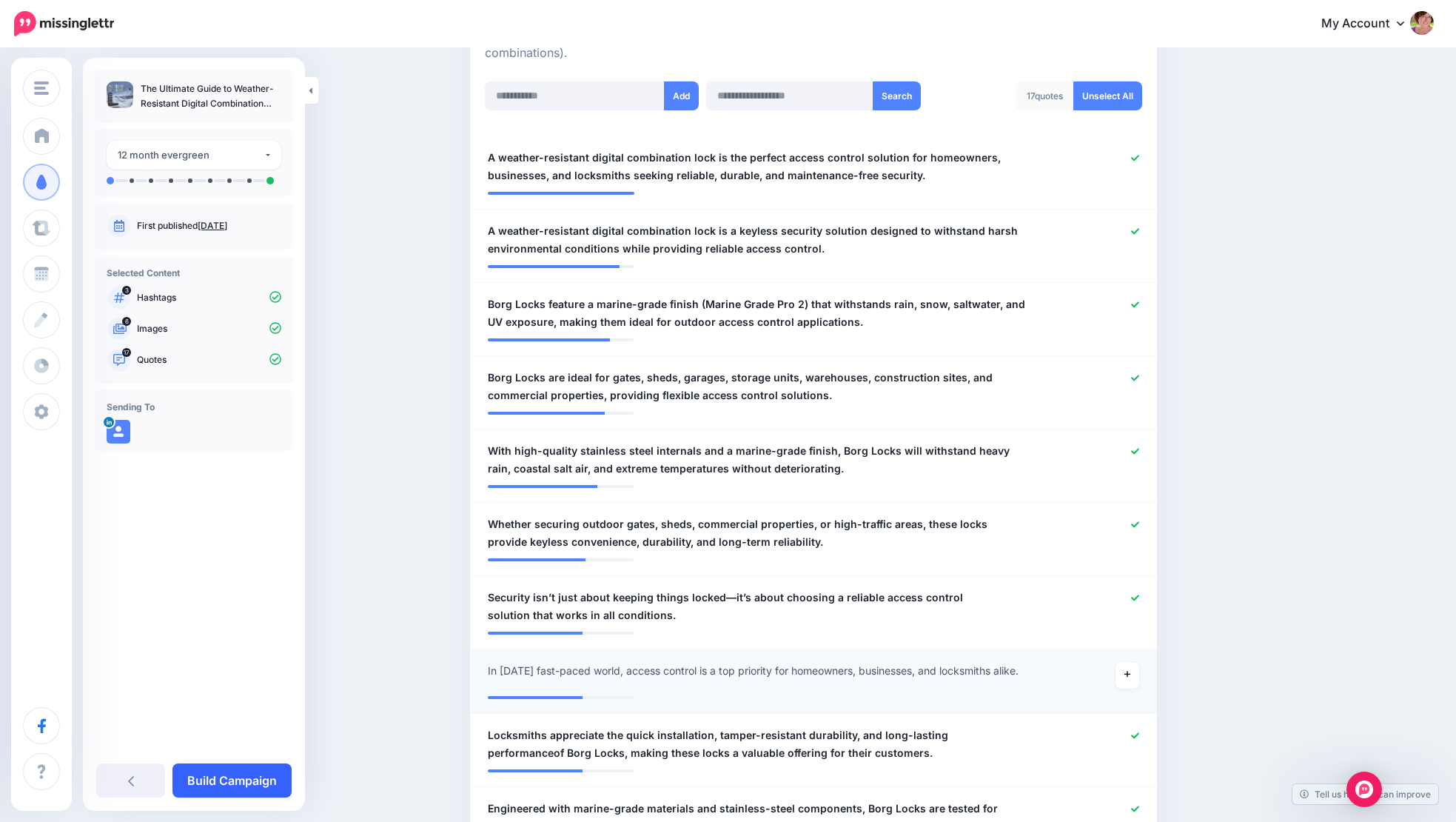
click at [256, 781] on link "Build Campaign" at bounding box center [232, 781] width 119 height 34
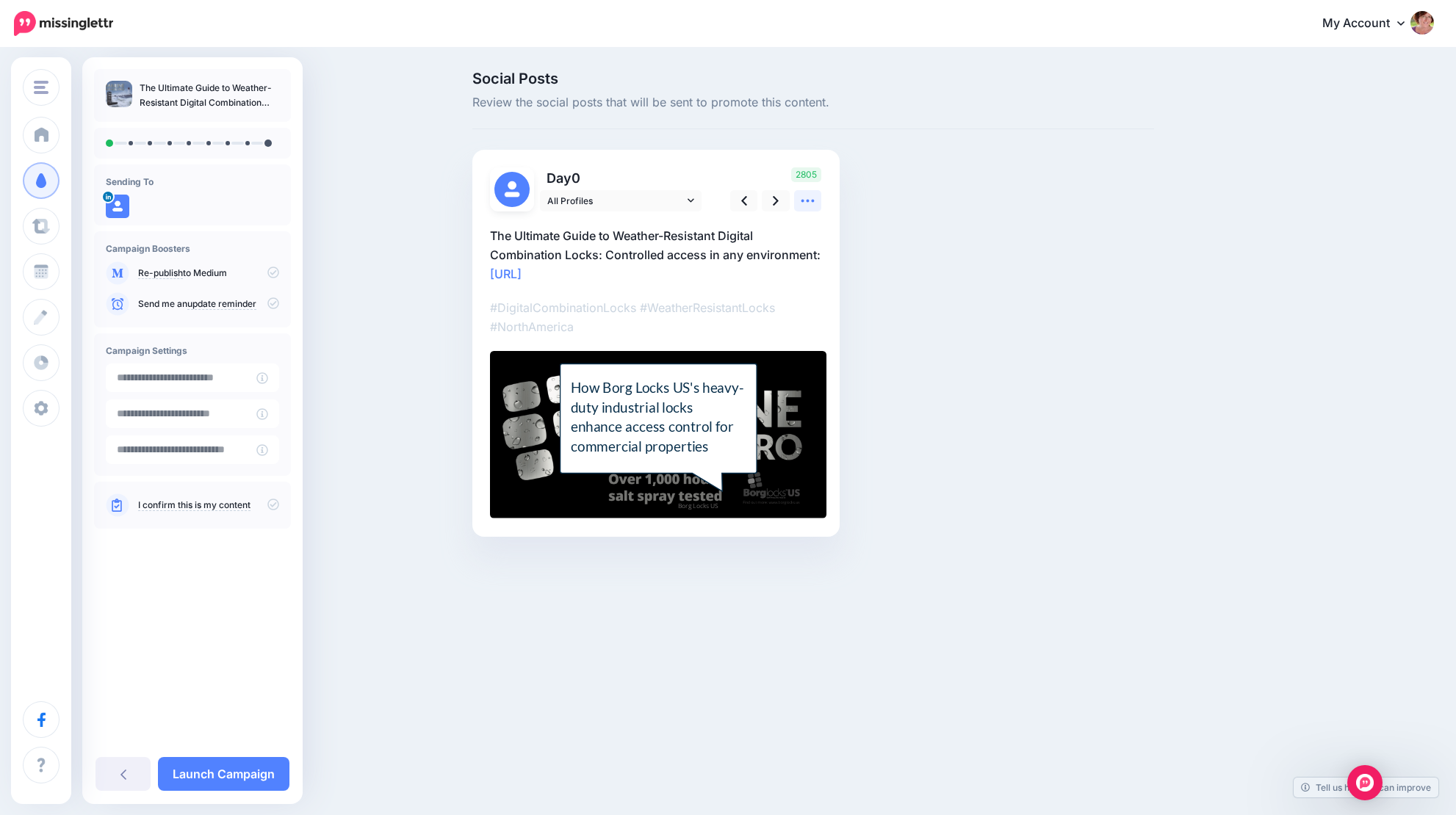
click at [810, 199] on icon at bounding box center [807, 200] width 16 height 16
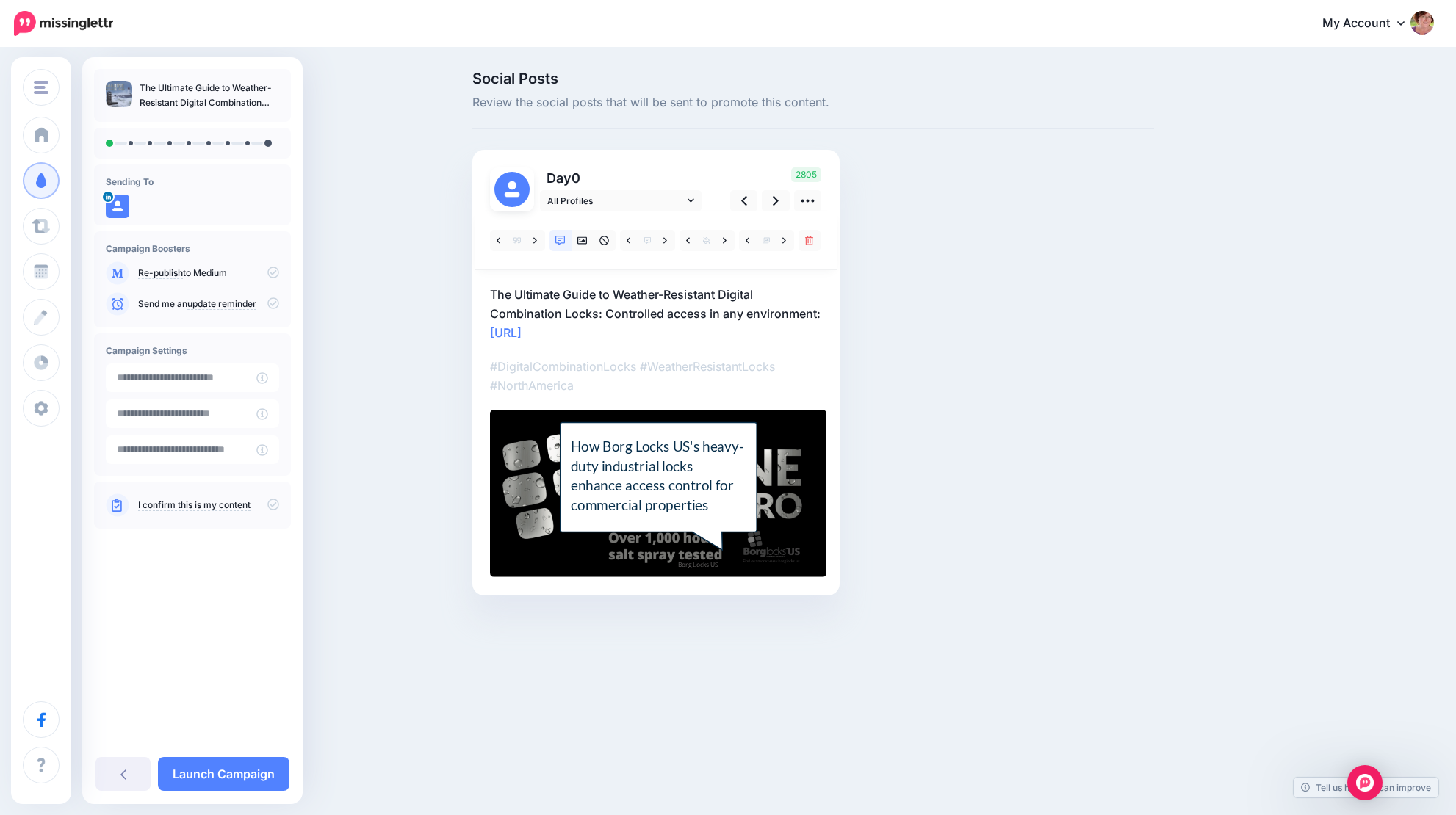
scroll to position [0, 1]
click at [584, 241] on icon at bounding box center [583, 241] width 10 height 7
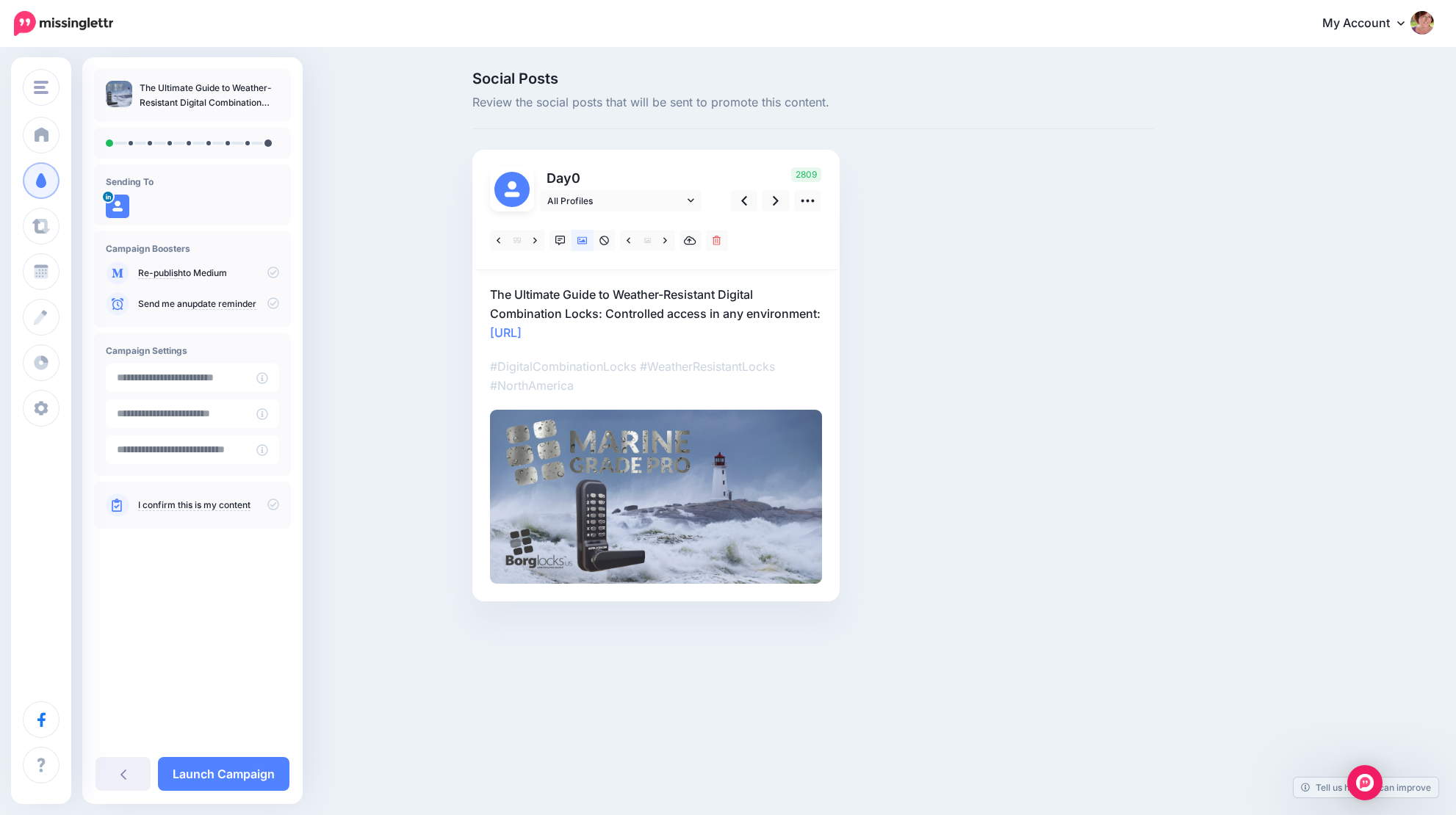
click at [760, 314] on p "The Ultimate Guide to Weather-Resistant Digital Combination Locks: Controlled a…" at bounding box center [655, 313] width 332 height 57
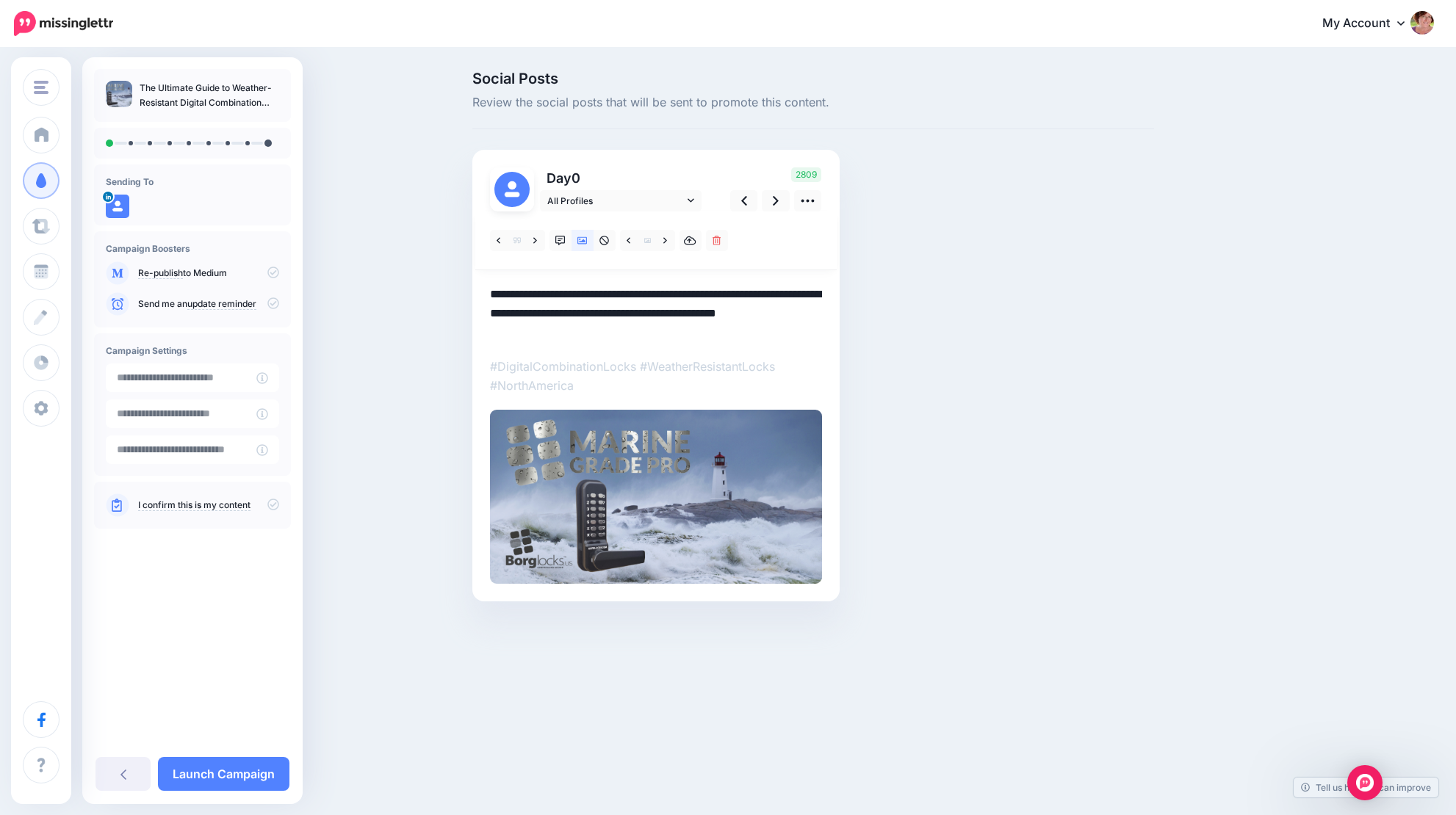
click at [815, 311] on textarea "**********" at bounding box center [655, 313] width 332 height 57
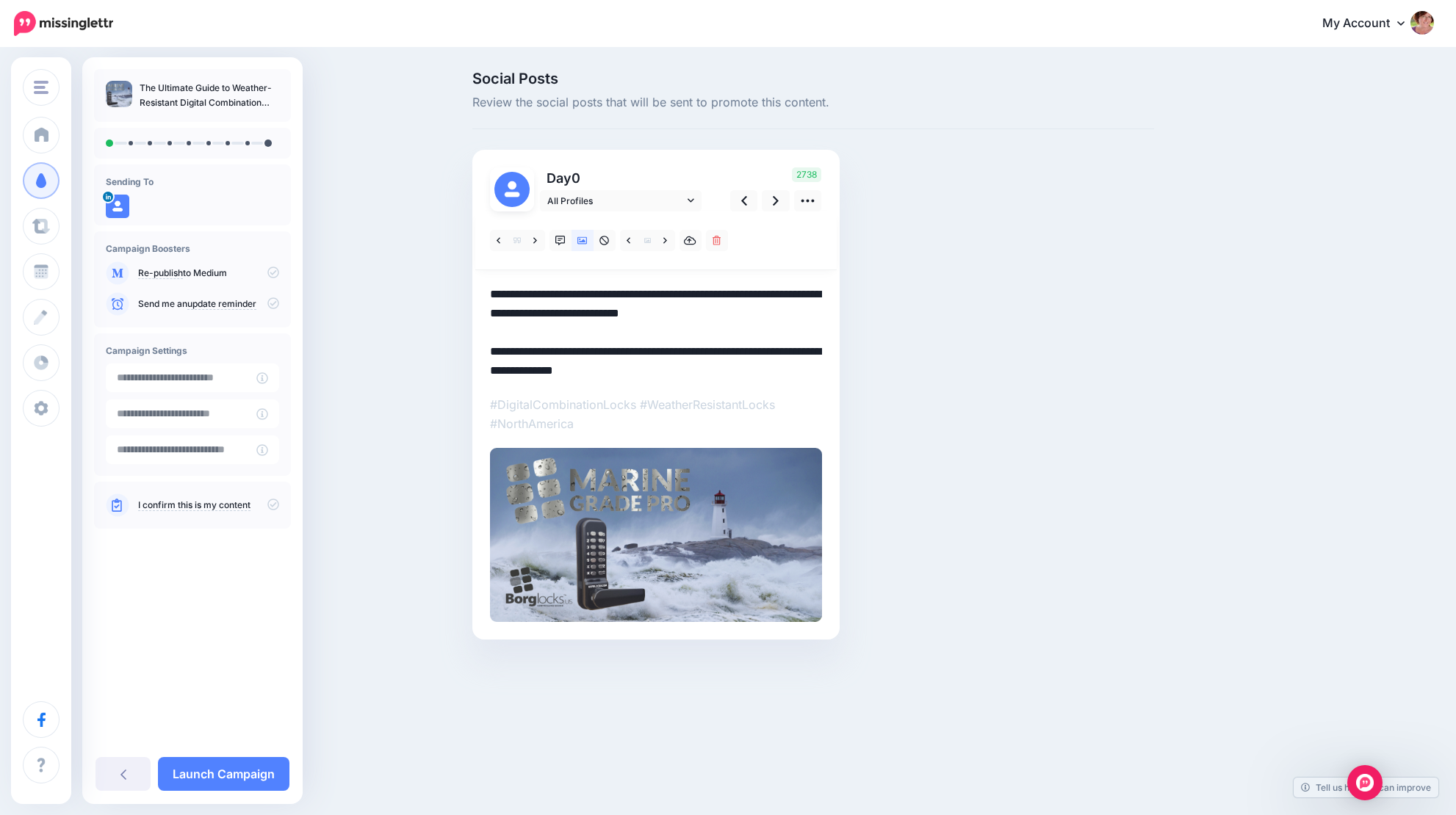
click at [597, 347] on textarea "**********" at bounding box center [655, 332] width 332 height 95
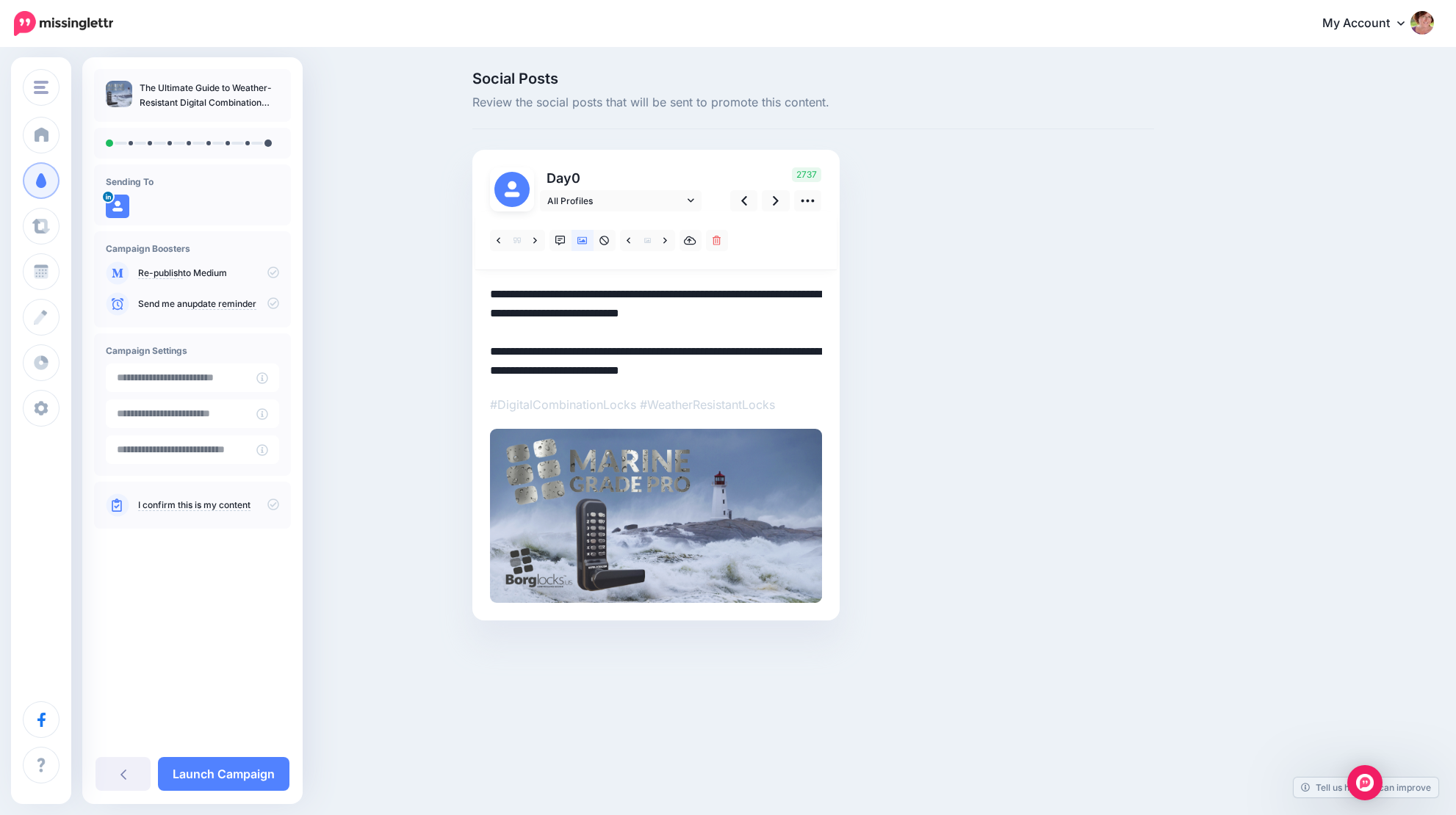
drag, startPoint x: 670, startPoint y: 371, endPoint x: 482, endPoint y: 353, distance: 188.9
click at [482, 353] on div "Day 0 All Profiles" at bounding box center [656, 385] width 368 height 471
click at [775, 195] on icon at bounding box center [776, 200] width 6 height 16
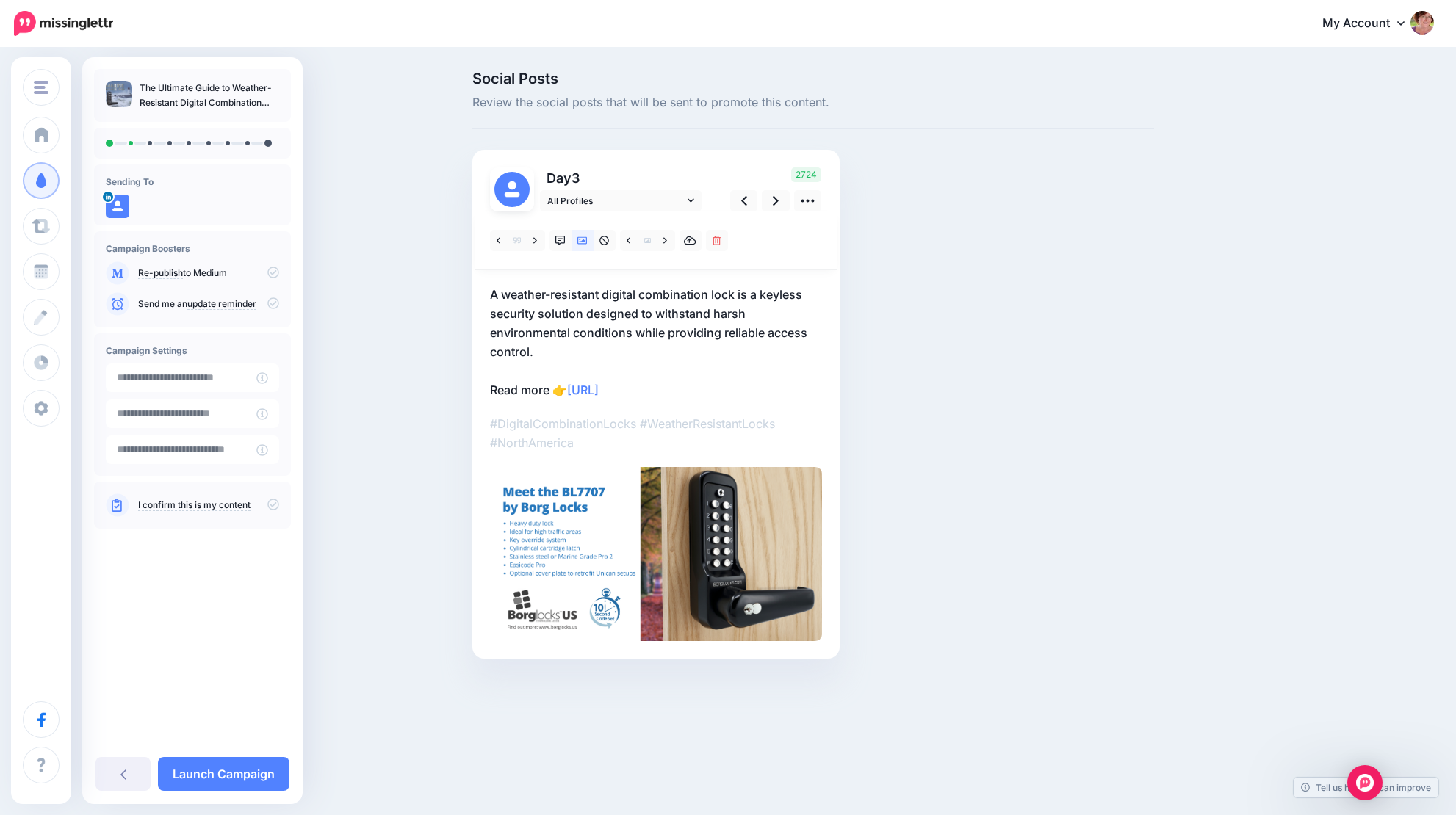
click at [490, 293] on p "A weather-resistant digital combination lock is a keyless security solution des…" at bounding box center [655, 342] width 332 height 115
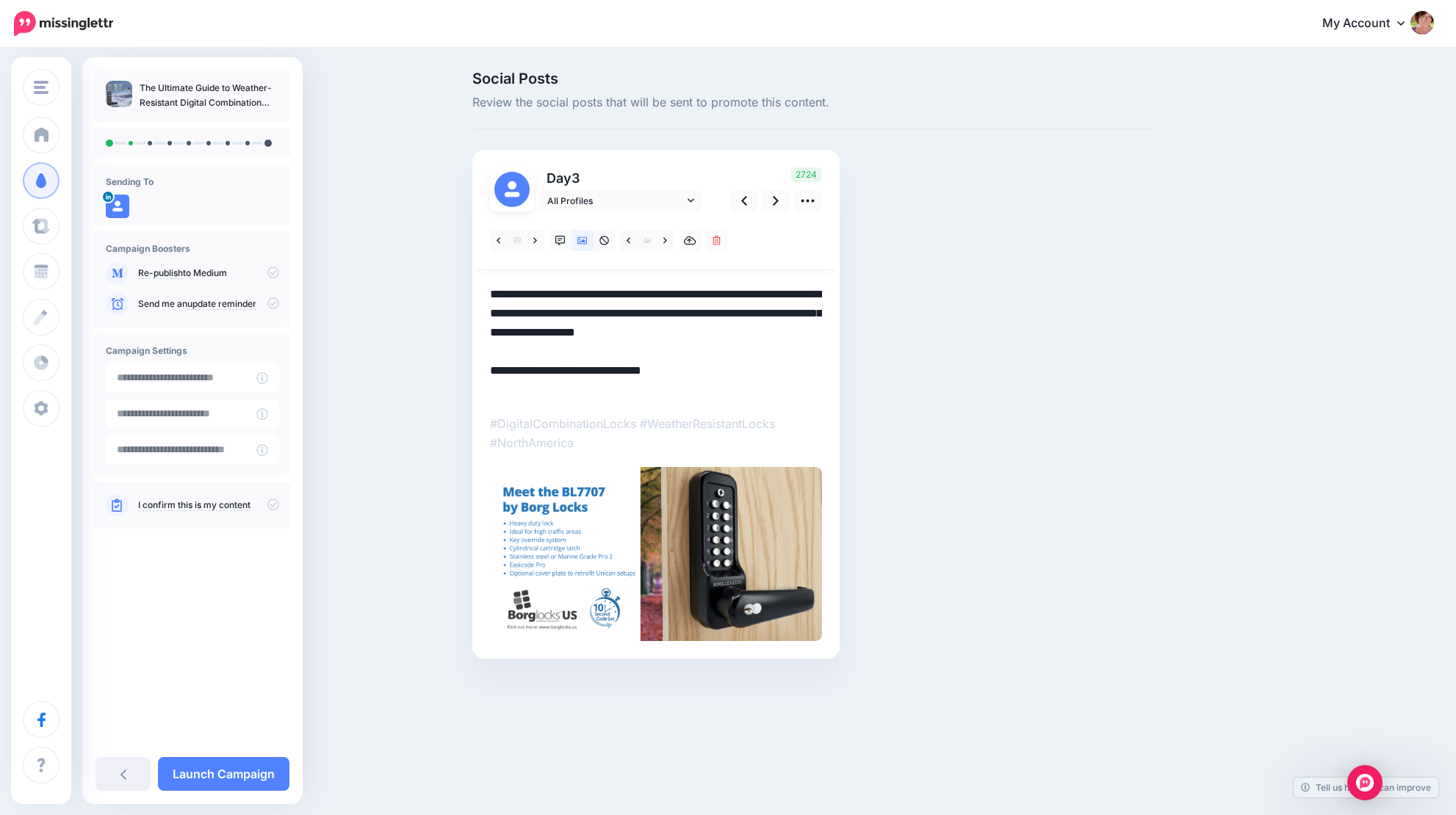
click at [491, 291] on textarea "**********" at bounding box center [655, 342] width 332 height 115
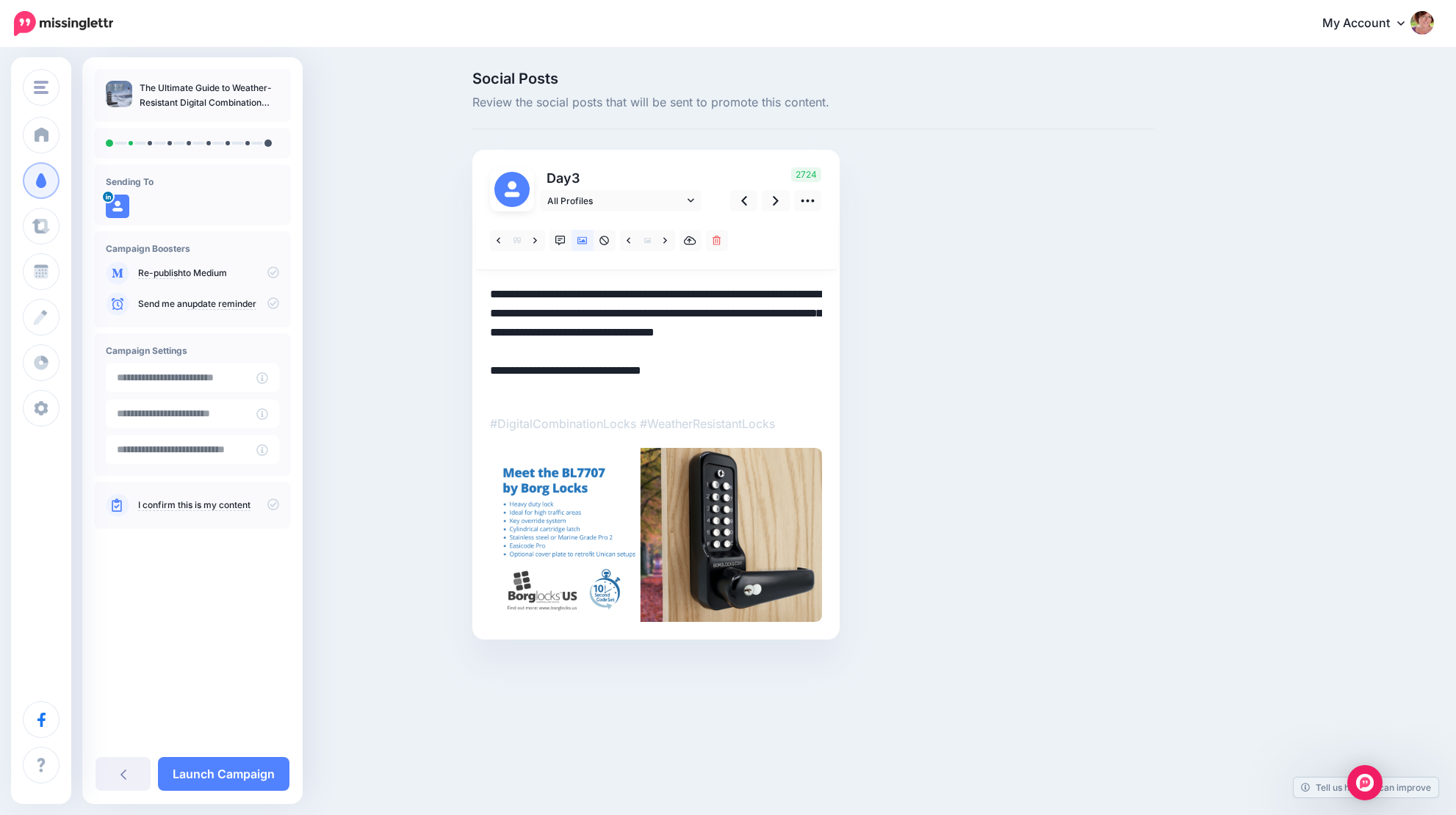
click at [590, 290] on textarea "**********" at bounding box center [655, 342] width 332 height 115
click at [585, 315] on textarea "**********" at bounding box center [655, 342] width 332 height 115
drag, startPoint x: 556, startPoint y: 331, endPoint x: 456, endPoint y: 334, distance: 100.0
click at [456, 334] on div "Social Posts Review the social posts that will be sent to promote this content.…" at bounding box center [728, 378] width 1456 height 657
click at [777, 197] on icon at bounding box center [776, 200] width 6 height 16
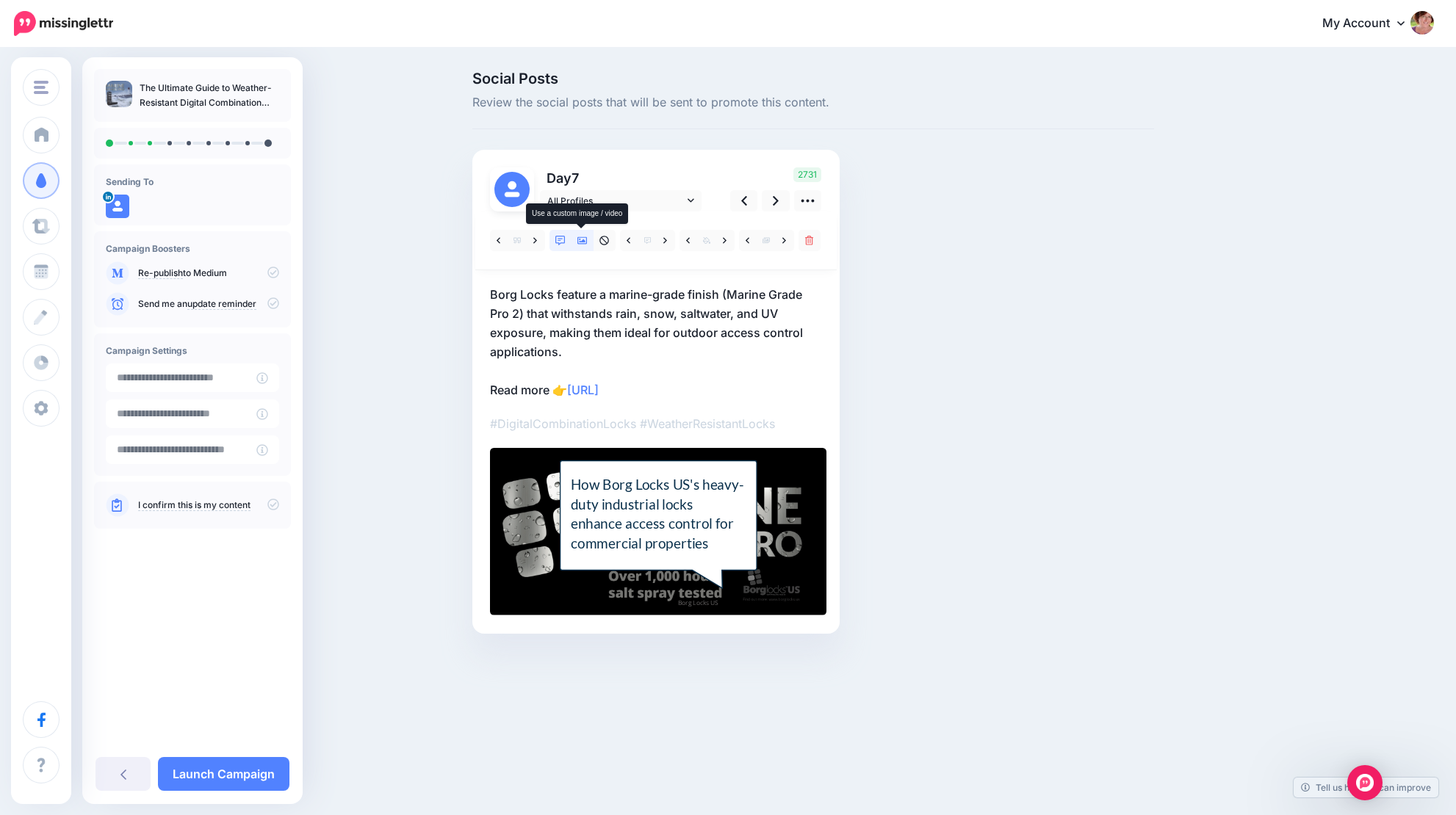
click at [582, 237] on icon at bounding box center [583, 241] width 10 height 10
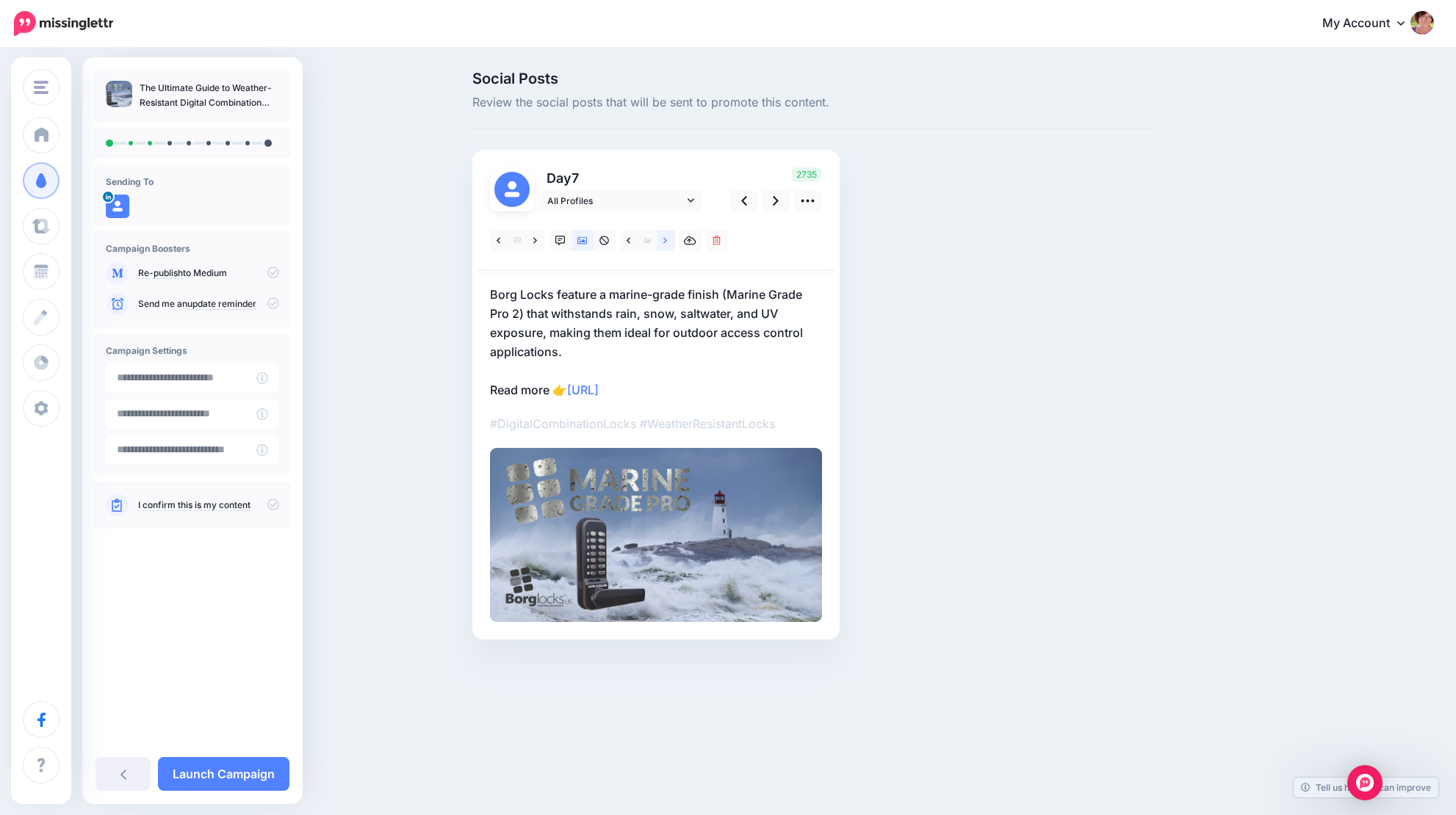
click at [669, 242] on link at bounding box center [666, 240] width 18 height 21
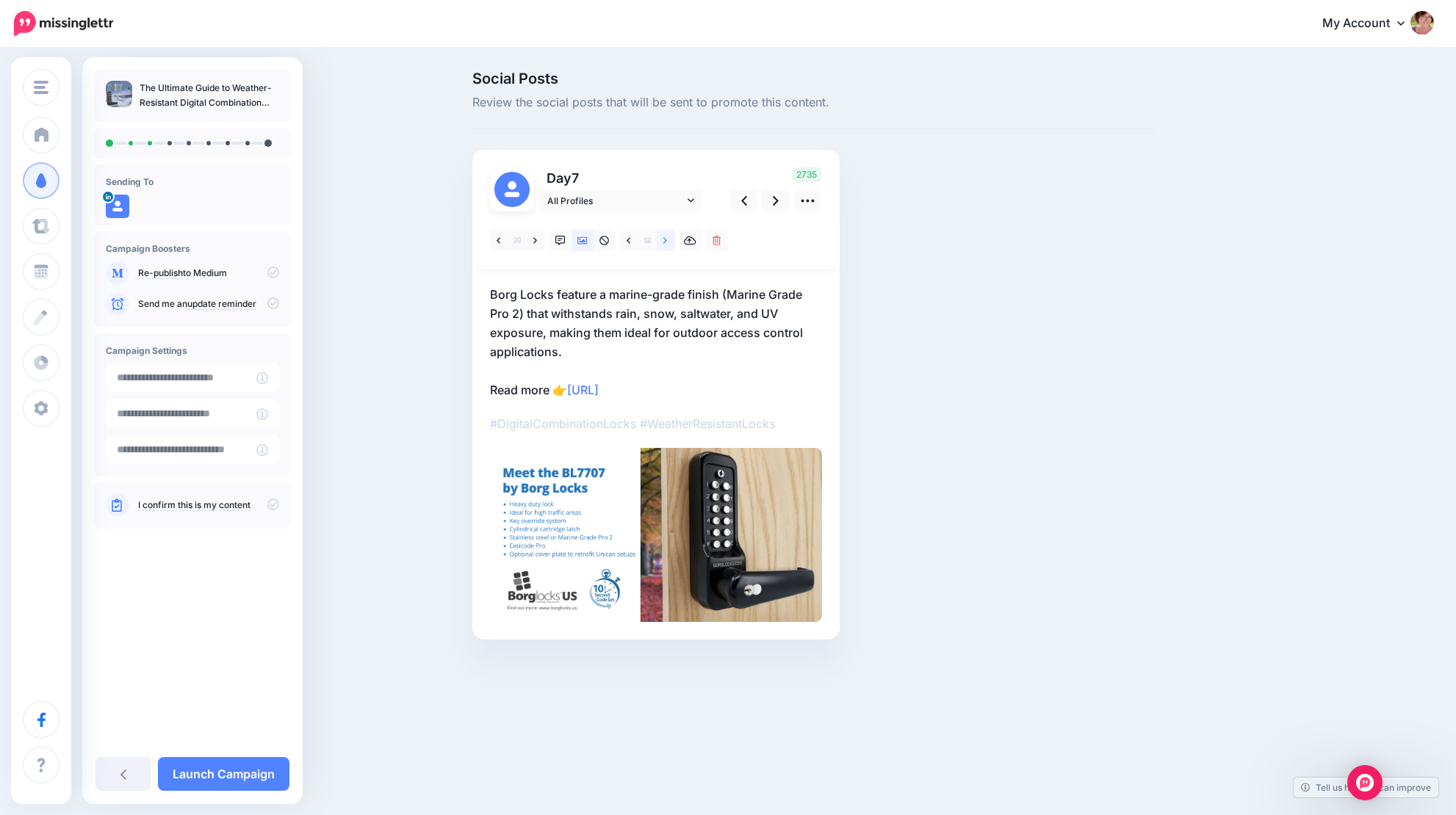
click at [669, 242] on link at bounding box center [666, 240] width 18 height 21
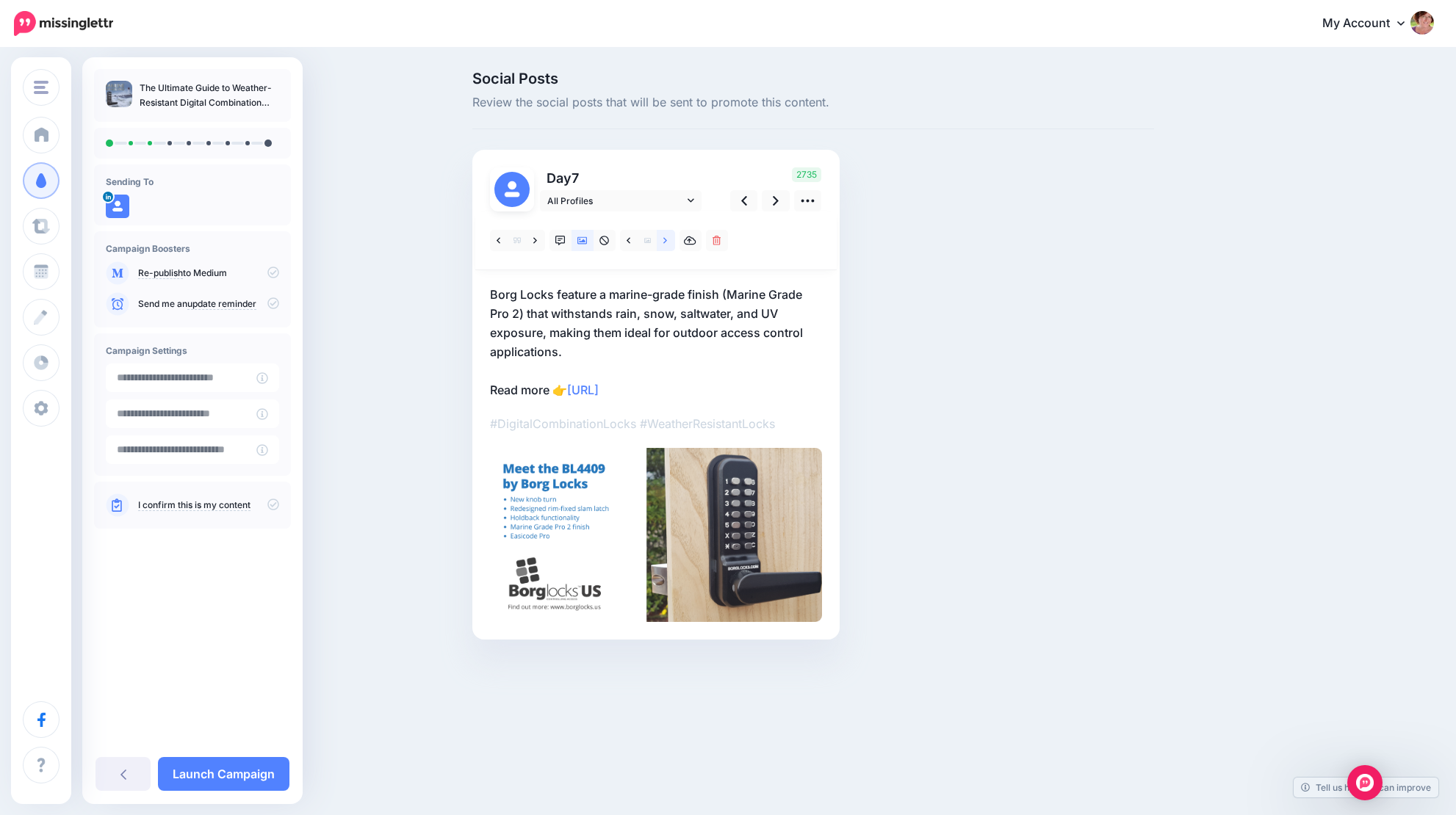
click at [669, 242] on link at bounding box center [666, 240] width 18 height 21
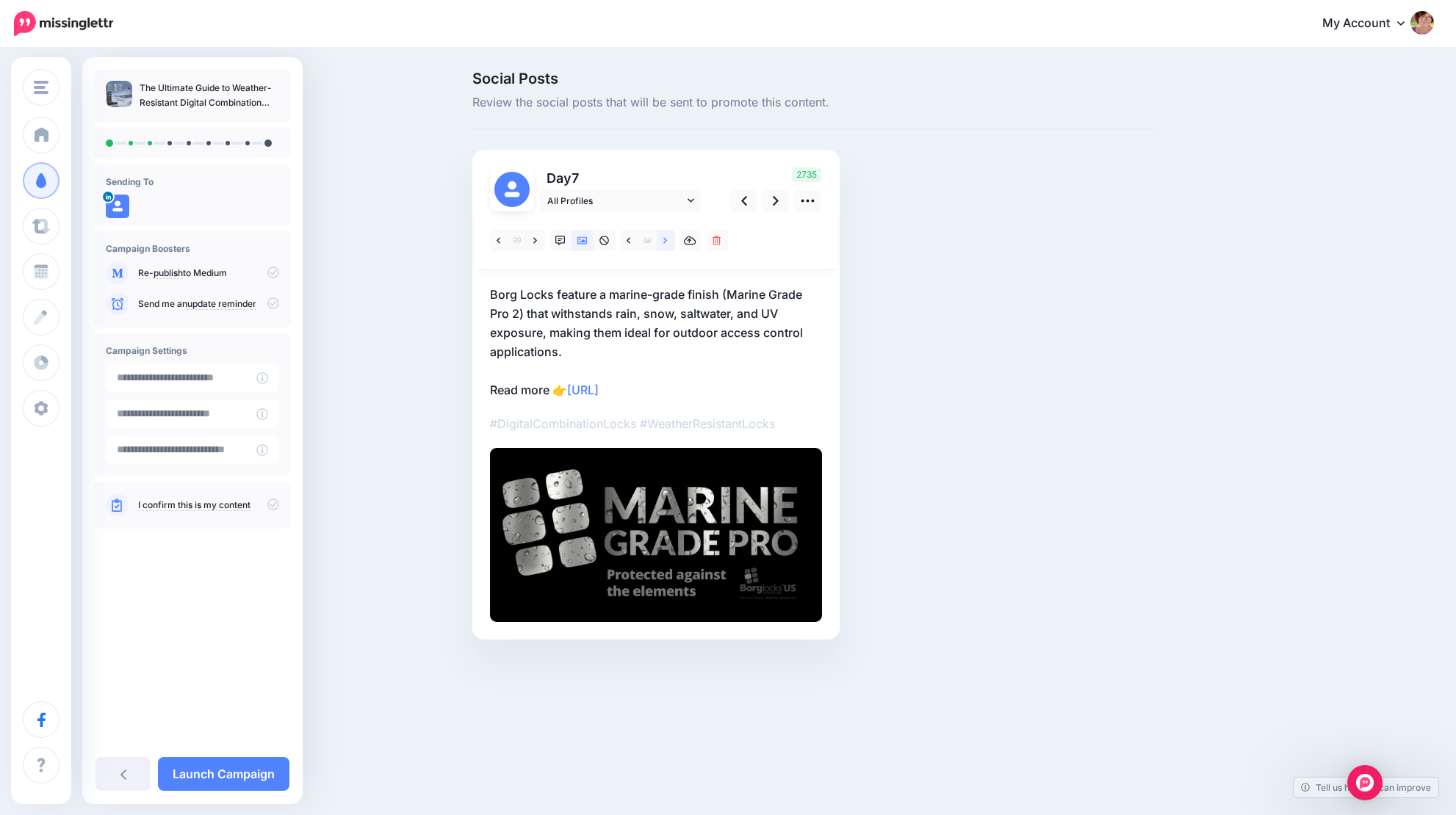
click at [669, 242] on link at bounding box center [666, 240] width 18 height 21
click at [775, 198] on icon at bounding box center [776, 200] width 6 height 16
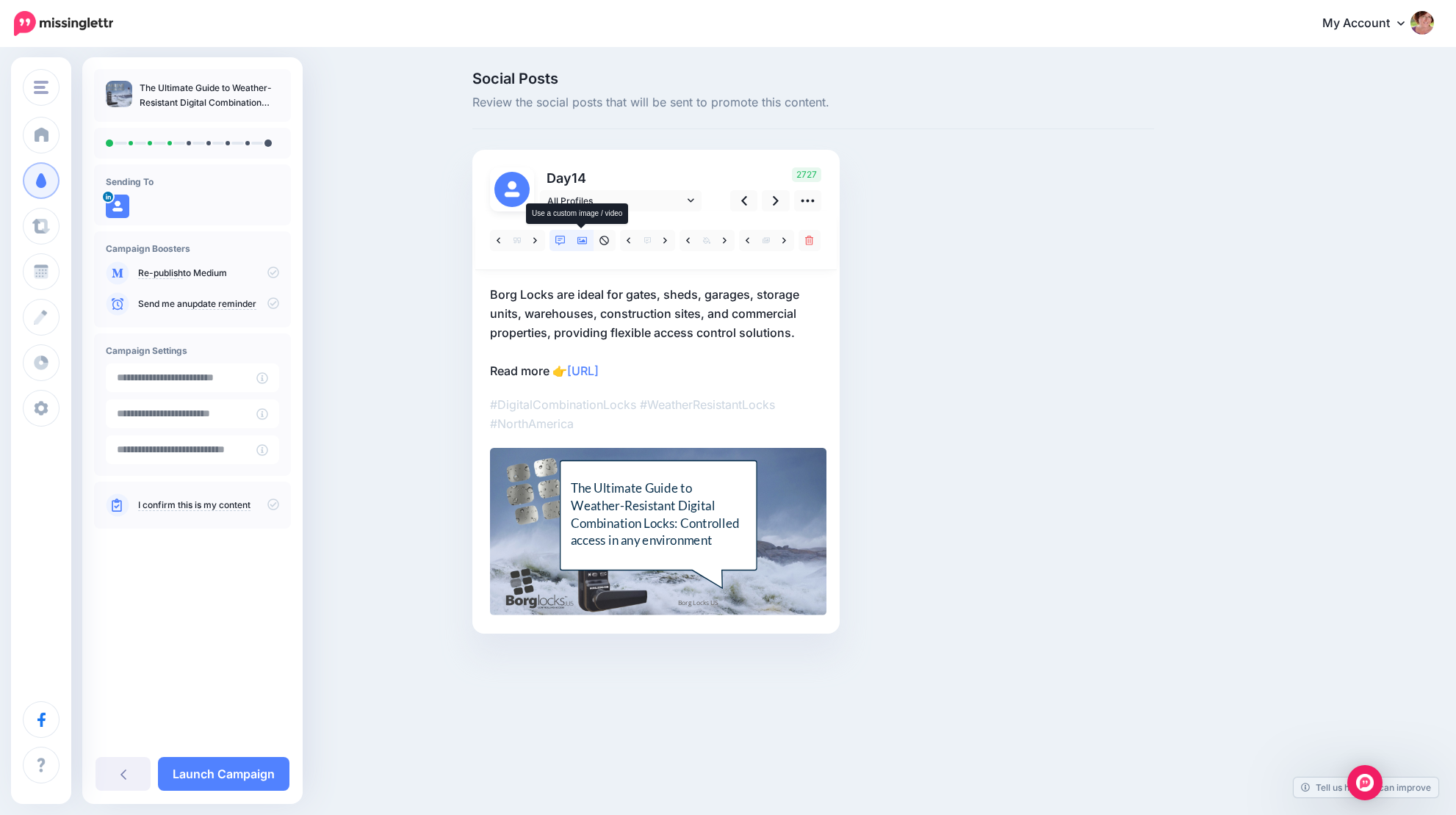
click at [581, 240] on icon at bounding box center [583, 241] width 10 height 10
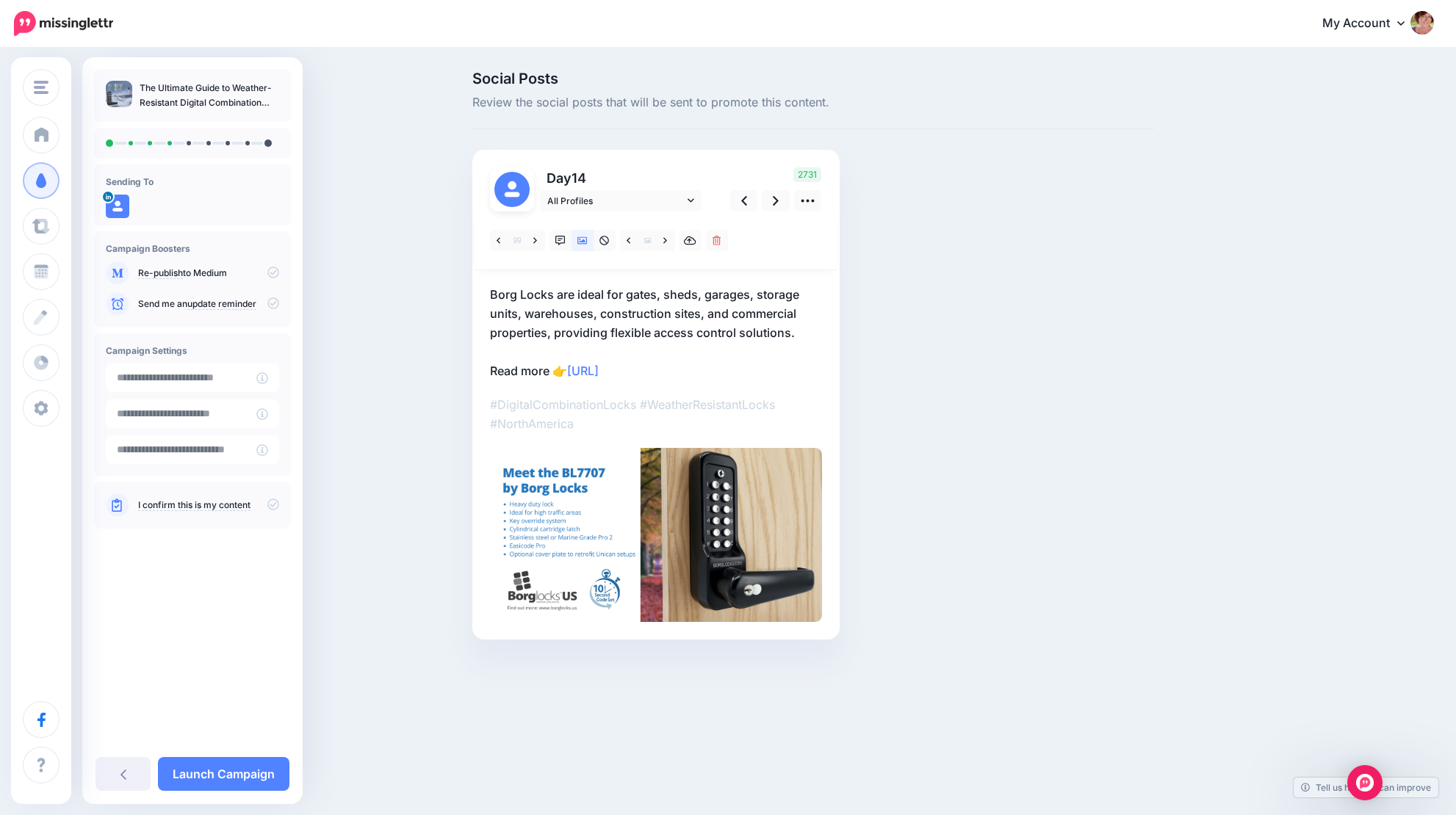
click at [491, 371] on p "Borg Locks are ideal for gates, sheds, garages, storage units, warehouses, cons…" at bounding box center [655, 332] width 332 height 95
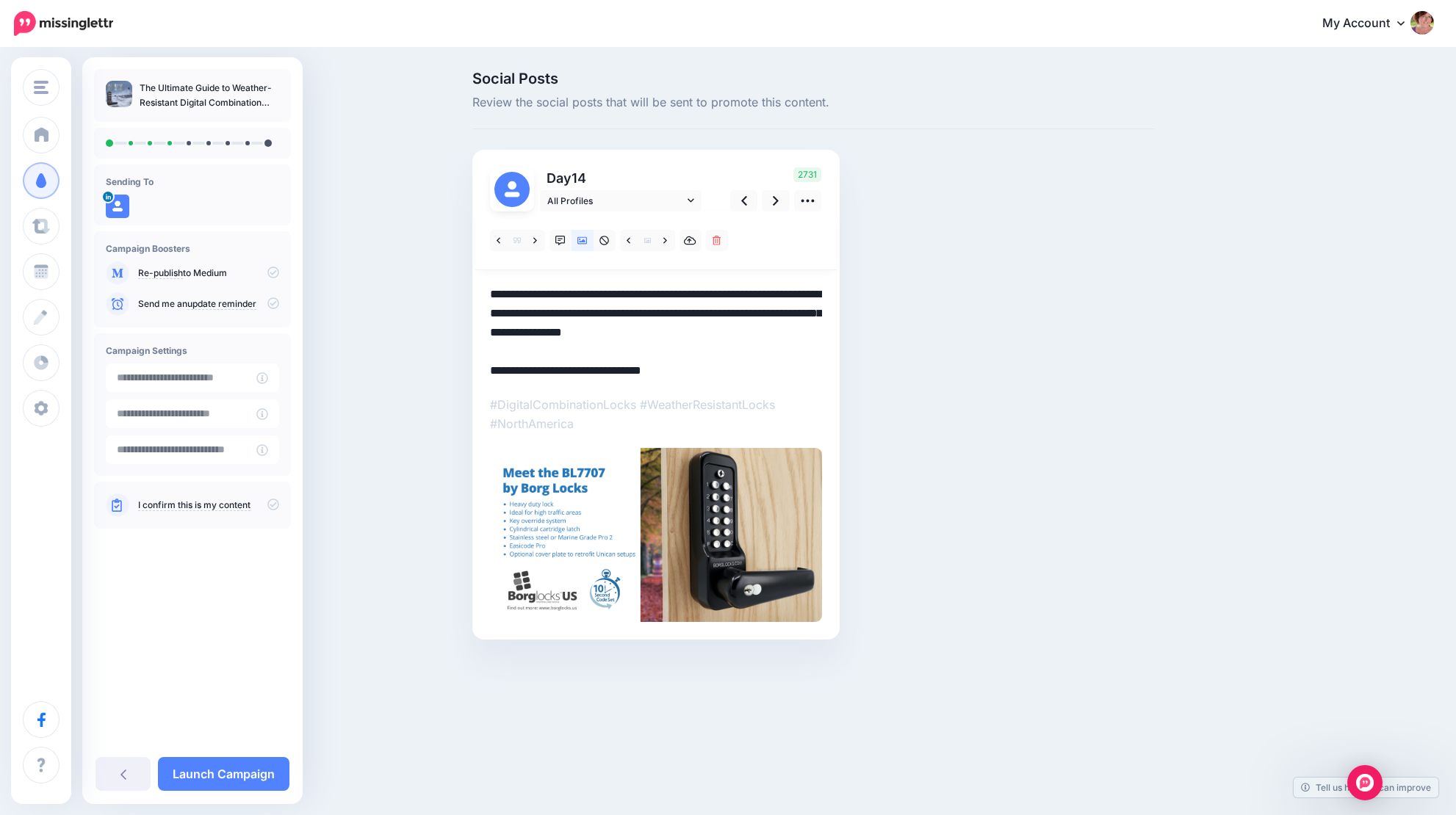
click at [488, 368] on div "Day 14 All Profiles" at bounding box center [656, 395] width 368 height 490
click at [490, 368] on textarea "**********" at bounding box center [655, 332] width 332 height 95
paste textarea "**********"
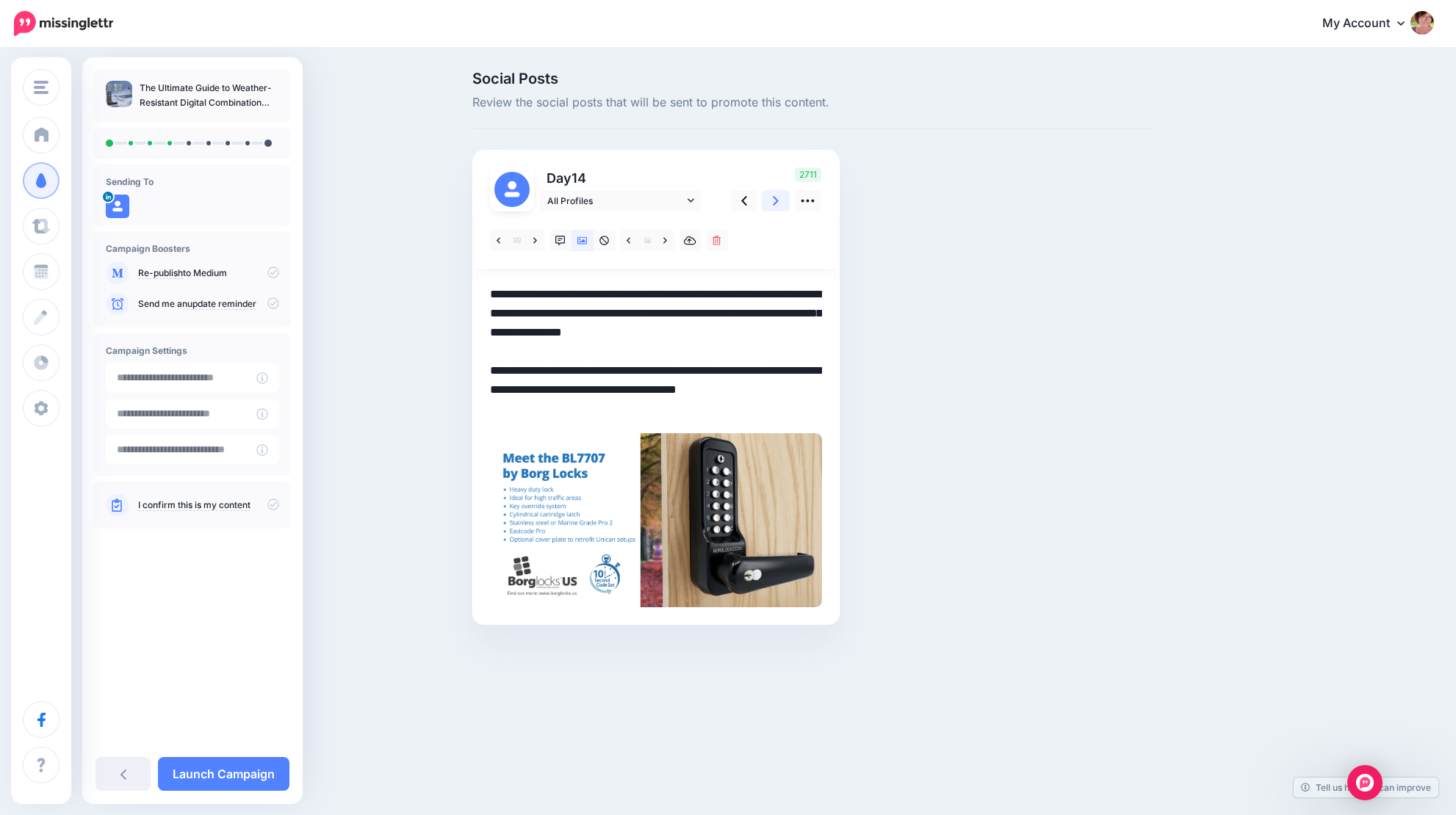
click at [781, 198] on link at bounding box center [776, 200] width 28 height 21
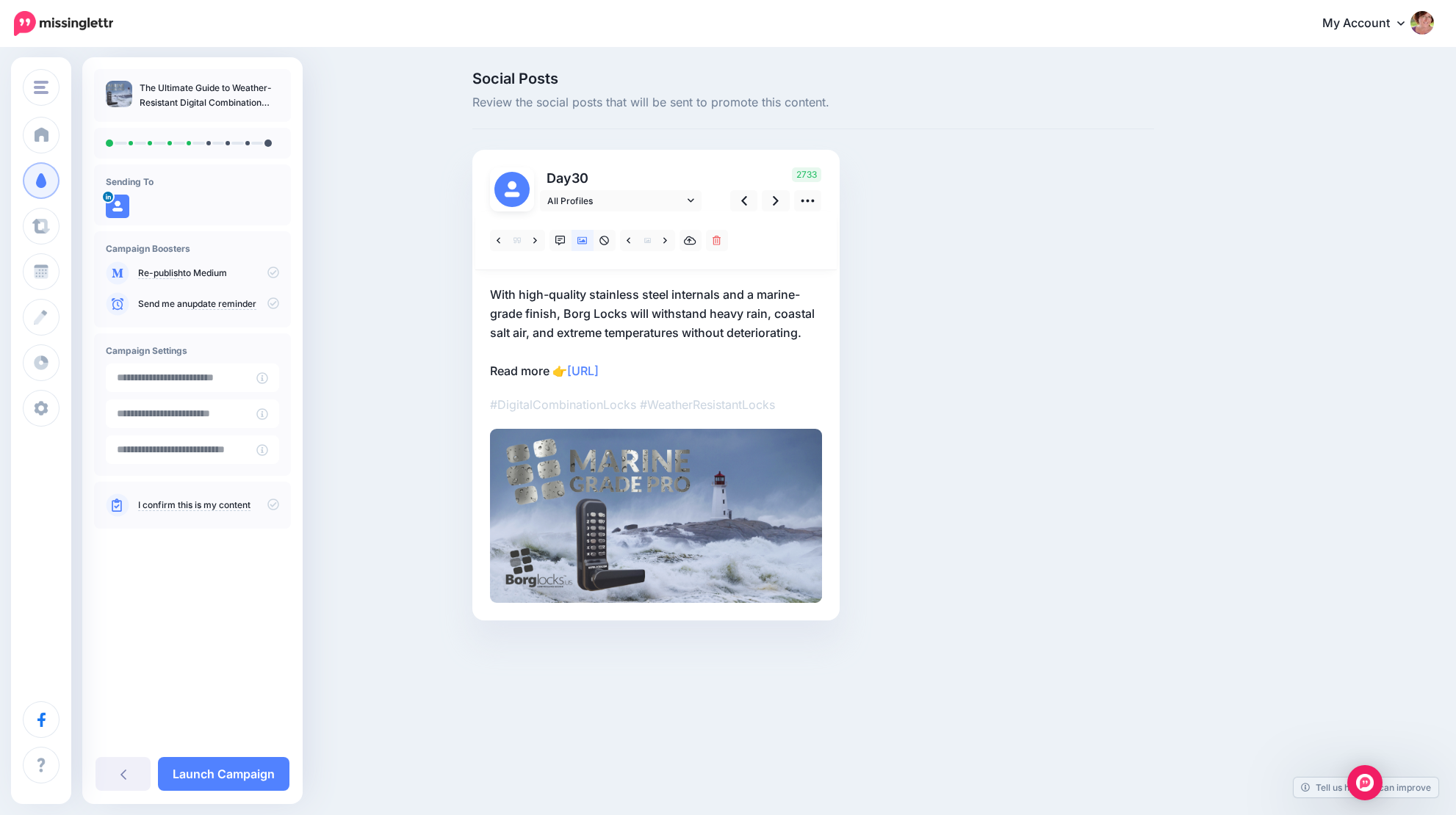
click at [491, 370] on p "With high-quality stainless steel internals and a marine-grade finish, Borg Loc…" at bounding box center [655, 332] width 332 height 95
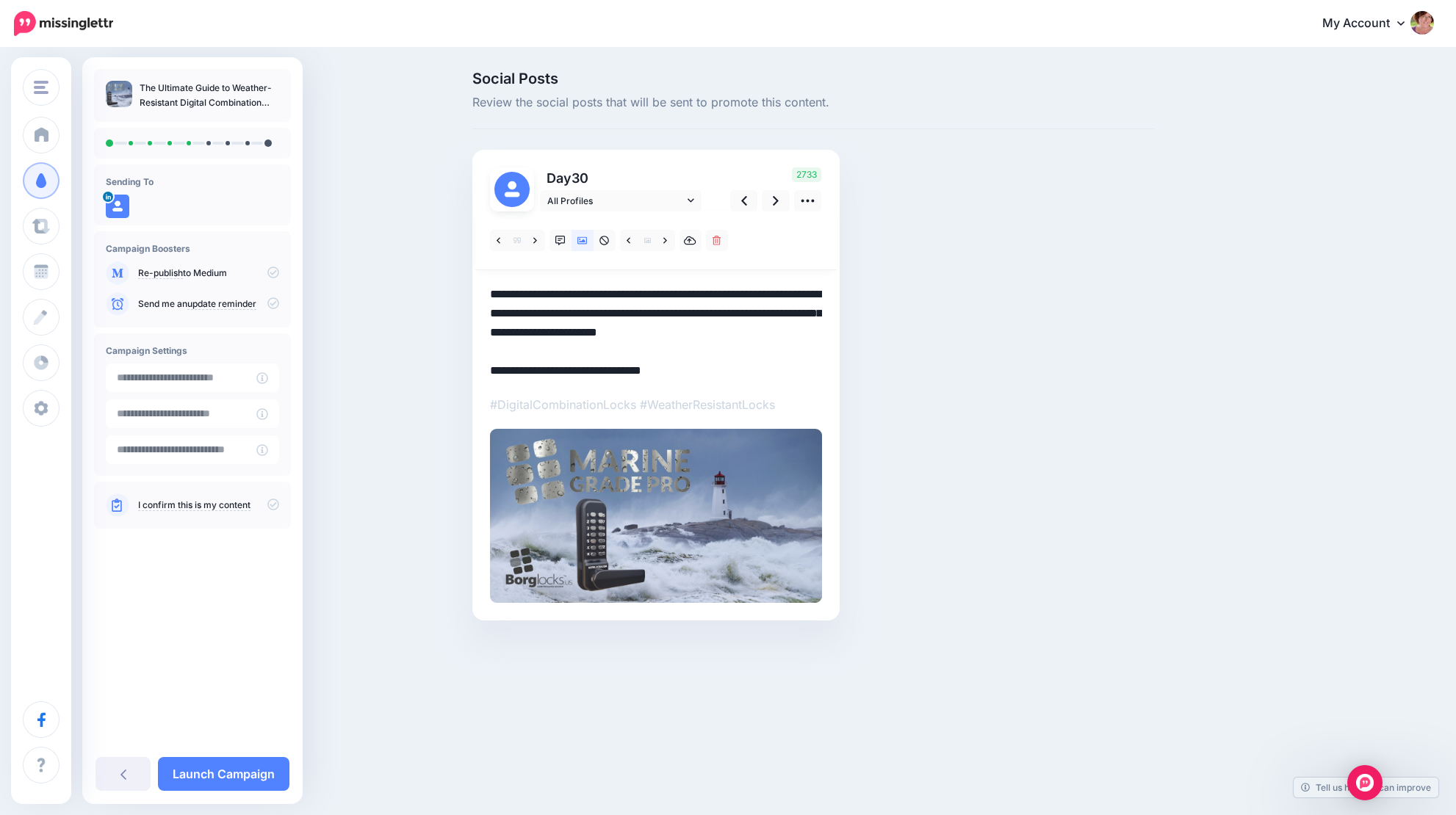
click at [491, 368] on textarea "**********" at bounding box center [655, 332] width 332 height 95
paste textarea "**********"
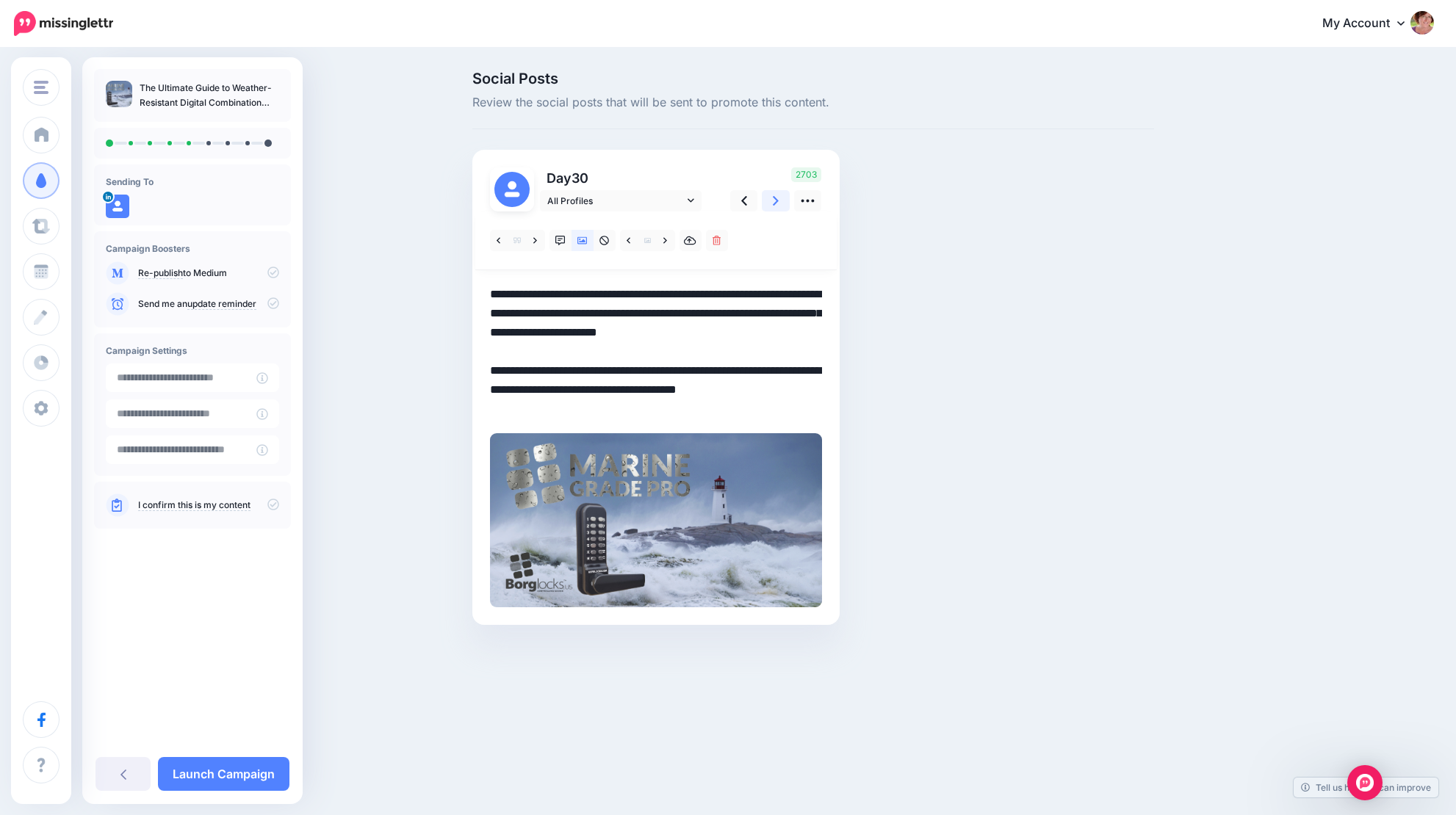
click at [779, 203] on icon at bounding box center [776, 200] width 6 height 16
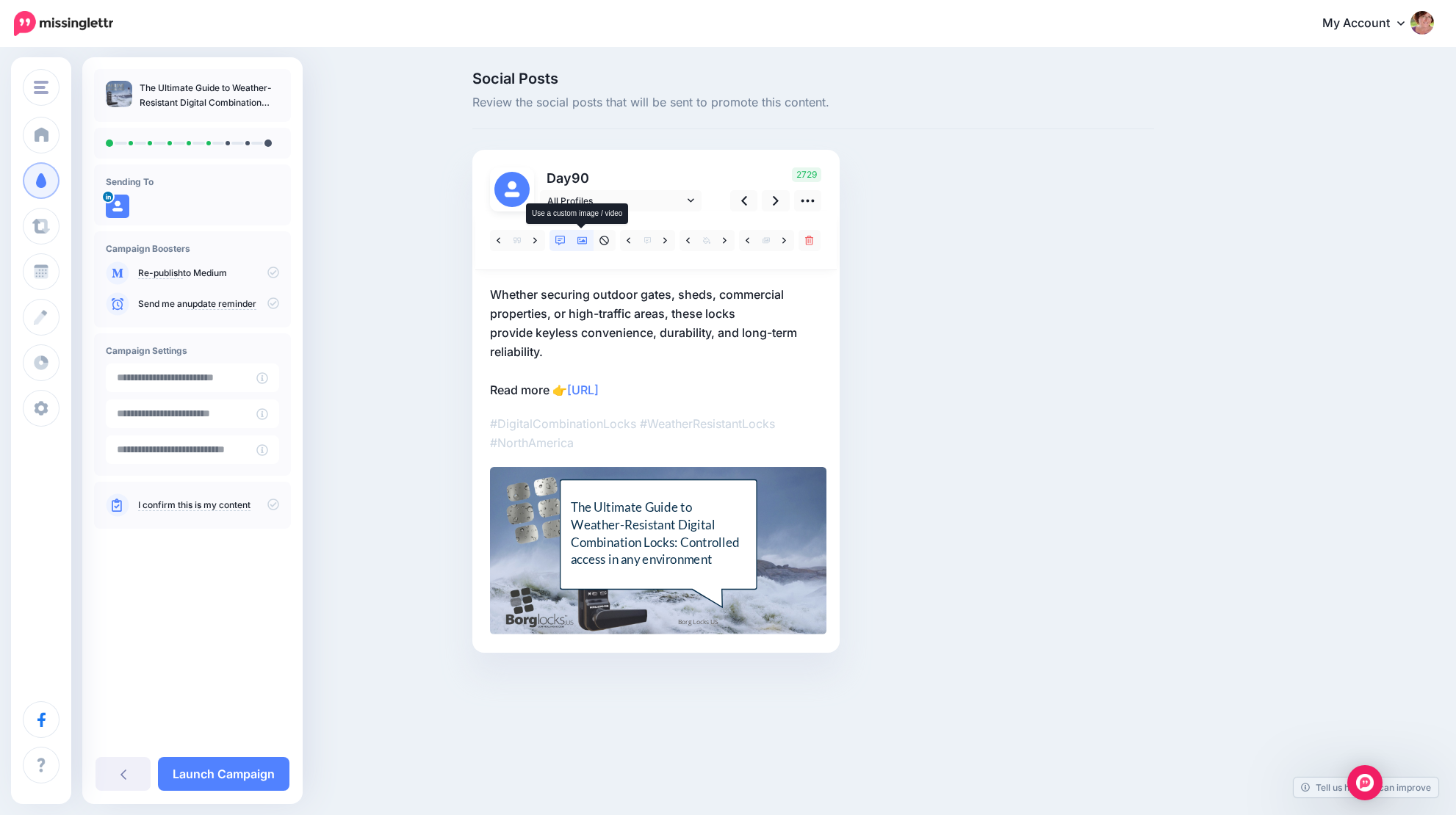
click at [586, 239] on icon at bounding box center [583, 241] width 10 height 7
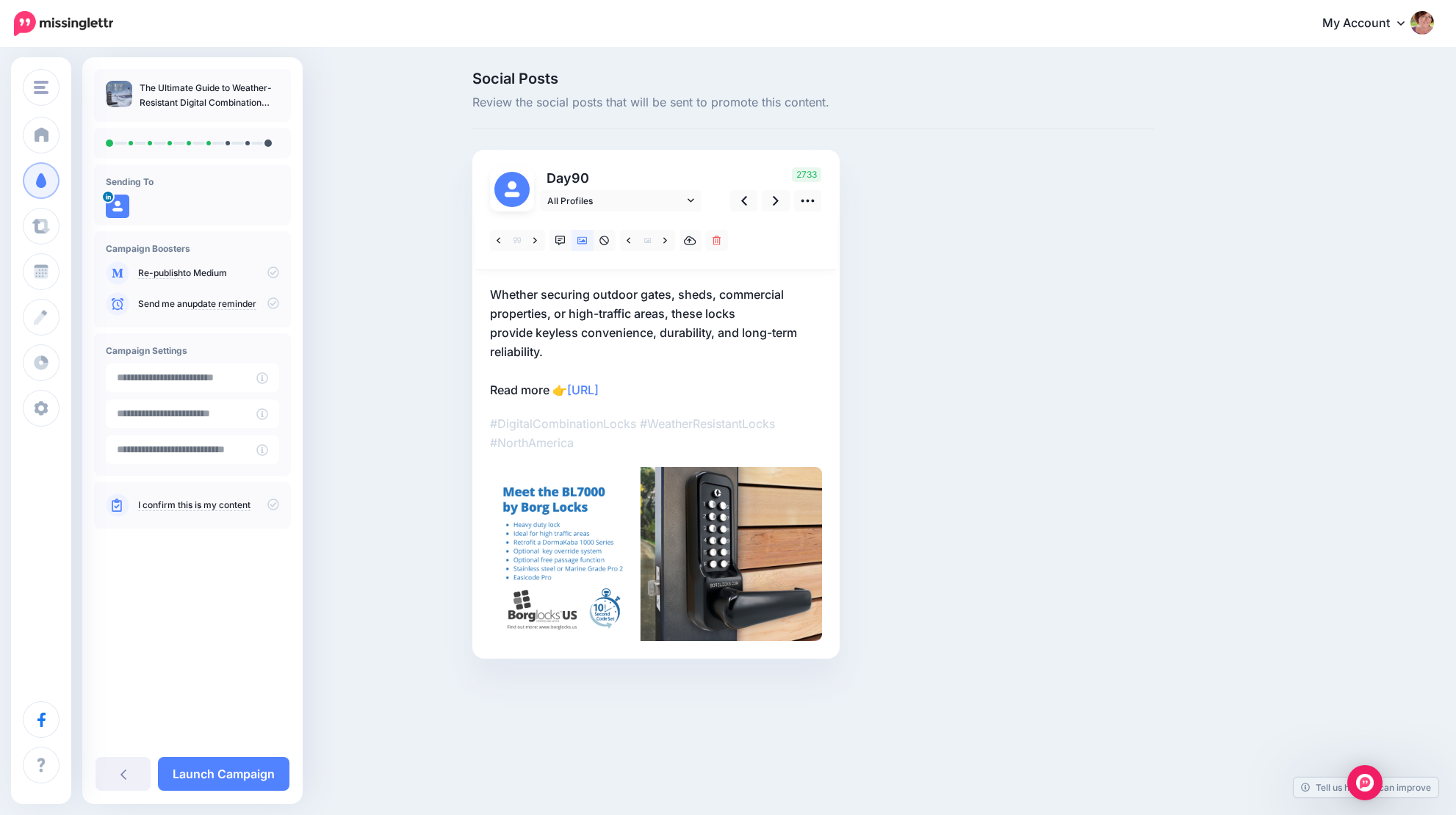
click at [485, 389] on div "Day 90 All Profiles" at bounding box center [656, 405] width 368 height 509
click at [490, 386] on p "Whether securing outdoor gates, sheds, commercial properties, or high-traffic a…" at bounding box center [655, 342] width 332 height 115
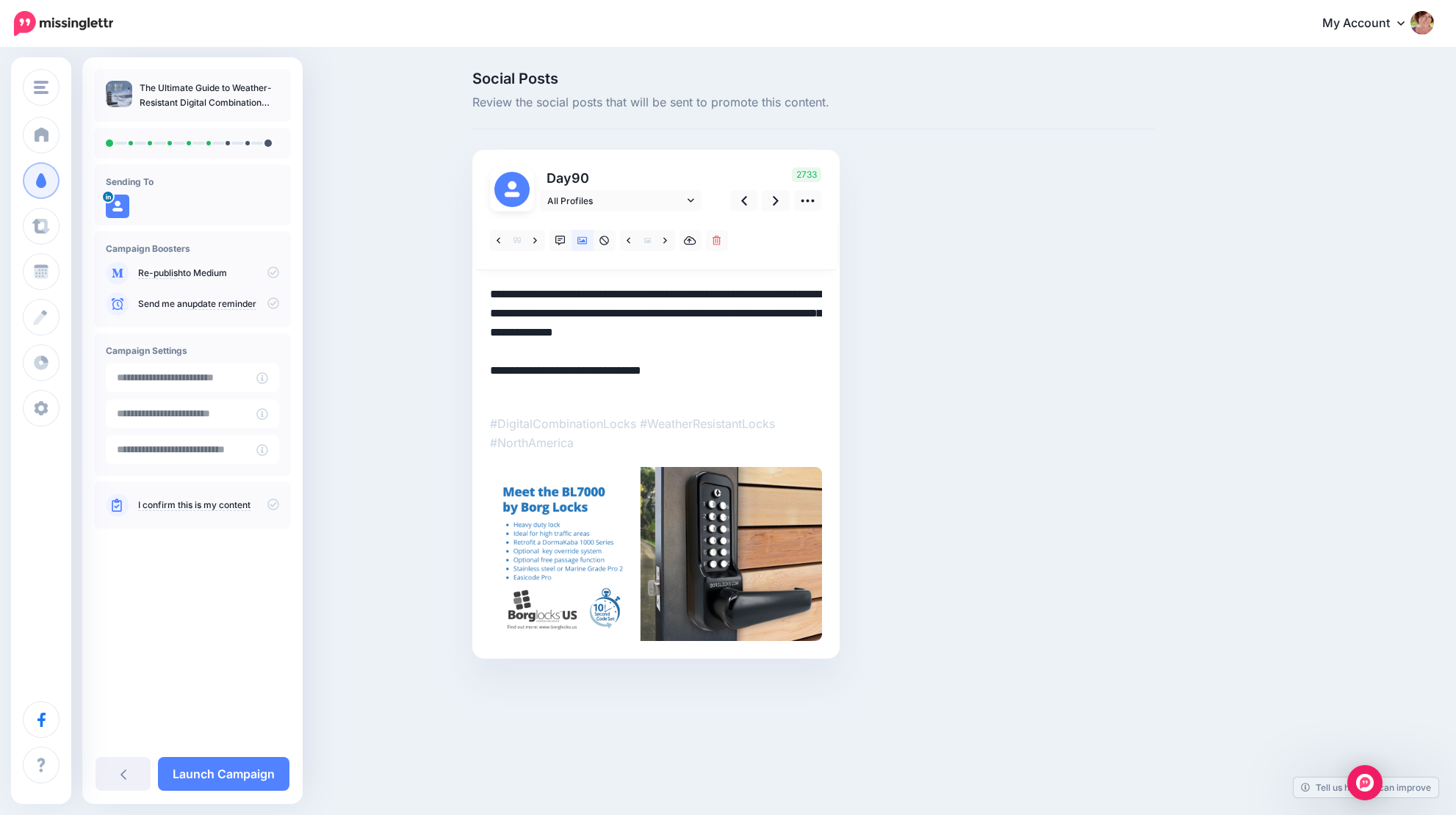
click at [492, 387] on textarea "**********" at bounding box center [655, 342] width 332 height 115
paste textarea "**********"
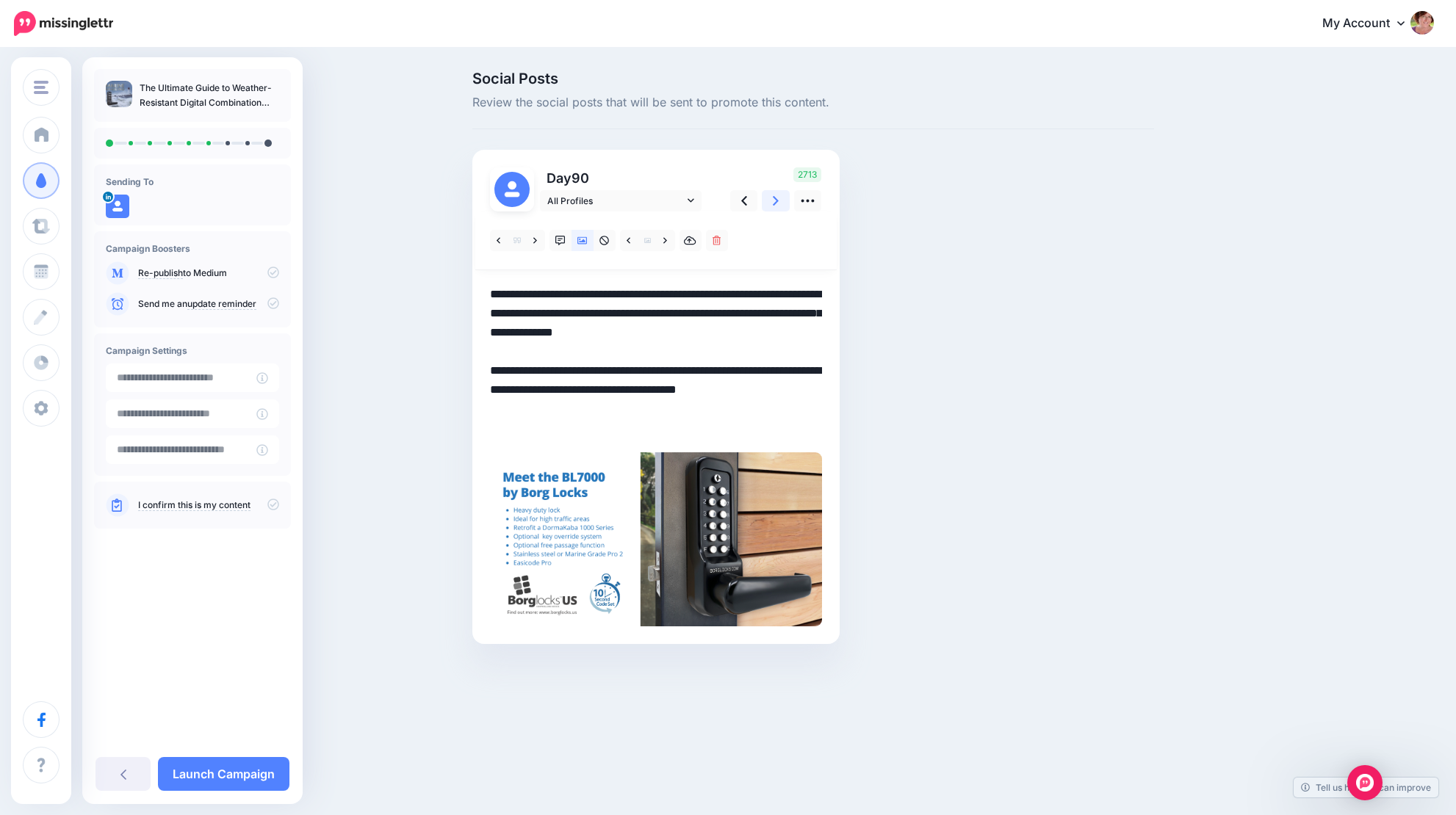
click at [775, 197] on icon at bounding box center [776, 200] width 6 height 10
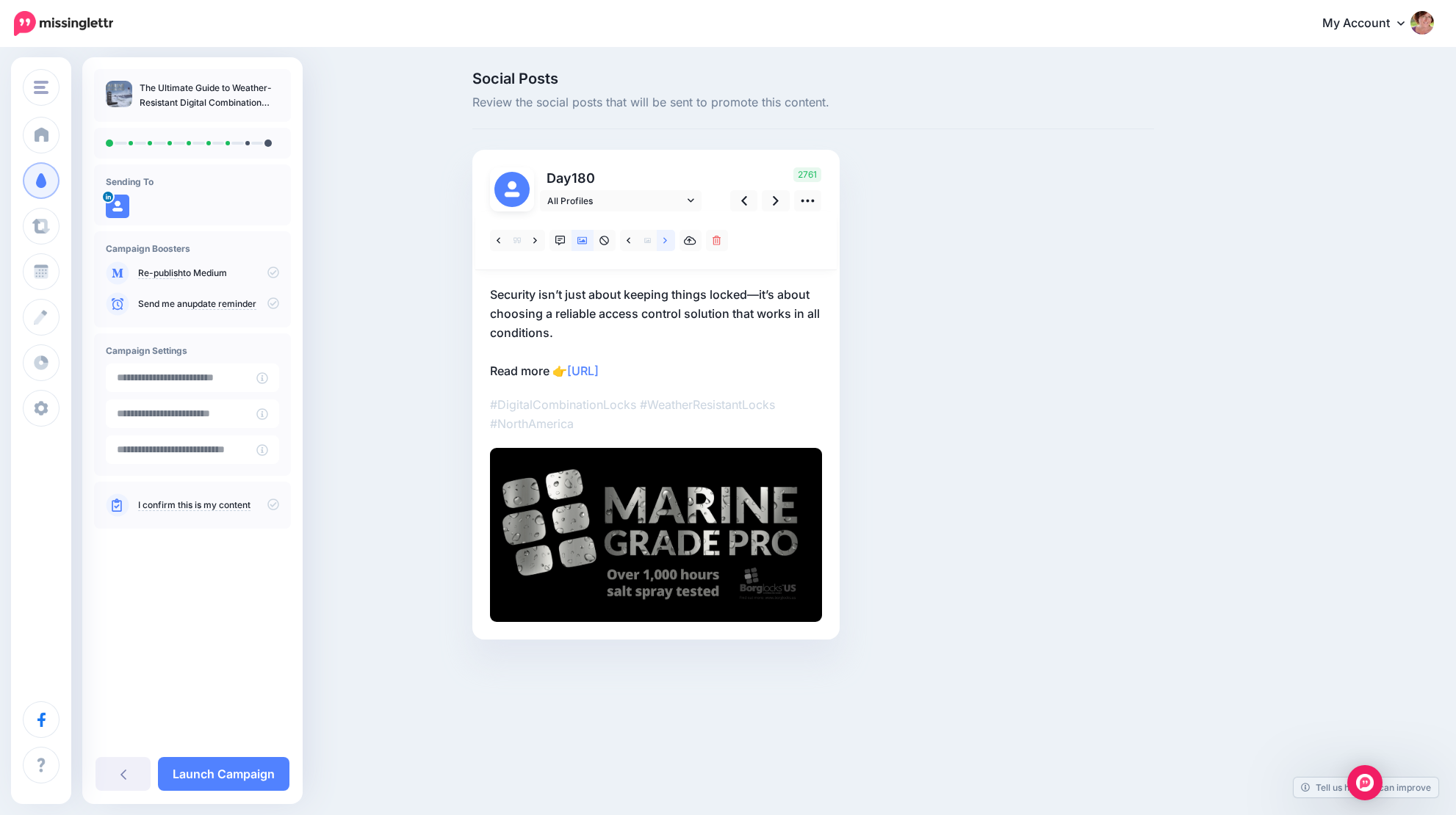
click at [667, 240] on icon at bounding box center [665, 240] width 4 height 6
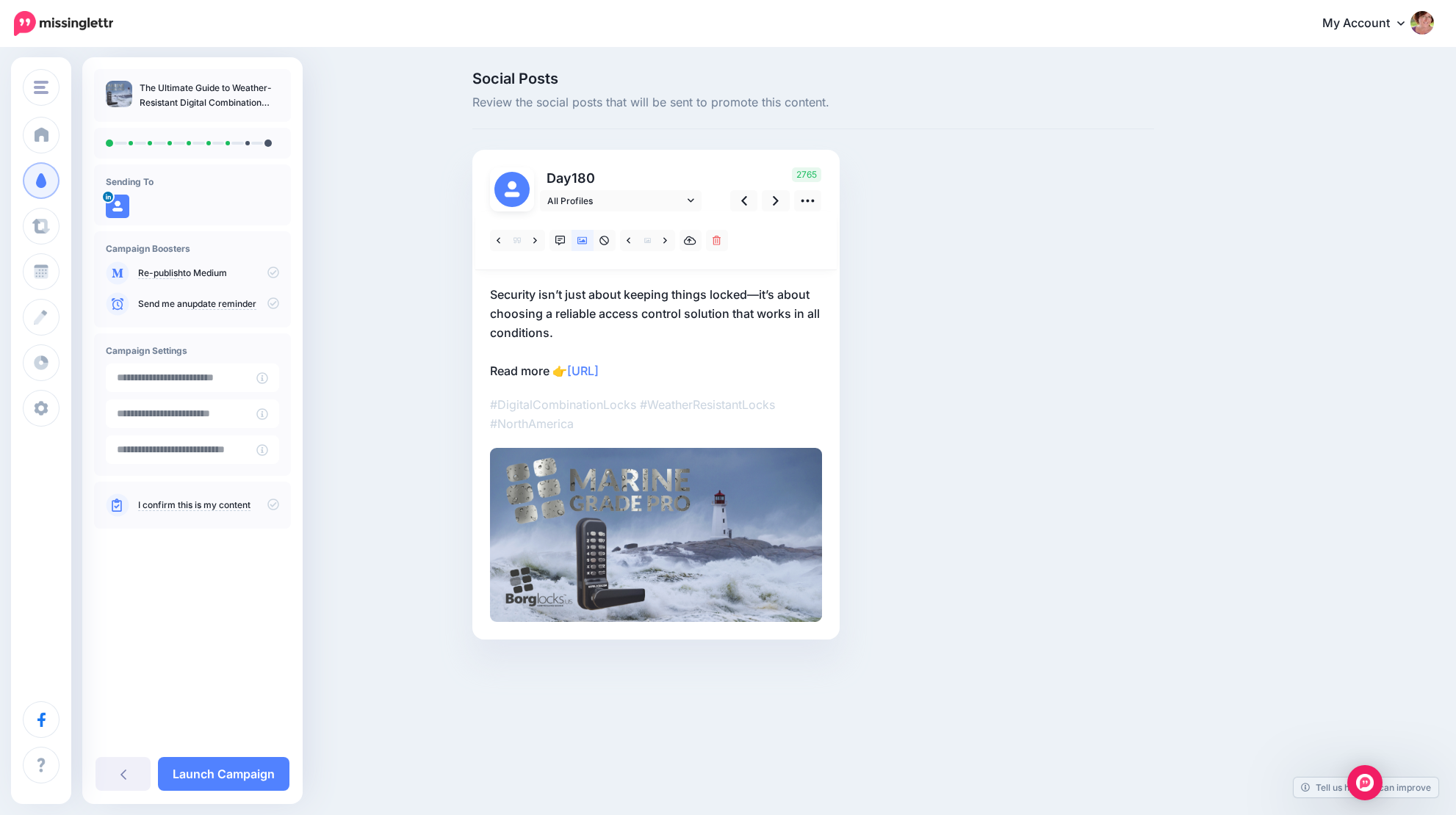
click at [487, 368] on div "Day 180 All Profiles" at bounding box center [656, 395] width 368 height 490
click at [491, 368] on p "Security isn’t just about keeping things locked—it’s about choosing a reliable …" at bounding box center [655, 332] width 332 height 95
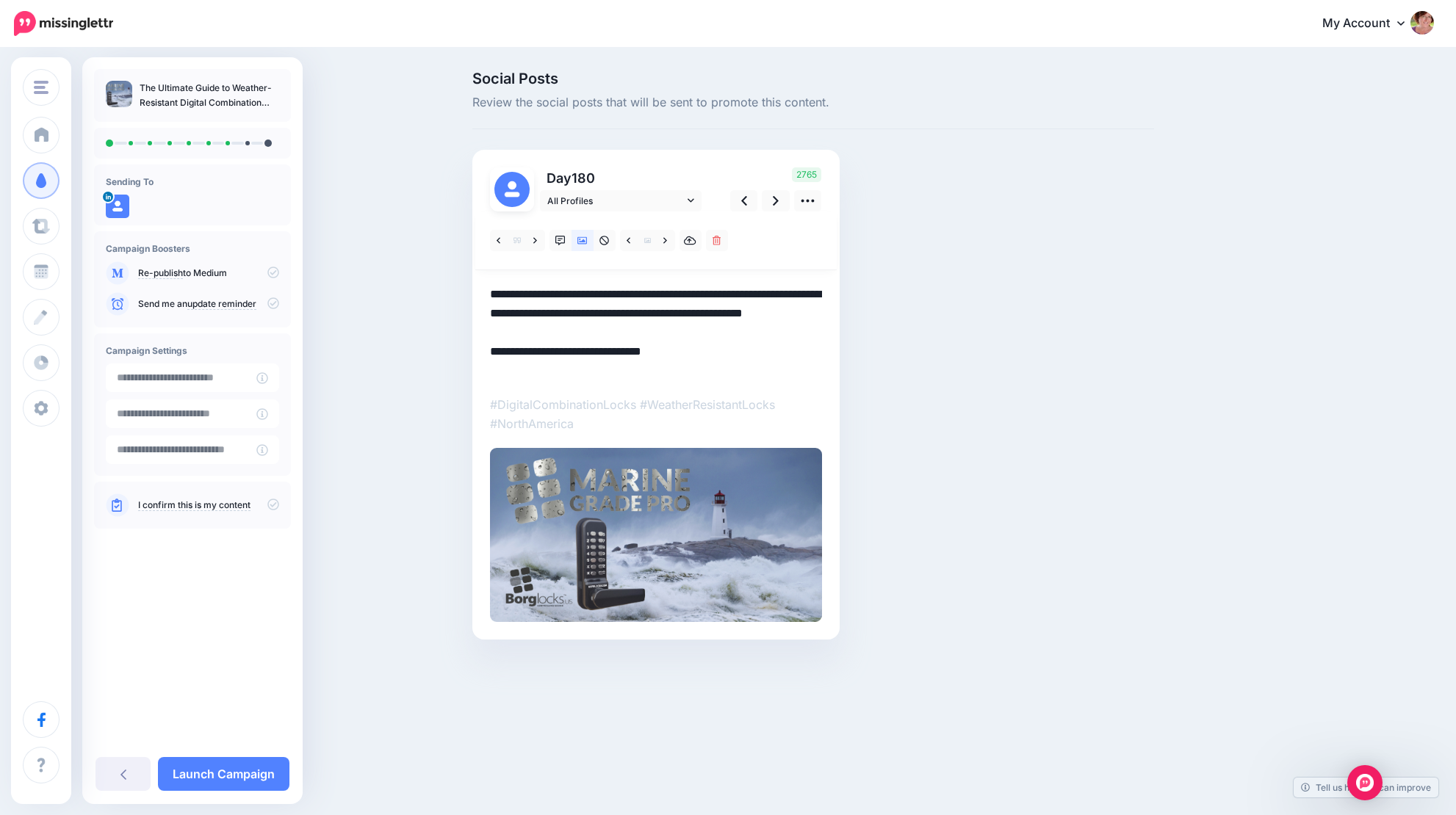
click at [491, 368] on textarea "**********" at bounding box center [655, 332] width 332 height 95
paste textarea "**********"
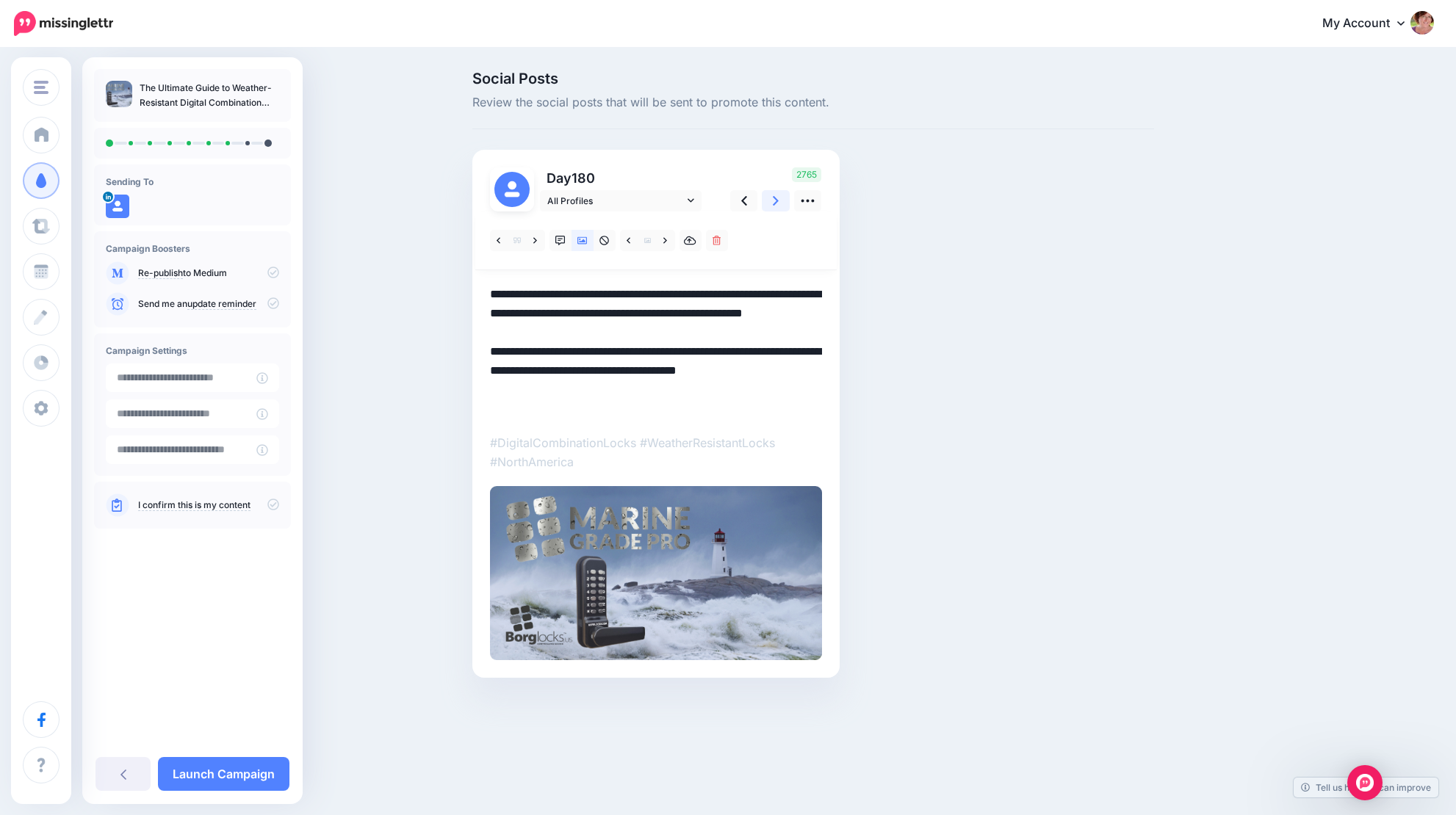
click at [775, 199] on icon at bounding box center [776, 200] width 6 height 16
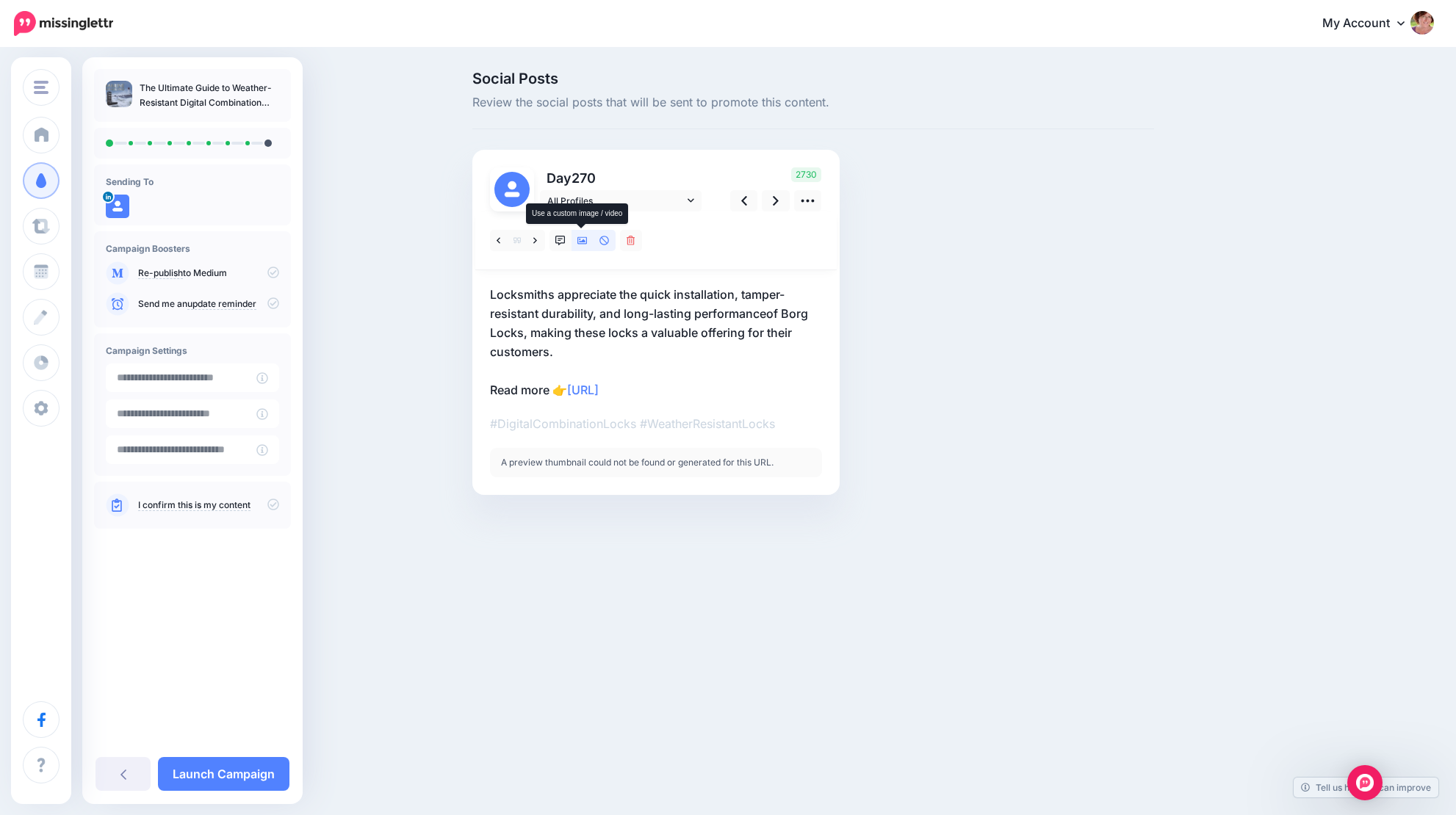
click at [583, 241] on icon at bounding box center [583, 241] width 10 height 7
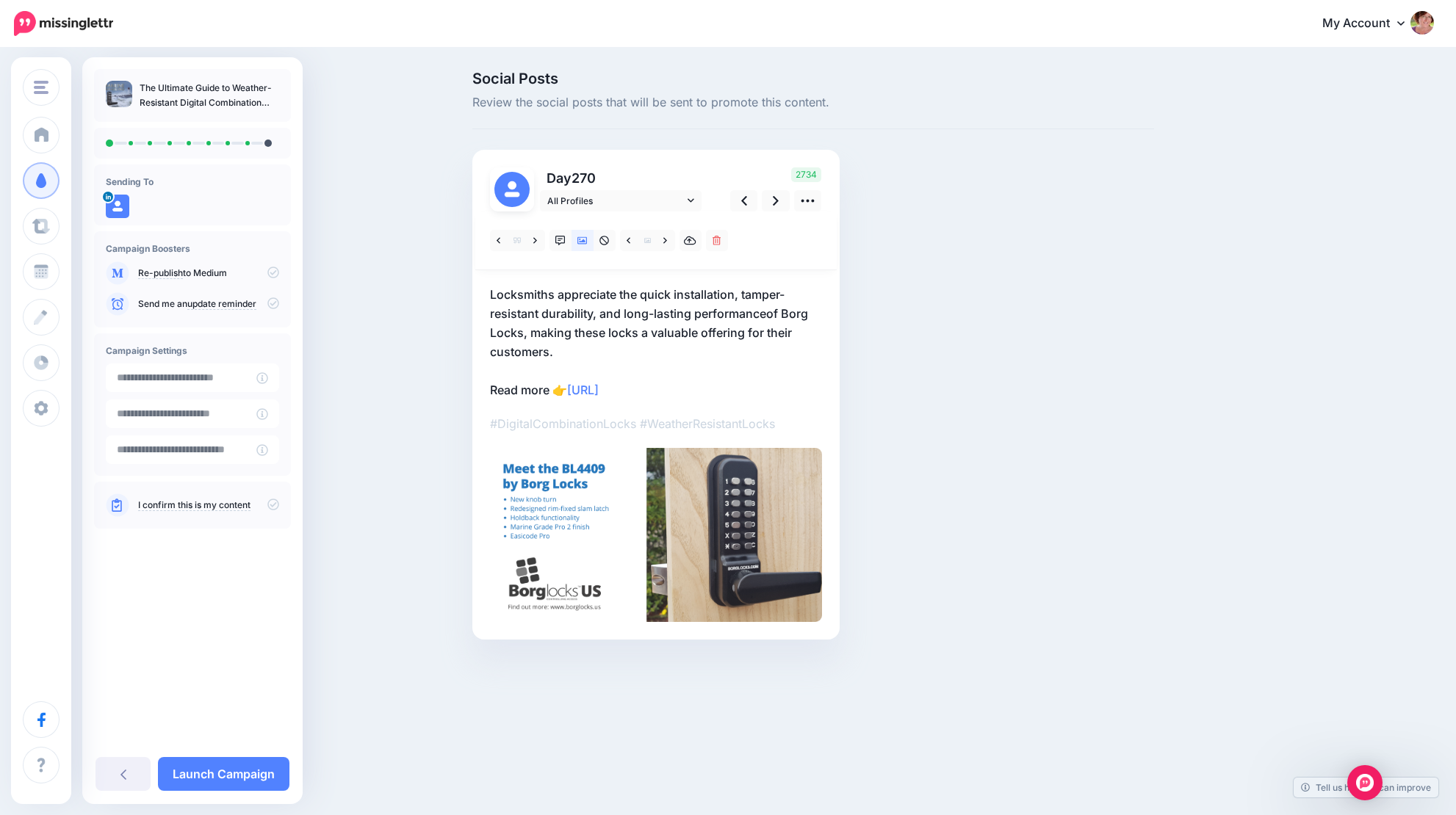
click at [491, 396] on p "Locksmiths appreciate the quick installation, tamper-resistant durability, and …" at bounding box center [655, 342] width 332 height 115
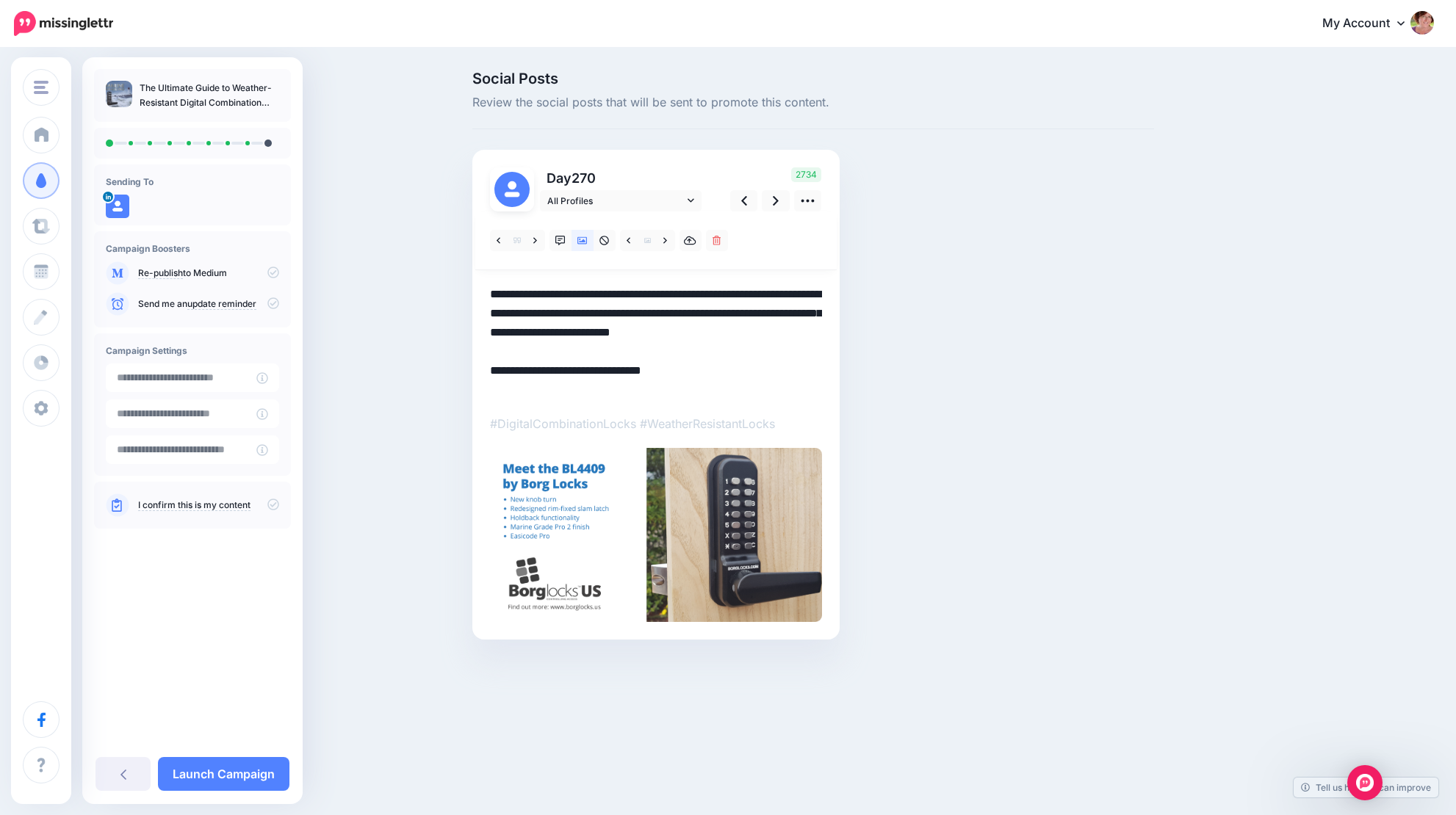
click at [492, 390] on textarea "**********" at bounding box center [655, 342] width 332 height 115
paste textarea "**********"
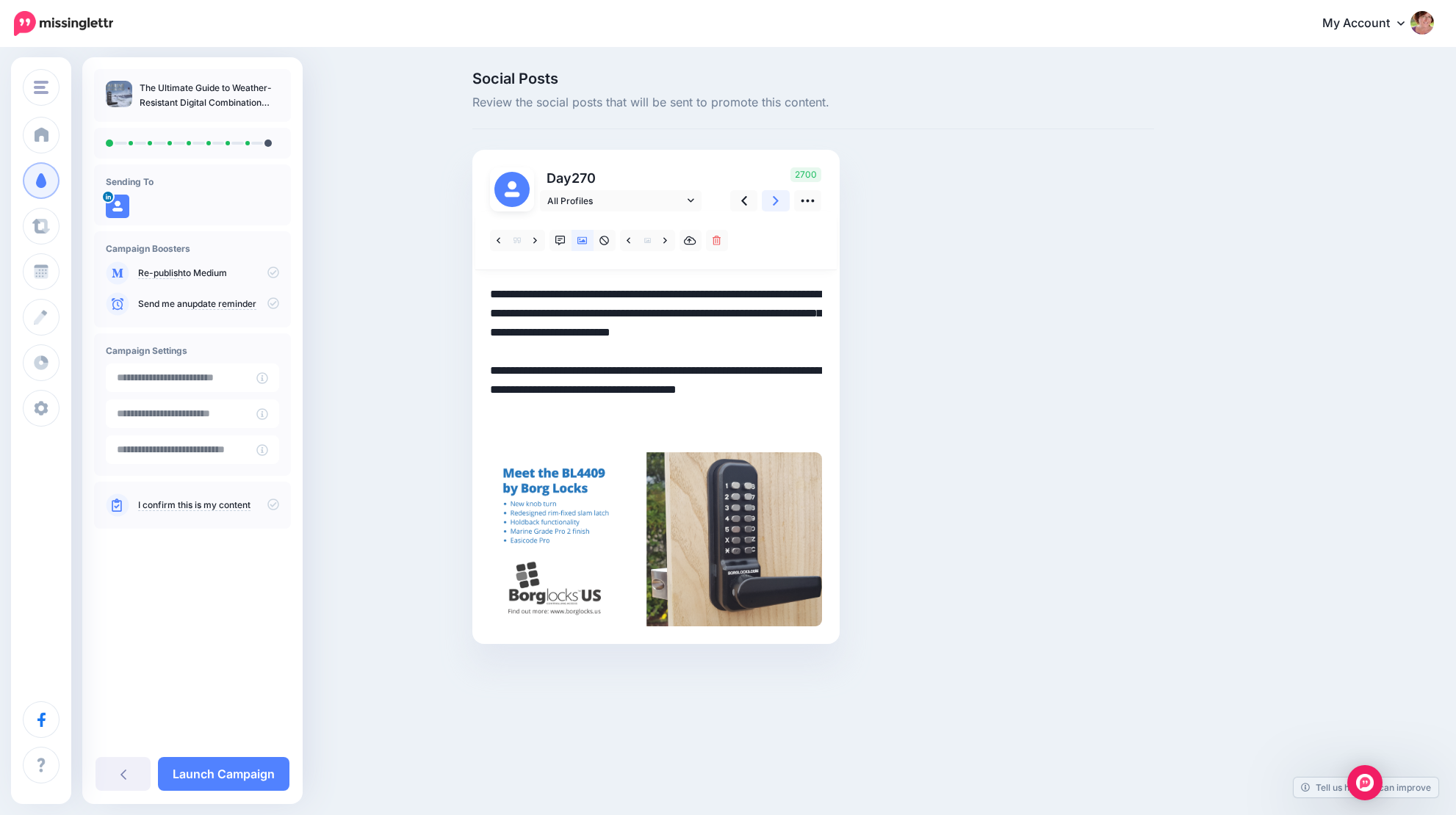
type textarea "**********"
click at [773, 200] on icon at bounding box center [776, 200] width 6 height 16
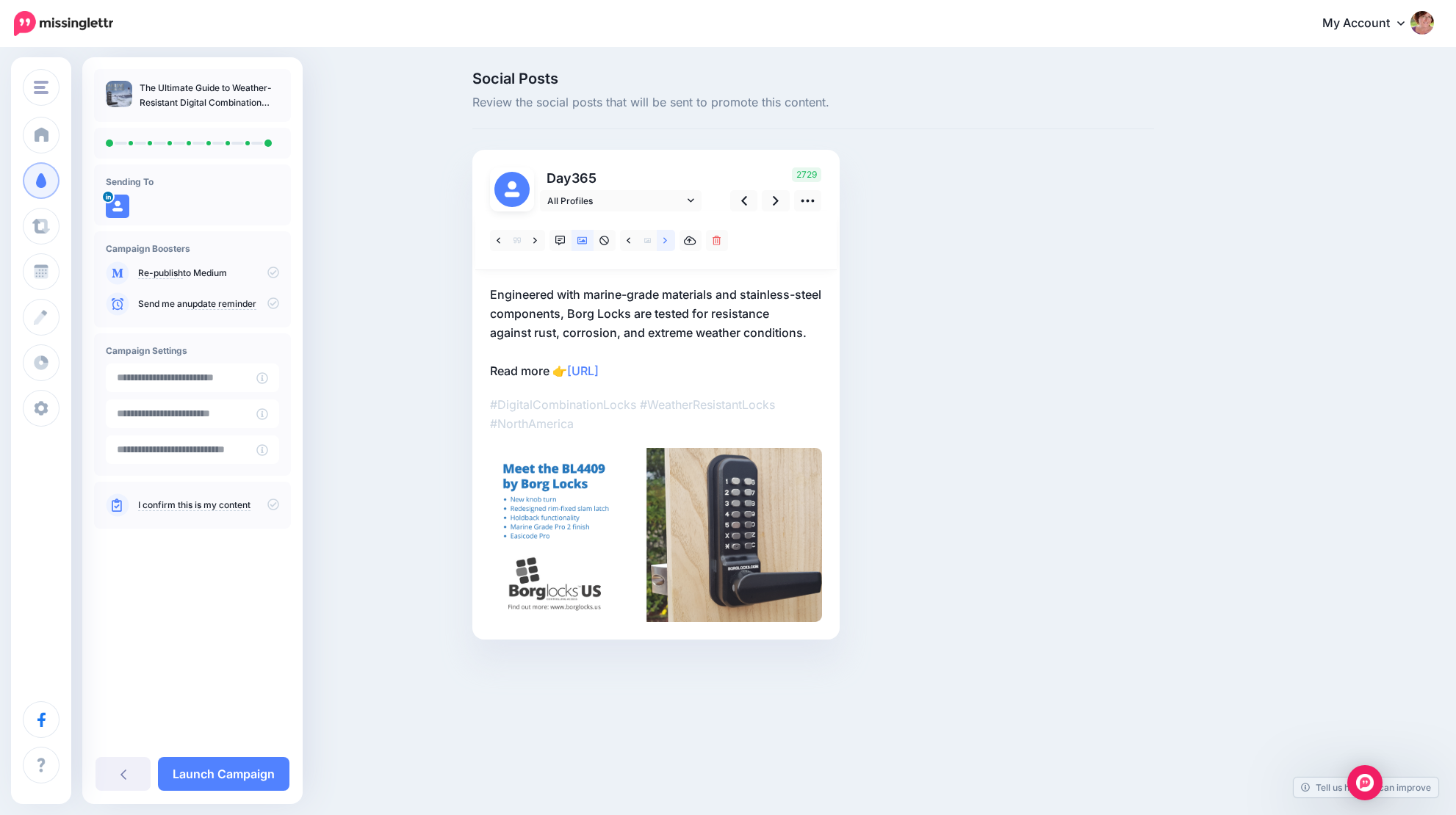
click at [670, 239] on link at bounding box center [666, 240] width 18 height 21
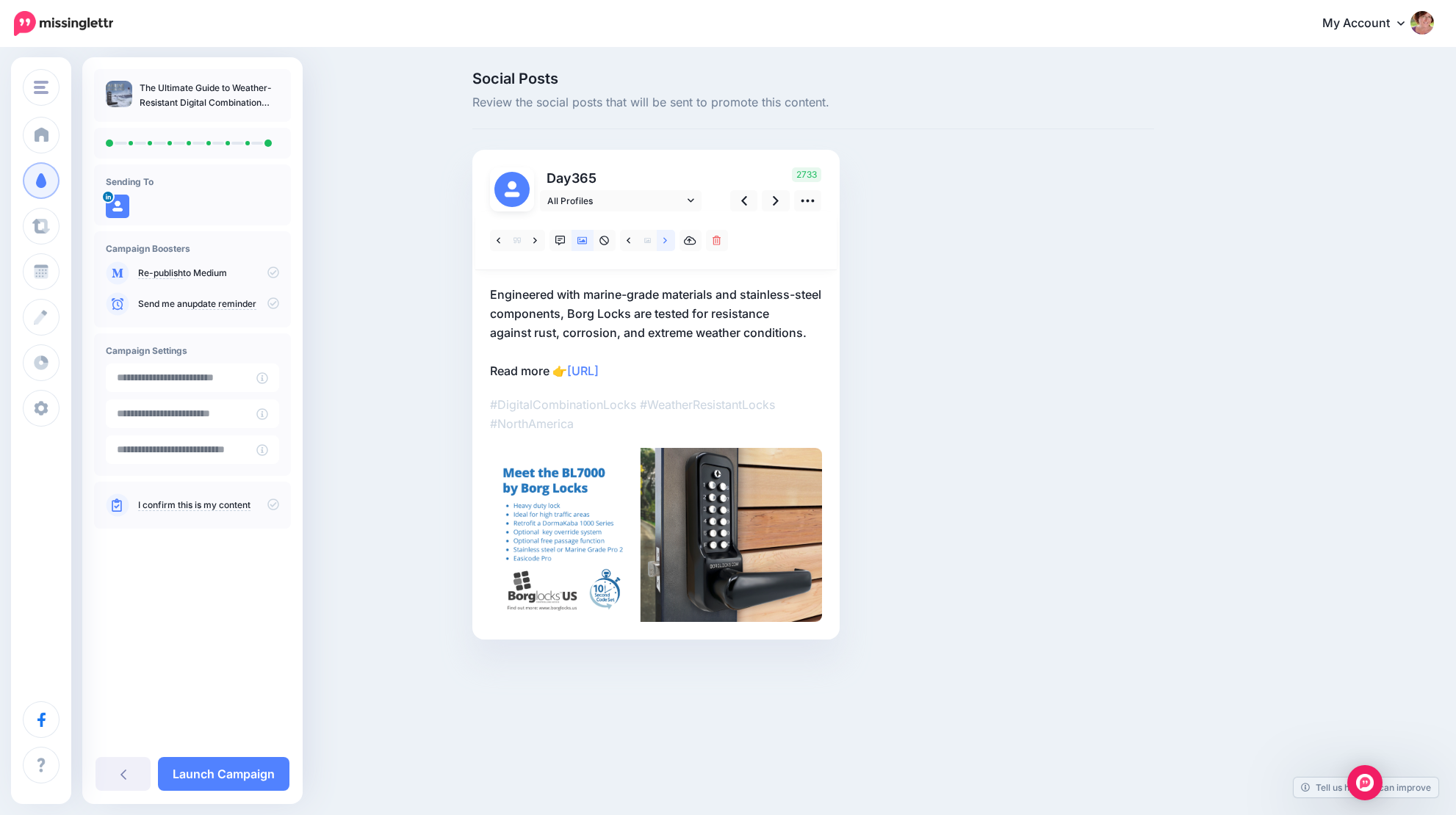
click at [670, 239] on link at bounding box center [666, 240] width 18 height 21
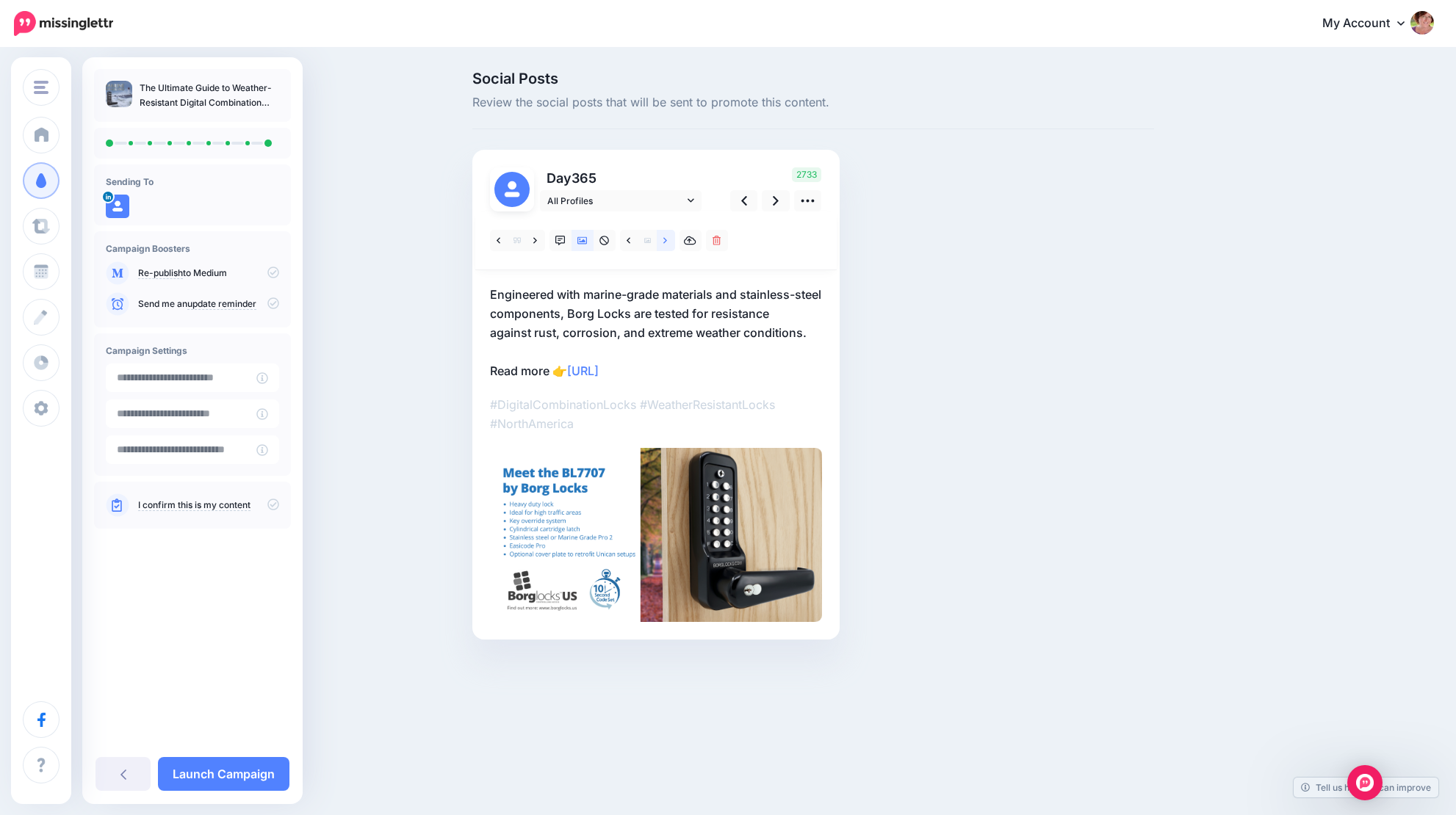
click at [670, 239] on link at bounding box center [666, 240] width 18 height 21
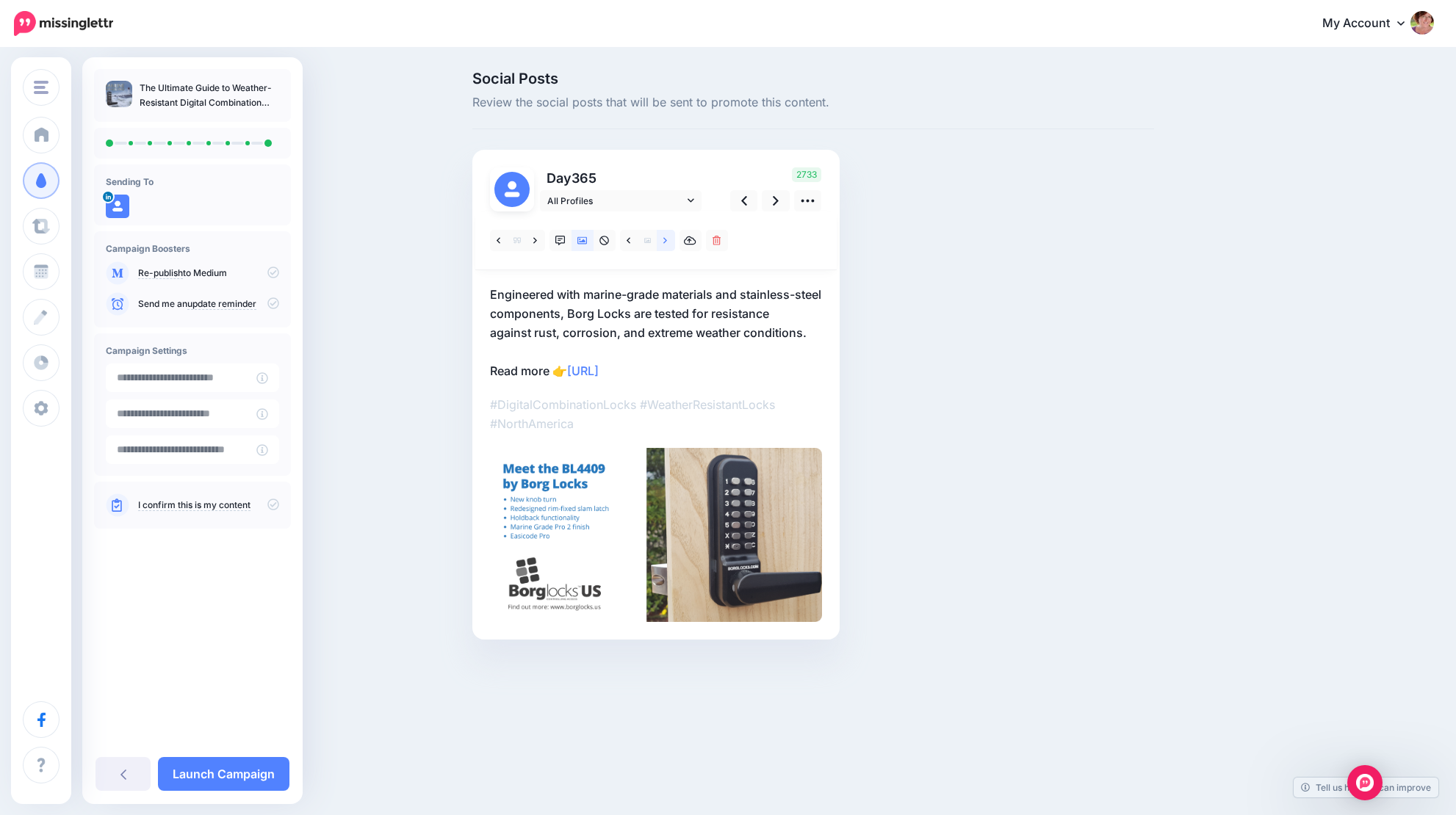
click at [670, 239] on link at bounding box center [666, 240] width 18 height 21
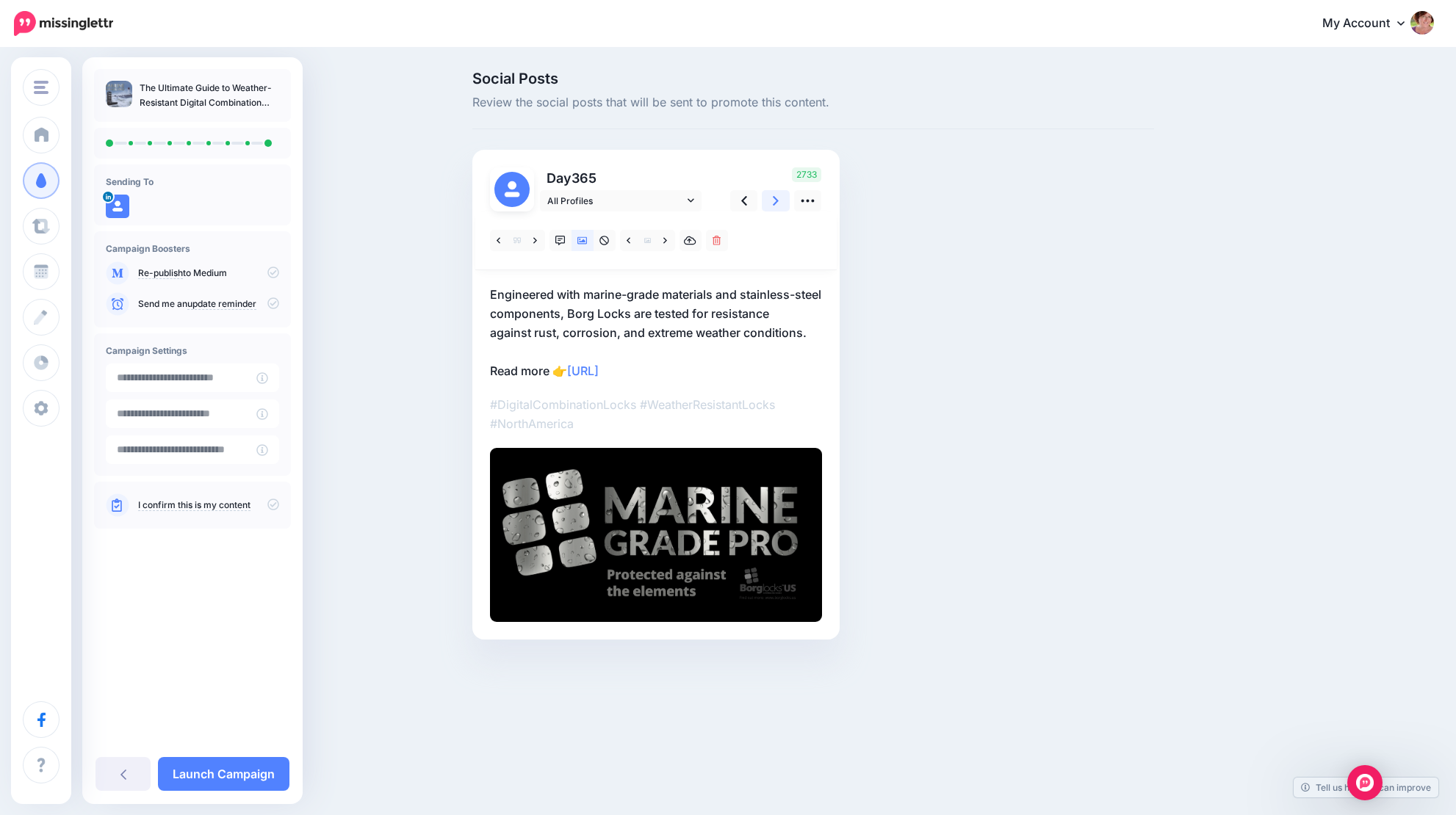
click at [778, 203] on icon at bounding box center [776, 200] width 6 height 16
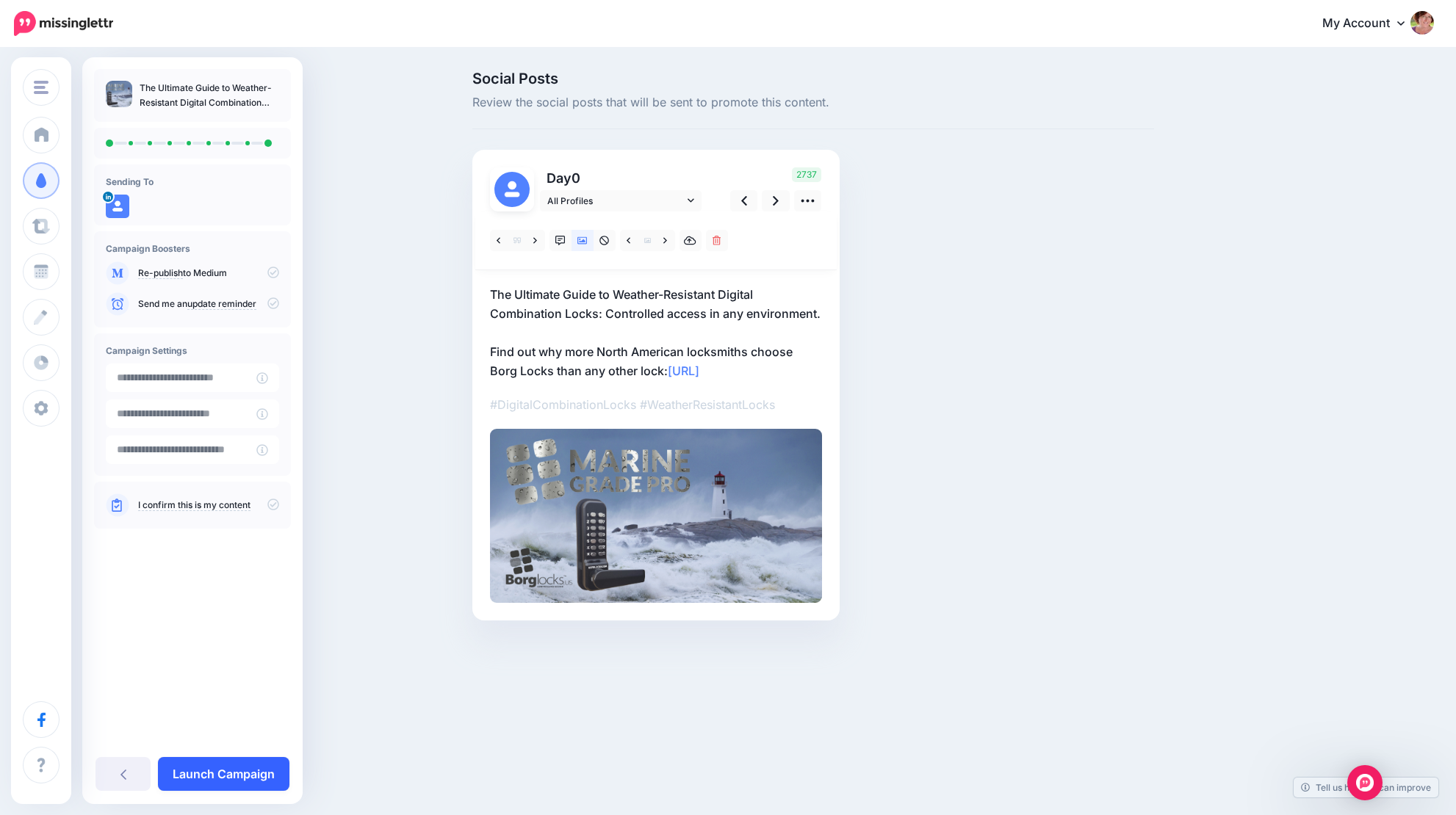
click at [227, 772] on link "Launch Campaign" at bounding box center [224, 774] width 132 height 34
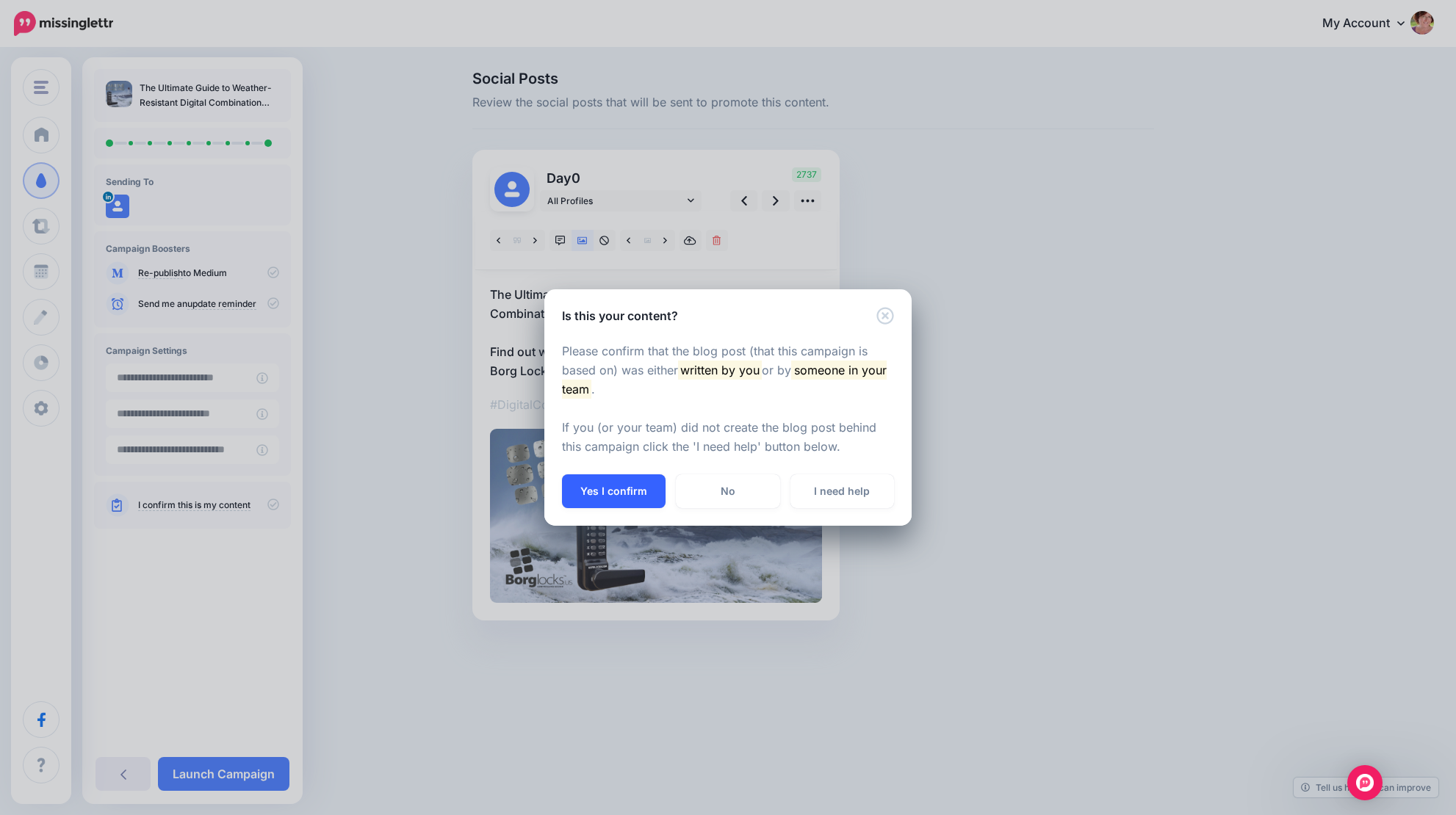
click at [616, 484] on button "Yes I confirm" at bounding box center [614, 492] width 104 height 34
